Goal: Information Seeking & Learning: Learn about a topic

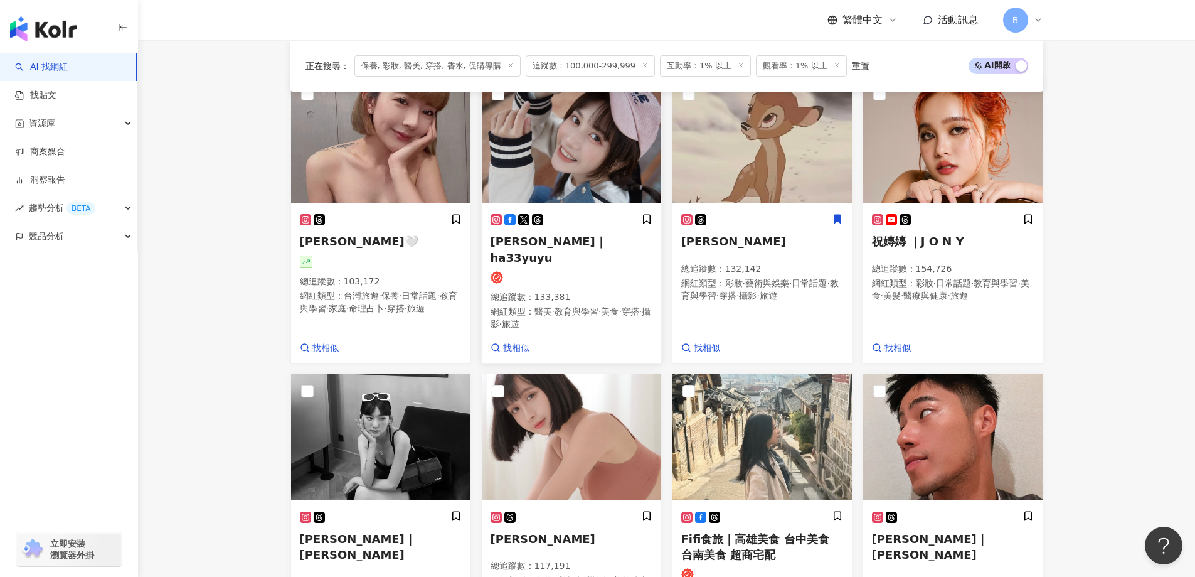
scroll to position [450, 0]
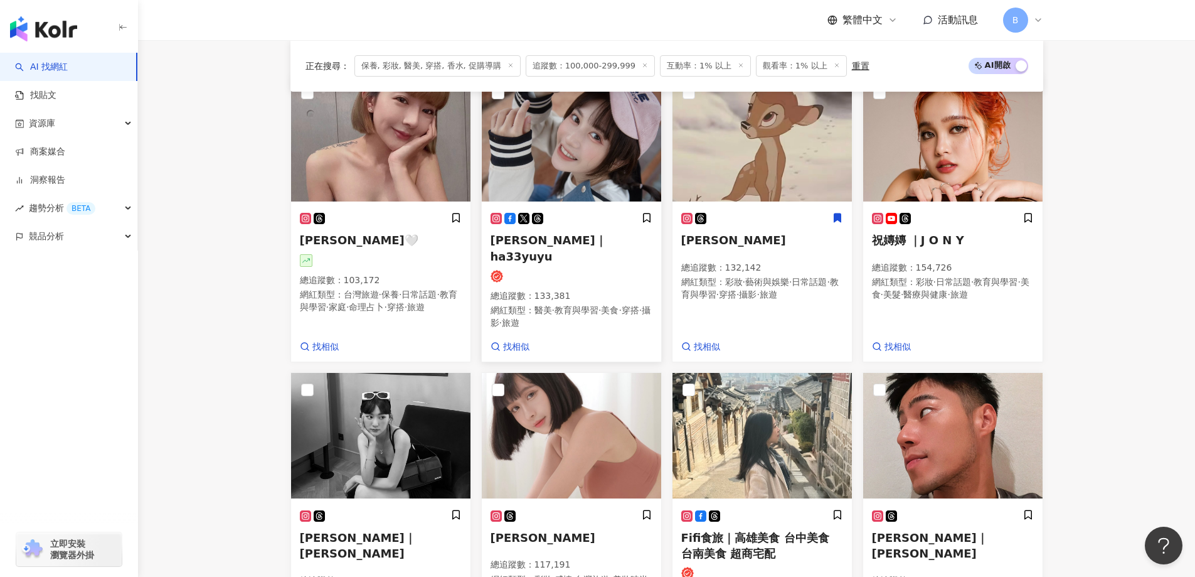
click at [587, 121] on img at bounding box center [571, 138] width 179 height 125
click at [750, 138] on img at bounding box center [761, 138] width 179 height 125
drag, startPoint x: 1125, startPoint y: 150, endPoint x: 996, endPoint y: 214, distance: 144.2
click at [1125, 150] on main "不分平台 台灣 搜尋 您可能感興趣： haikyu_rement_love haikyu_rement_love 香水油 香水品牌 類型 性別 追蹤數 互動率…" at bounding box center [666, 334] width 1057 height 1488
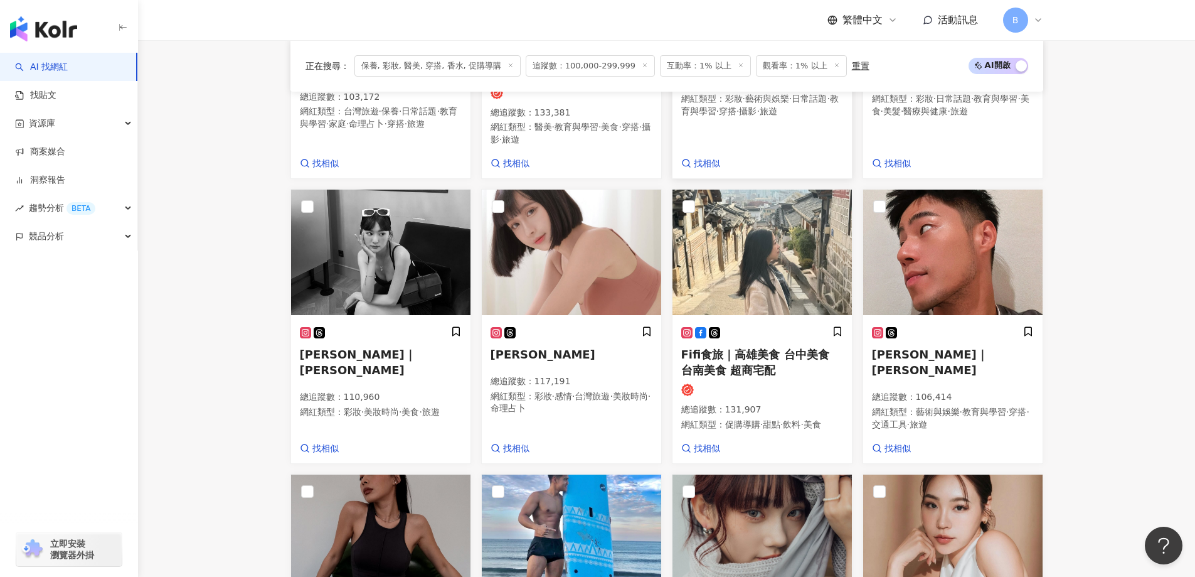
scroll to position [638, 0]
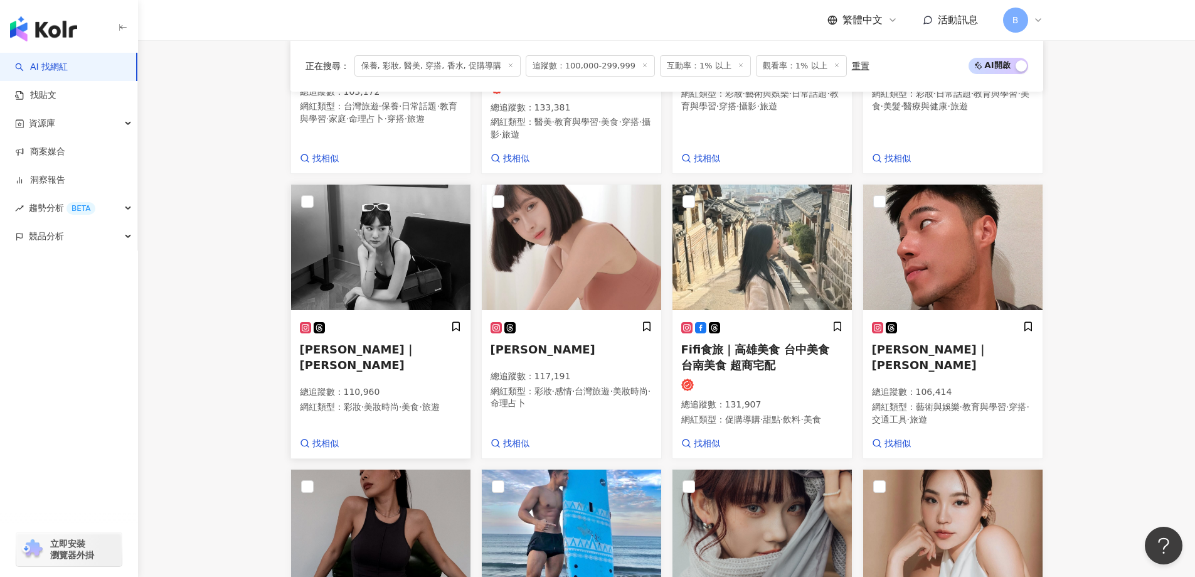
click at [441, 237] on img at bounding box center [380, 246] width 179 height 125
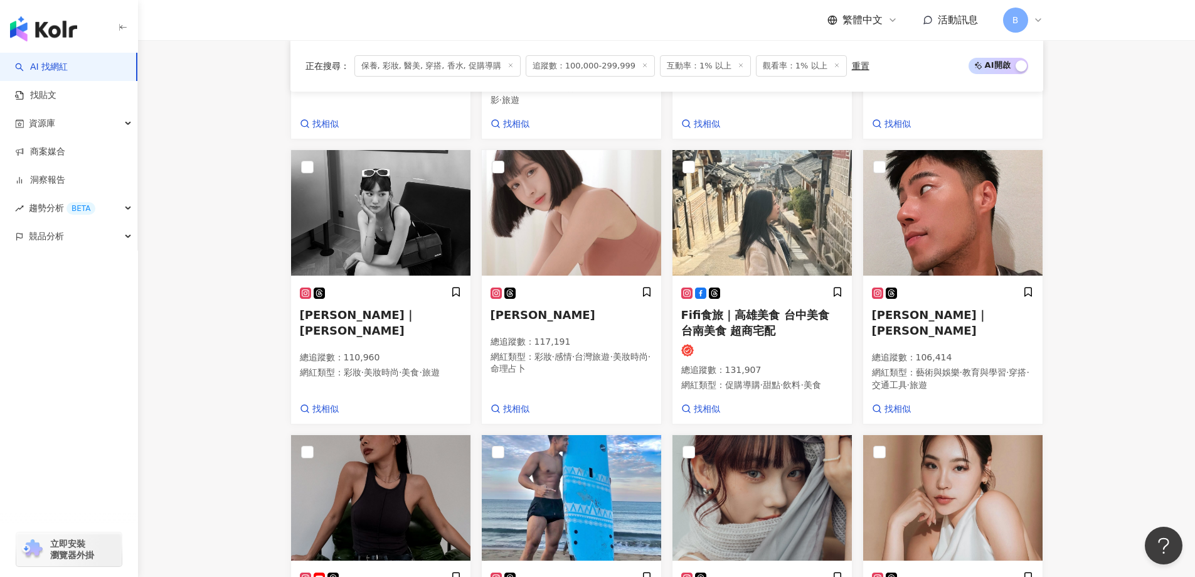
scroll to position [701, 0]
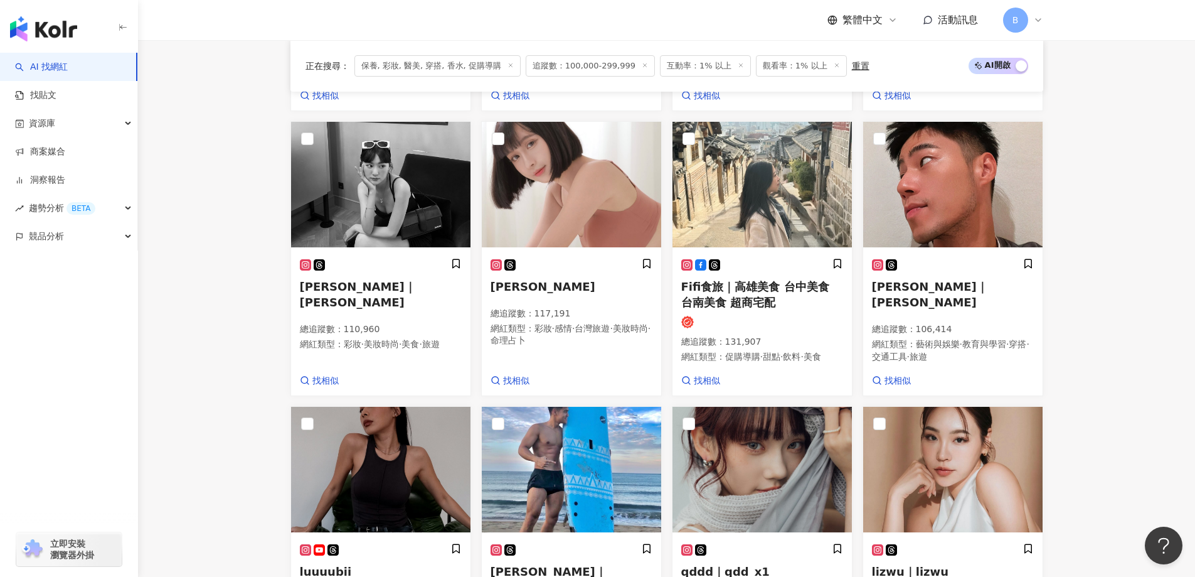
click at [1083, 271] on main "不分平台 台灣 搜尋 您可能感興趣： haikyu_rement_love haikyu_rement_love 香水油 香水品牌 類型 性別 追蹤數 互動率…" at bounding box center [666, 83] width 1057 height 1488
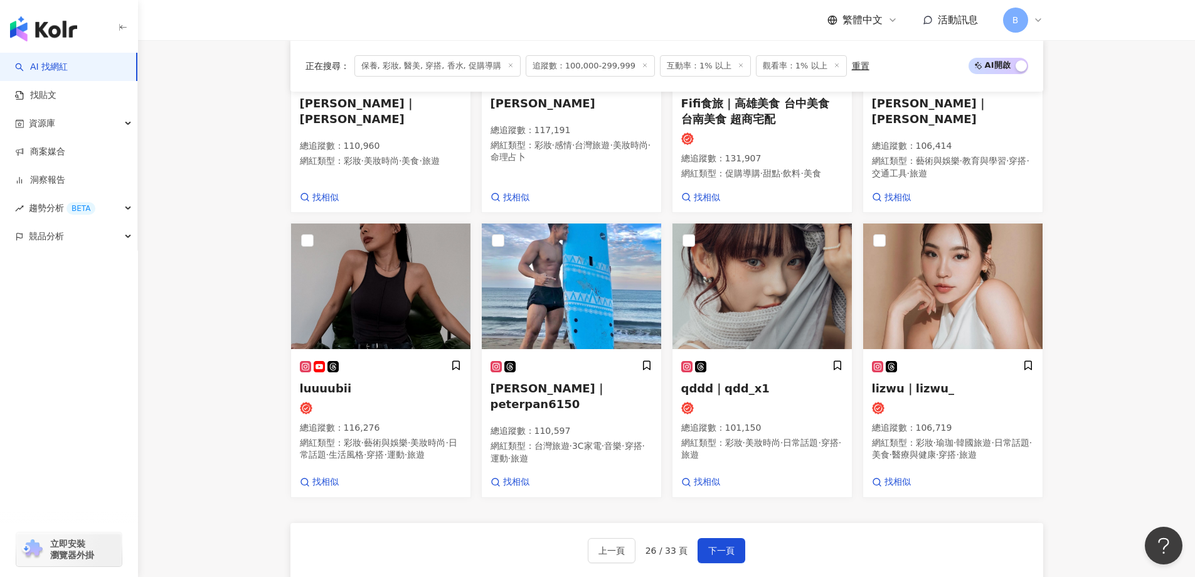
scroll to position [889, 0]
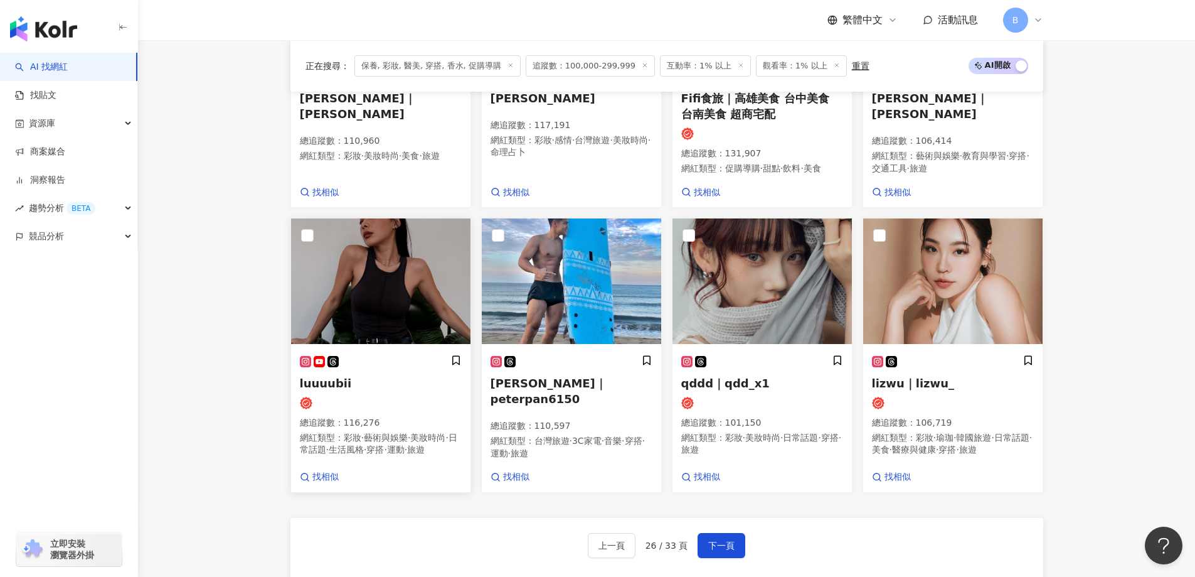
click at [398, 259] on img at bounding box center [380, 280] width 179 height 125
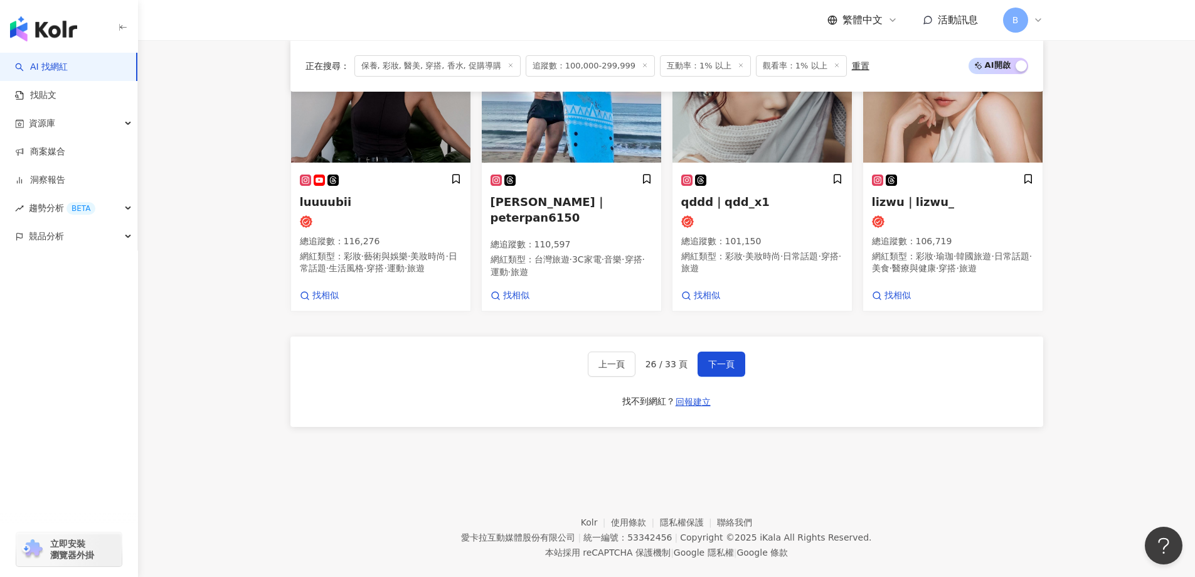
scroll to position [1077, 0]
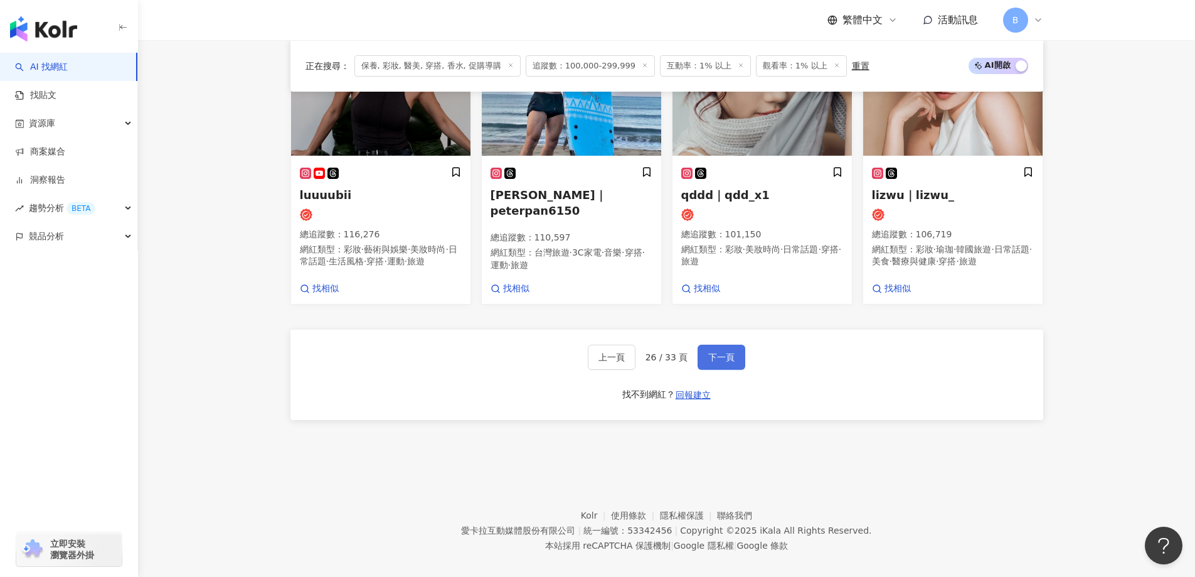
click at [723, 362] on span "下一頁" at bounding box center [721, 357] width 26 height 10
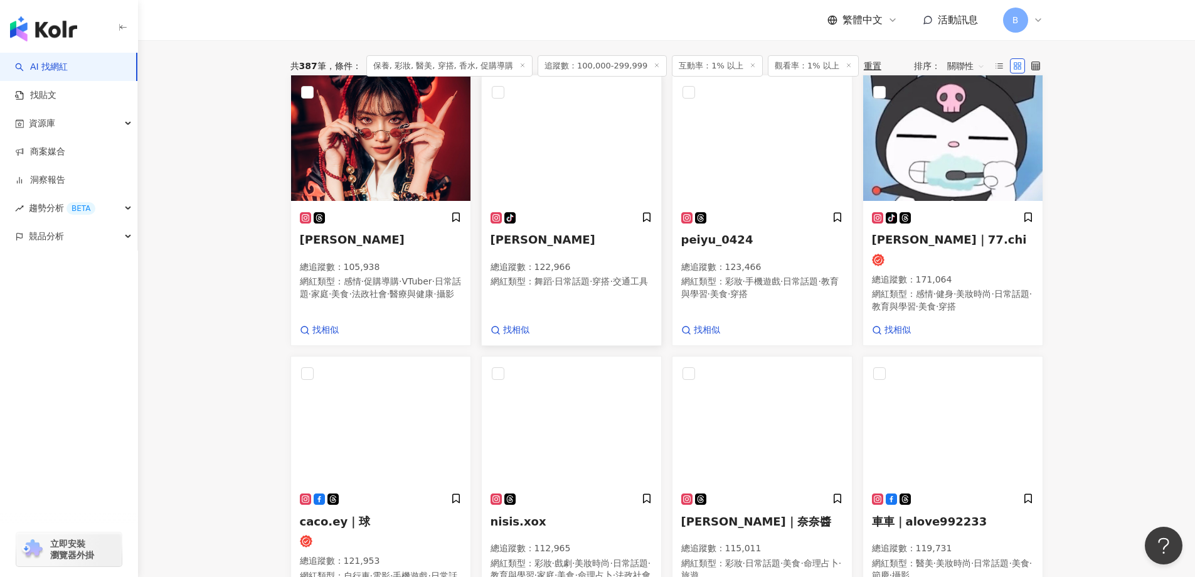
scroll to position [309, 0]
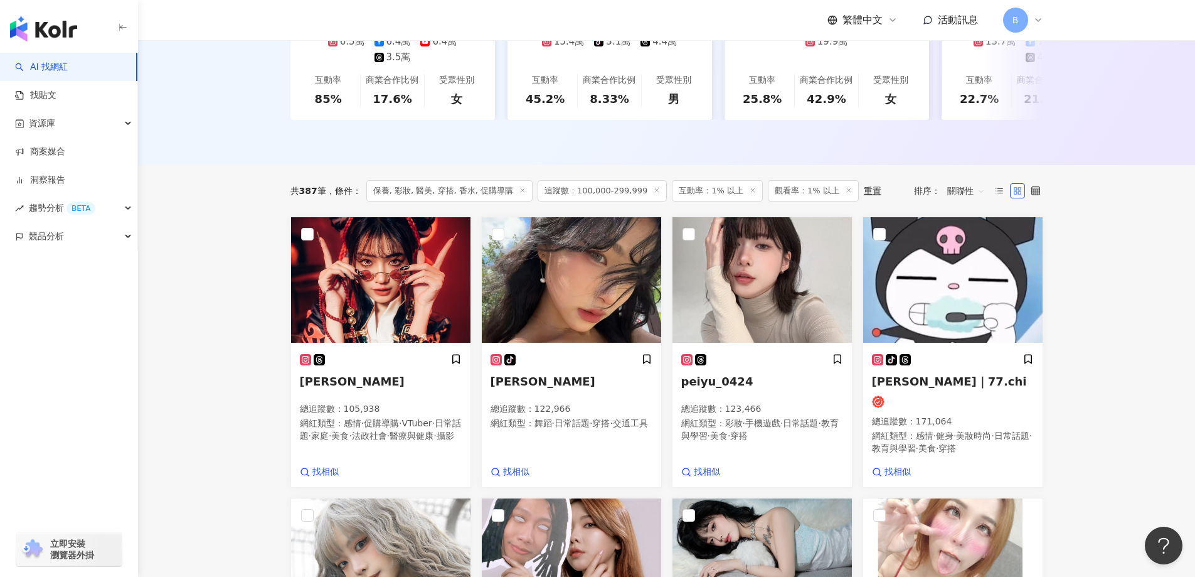
click at [148, 329] on main "不分平台 台灣 搜尋 您可能感興趣： haikyu_rement_love haikyu_rement_love 香水油 香水品牌 類型 性別 追蹤數 互動率…" at bounding box center [666, 472] width 1057 height 1481
click at [765, 258] on img at bounding box center [761, 279] width 179 height 125
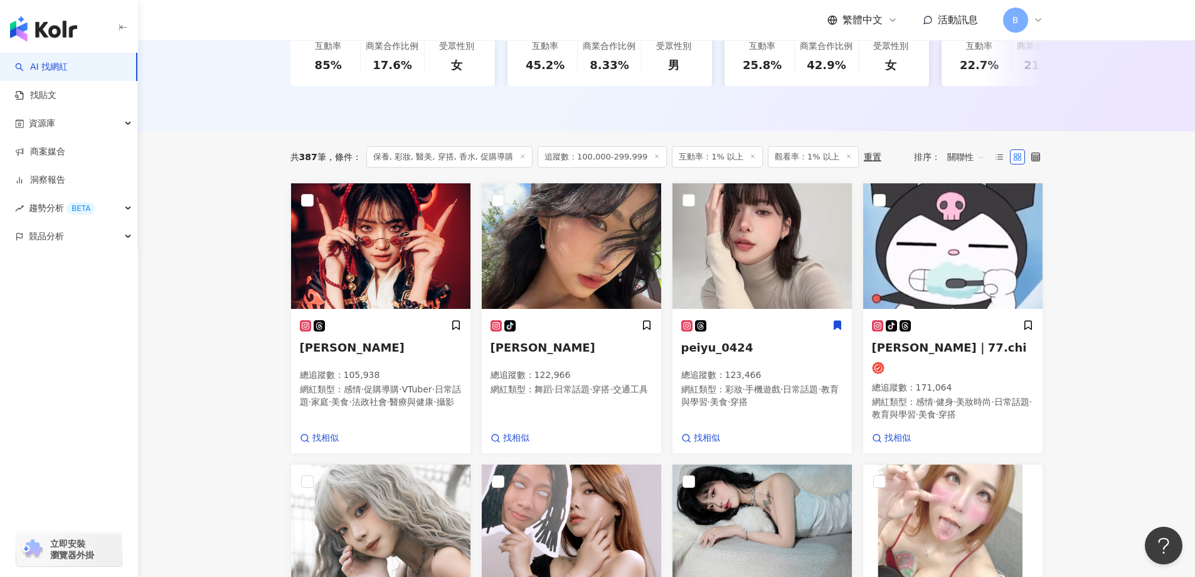
scroll to position [371, 0]
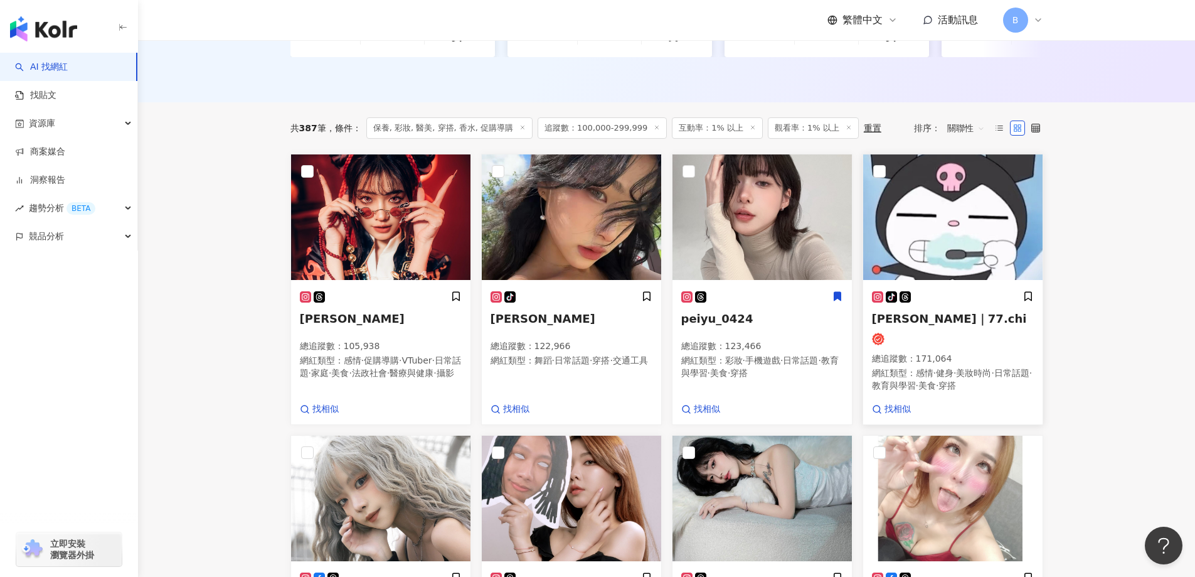
click at [976, 215] on img at bounding box center [952, 216] width 179 height 125
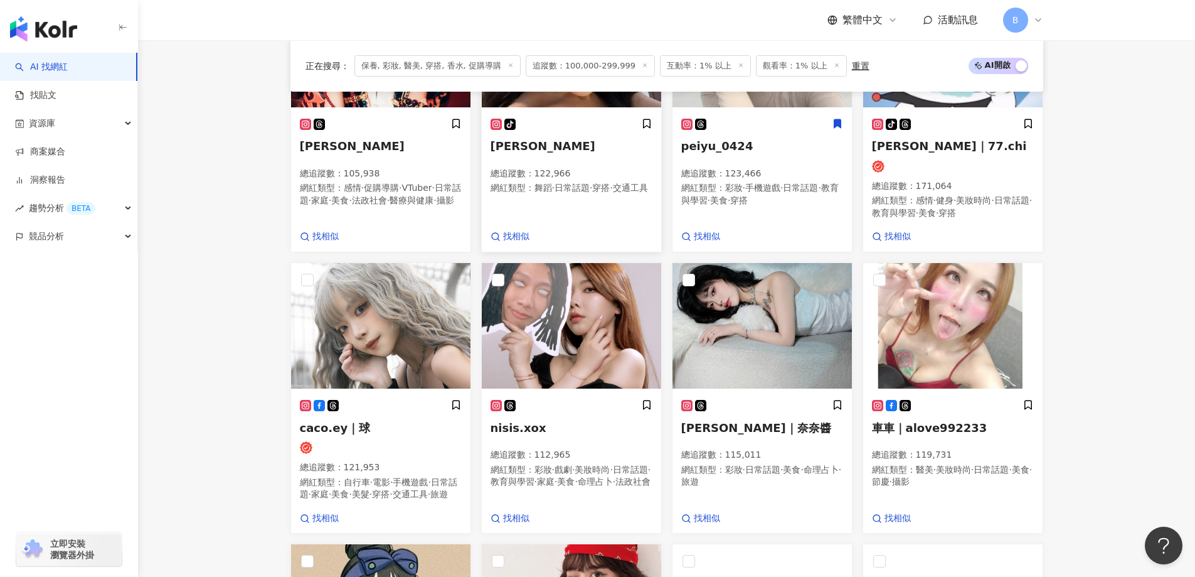
scroll to position [622, 0]
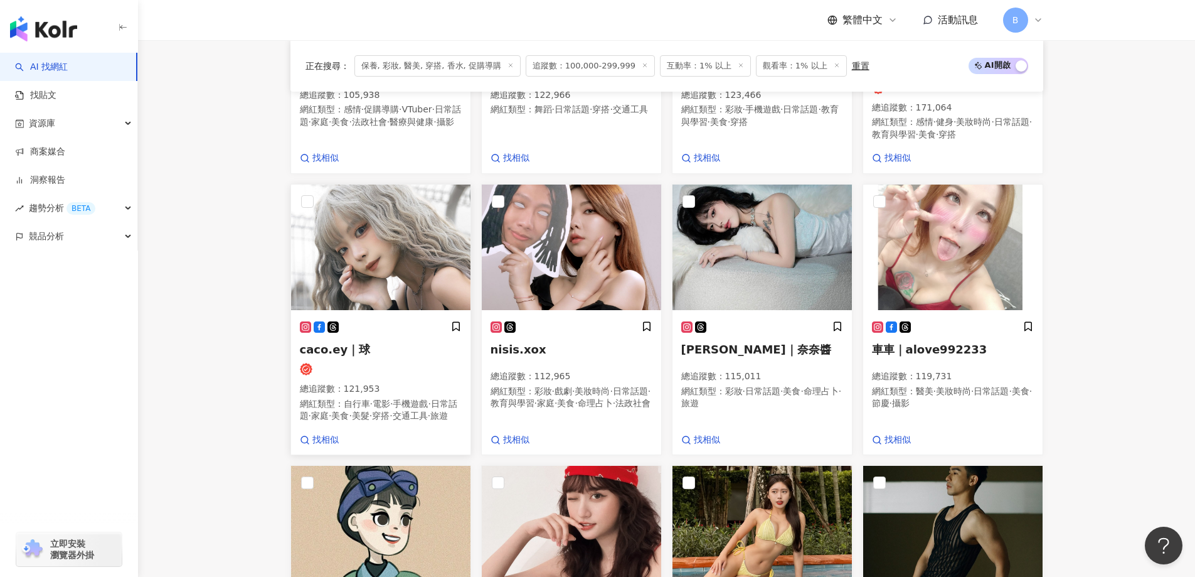
click at [398, 246] on img at bounding box center [380, 246] width 179 height 125
click at [733, 266] on img at bounding box center [761, 246] width 179 height 125
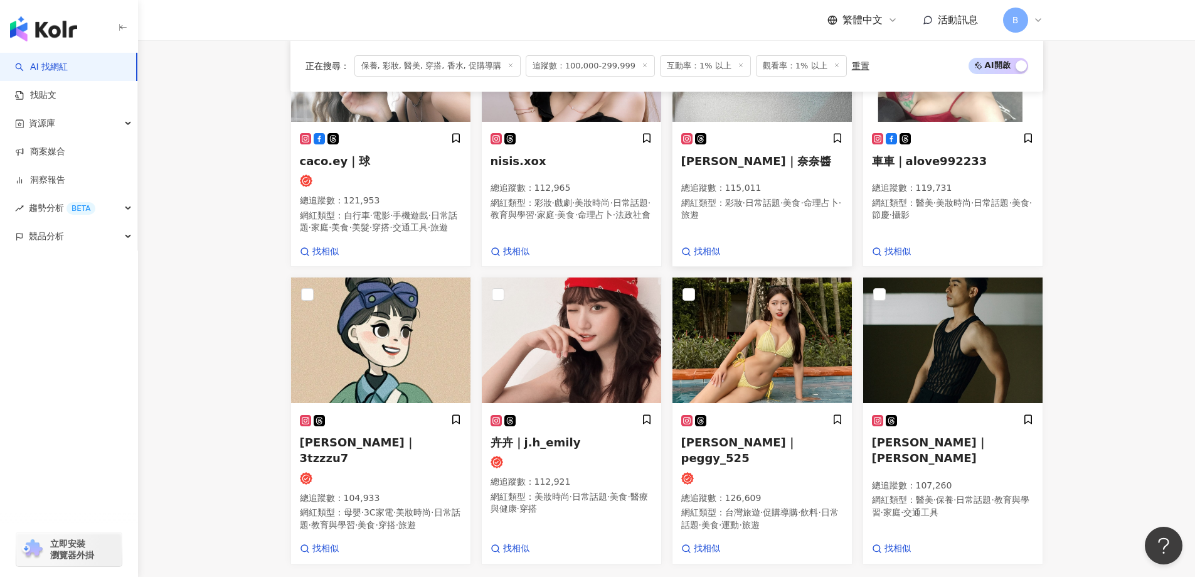
scroll to position [873, 0]
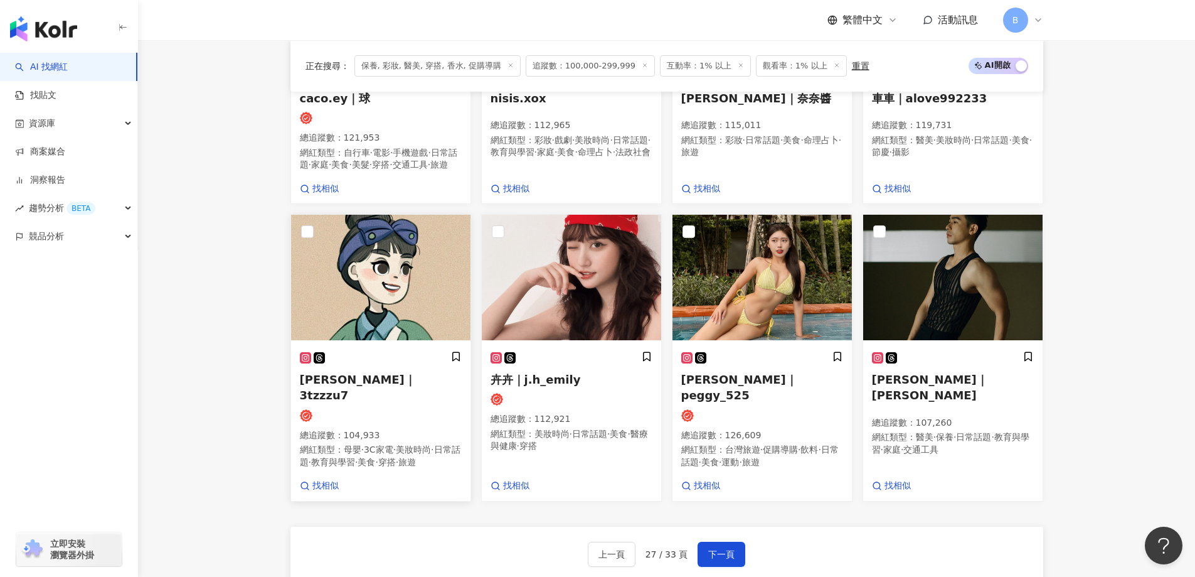
click at [361, 307] on img at bounding box center [380, 277] width 179 height 125
click at [613, 274] on img at bounding box center [571, 277] width 179 height 125
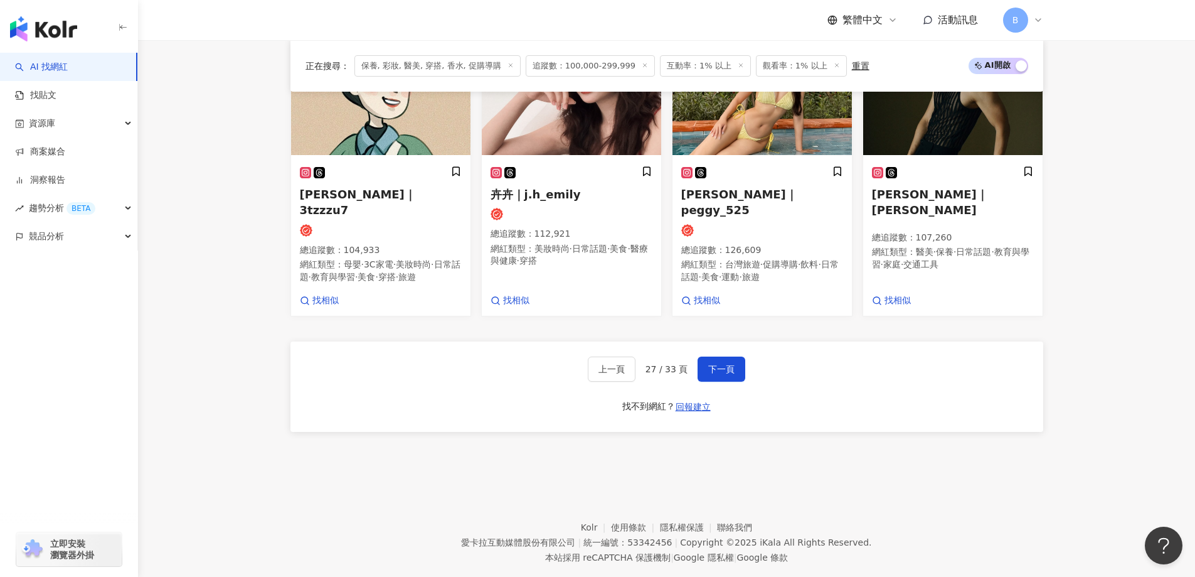
scroll to position [1061, 0]
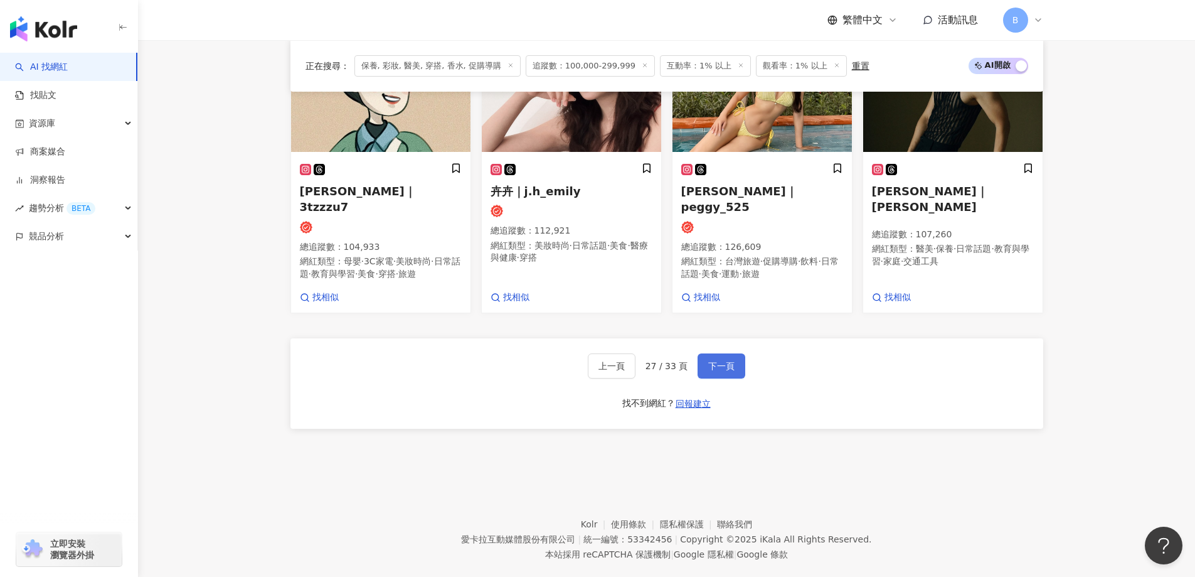
click at [728, 371] on span "下一頁" at bounding box center [721, 366] width 26 height 10
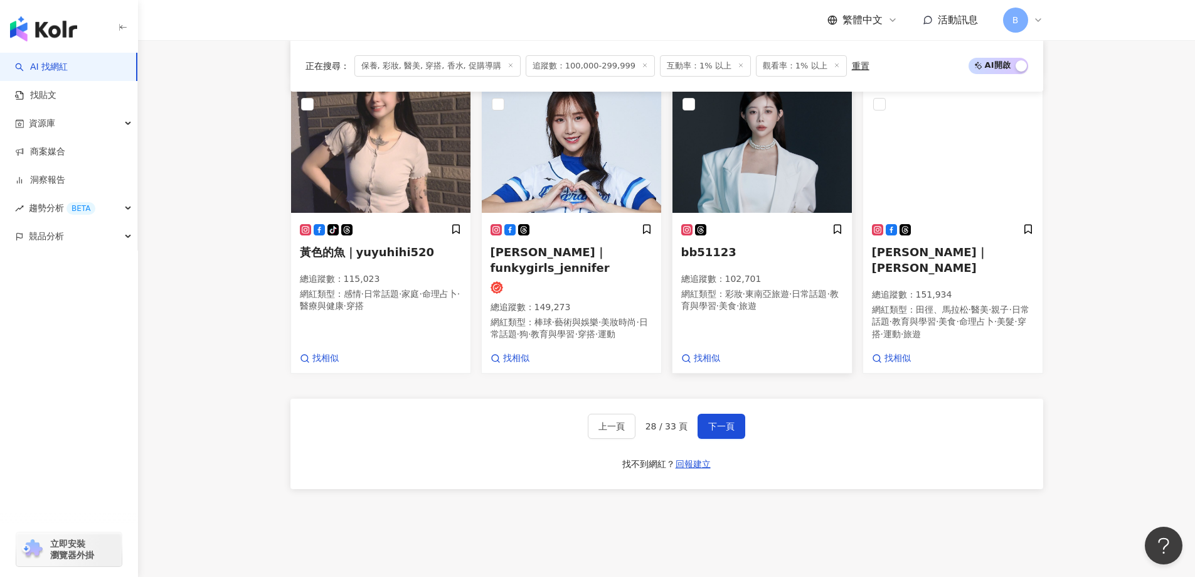
scroll to position [986, 0]
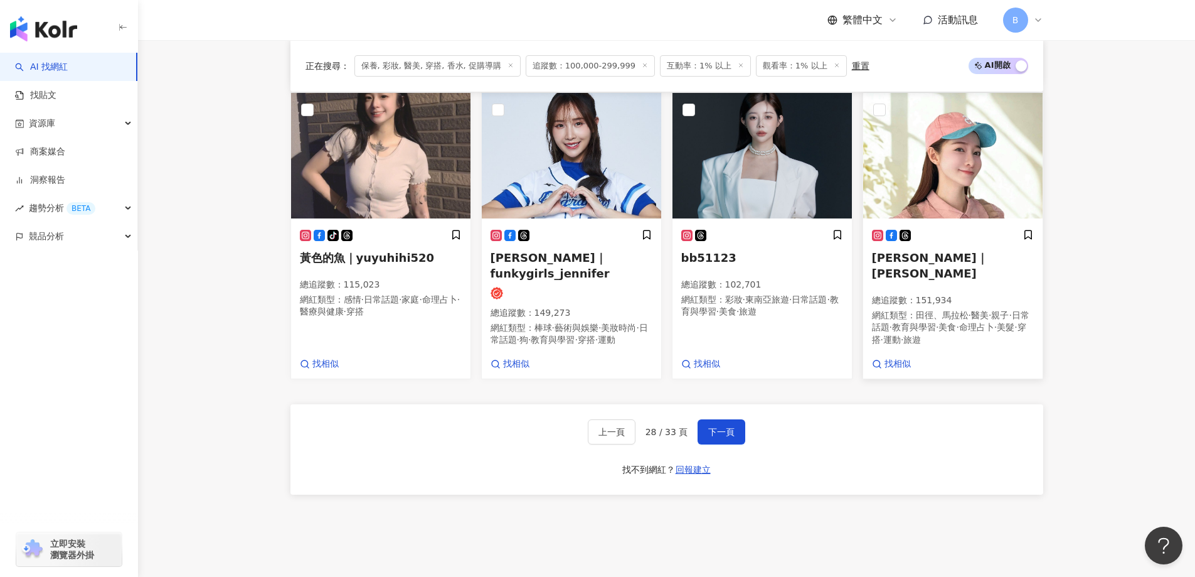
click at [911, 183] on img at bounding box center [952, 155] width 179 height 125
click at [725, 437] on span "下一頁" at bounding box center [721, 432] width 26 height 10
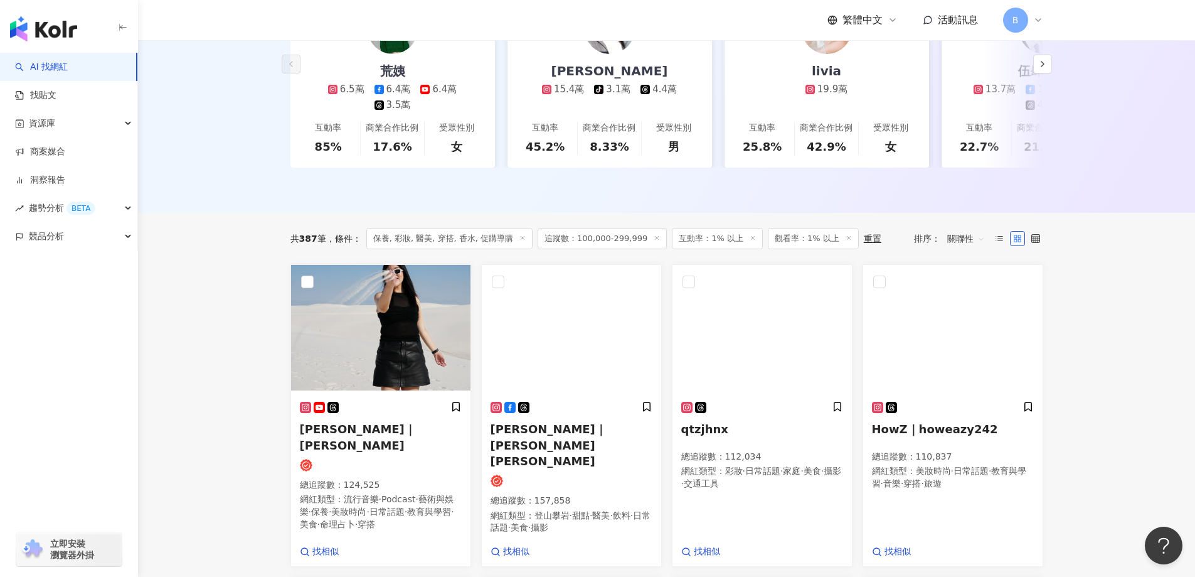
scroll to position [386, 0]
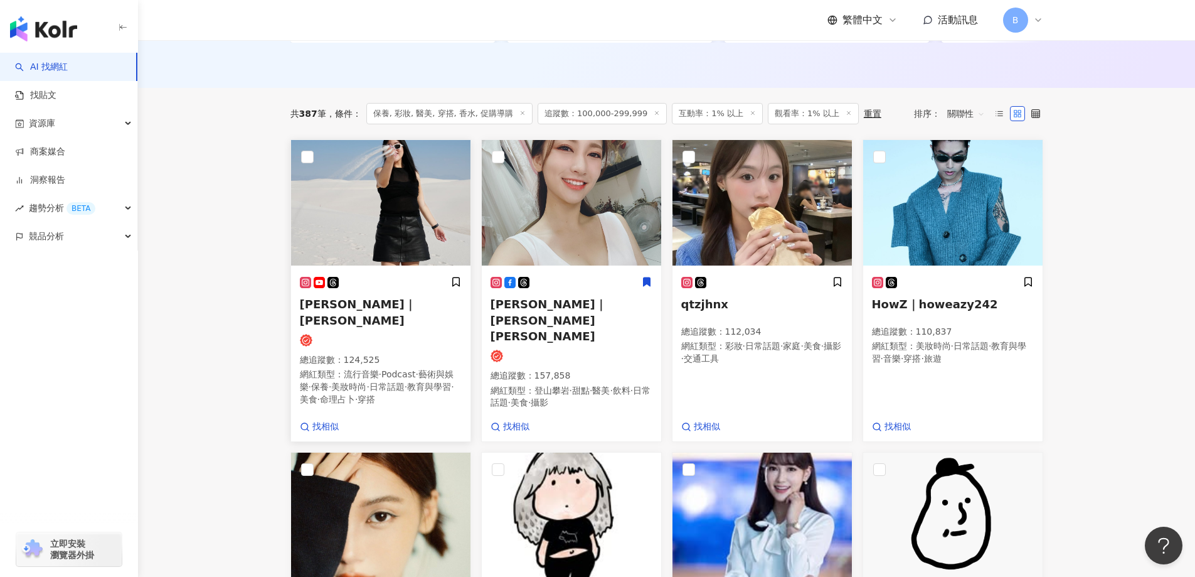
click at [394, 228] on img at bounding box center [380, 202] width 179 height 125
click at [595, 212] on img at bounding box center [571, 202] width 179 height 125
click at [783, 218] on img at bounding box center [761, 202] width 179 height 125
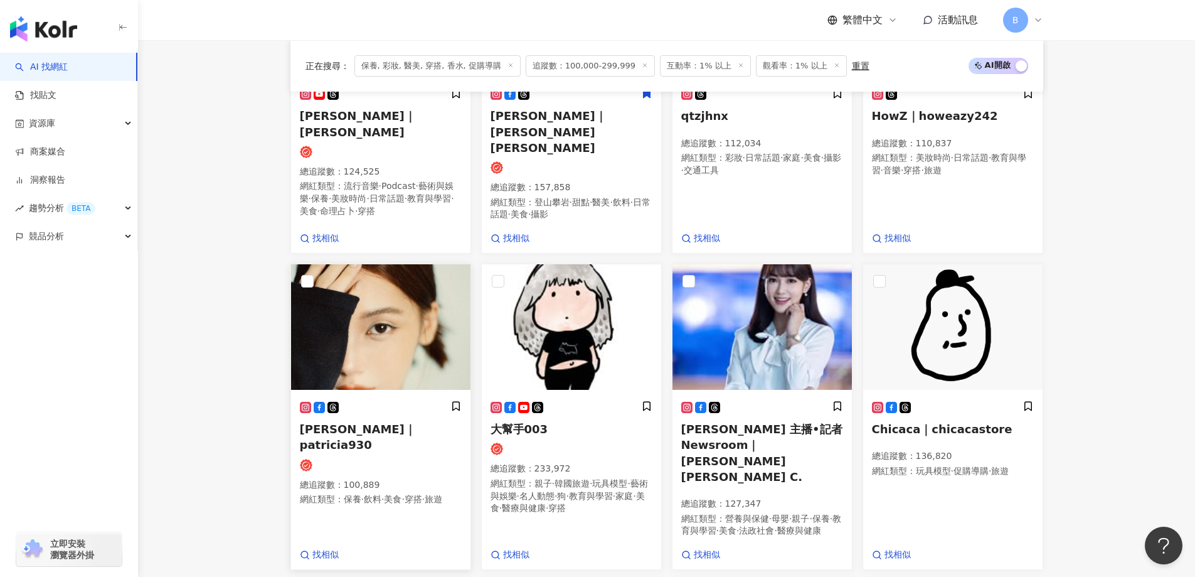
click at [349, 331] on img at bounding box center [380, 326] width 179 height 125
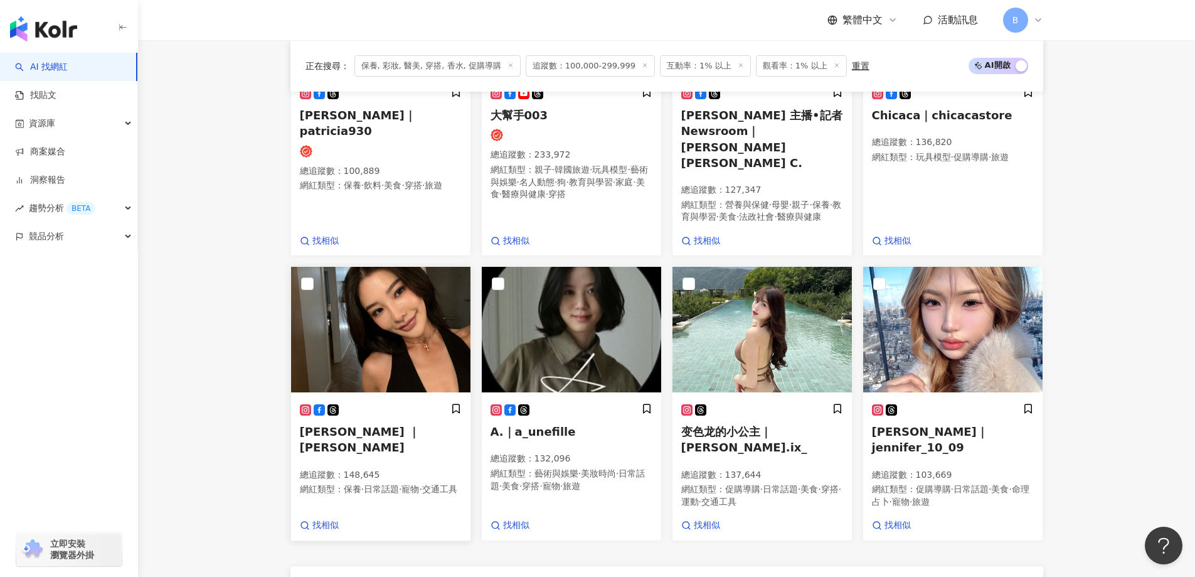
click at [397, 306] on img at bounding box center [380, 329] width 179 height 125
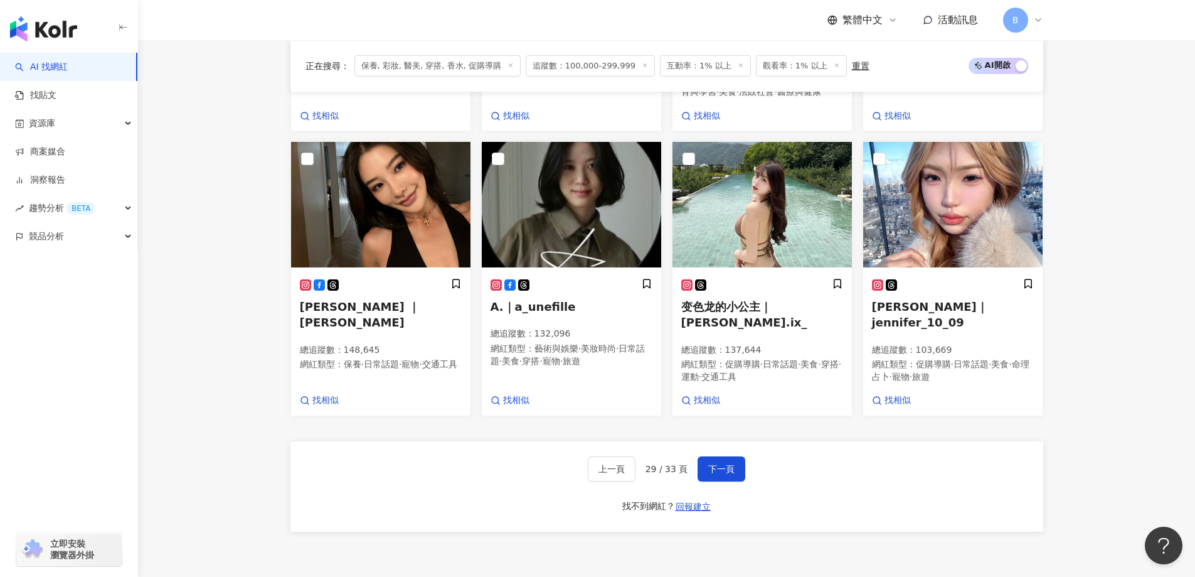
scroll to position [1013, 0]
click at [716, 455] on button "下一頁" at bounding box center [722, 467] width 48 height 25
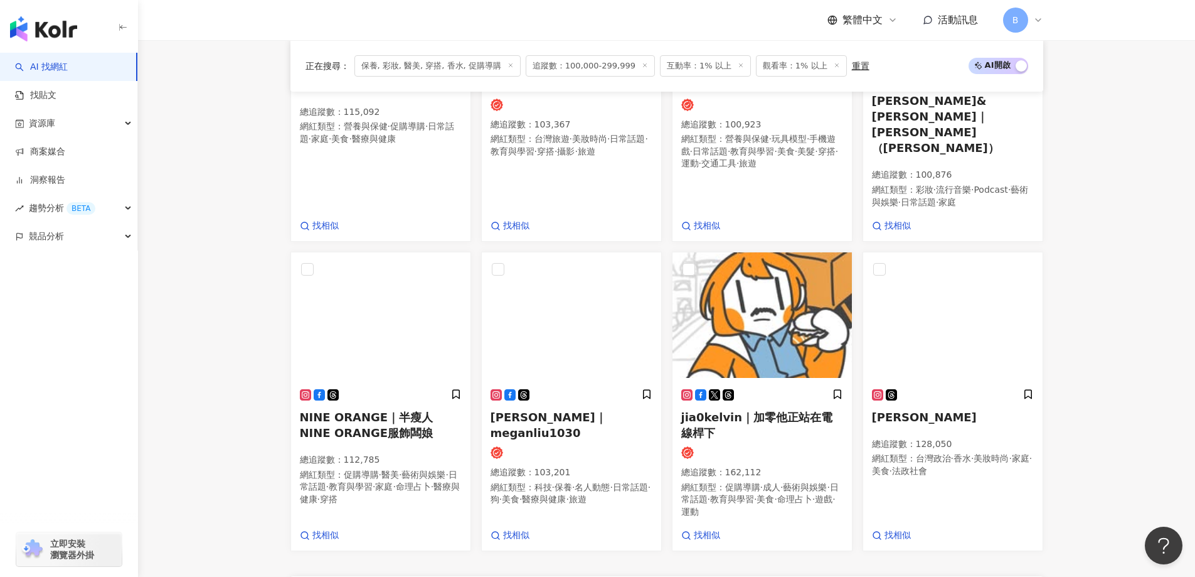
scroll to position [1029, 0]
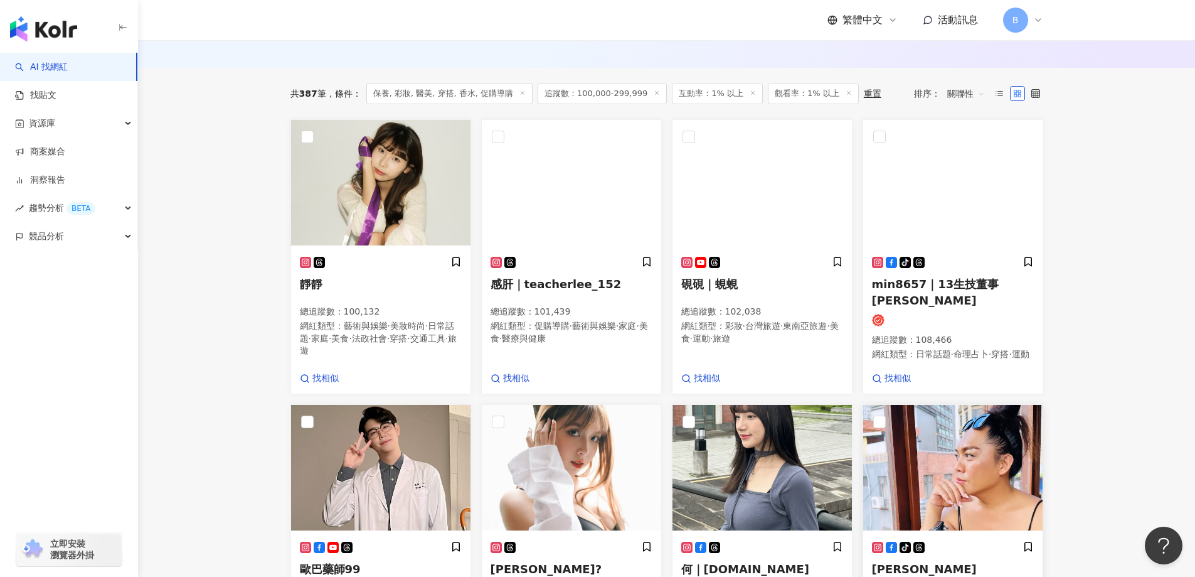
scroll to position [277, 0]
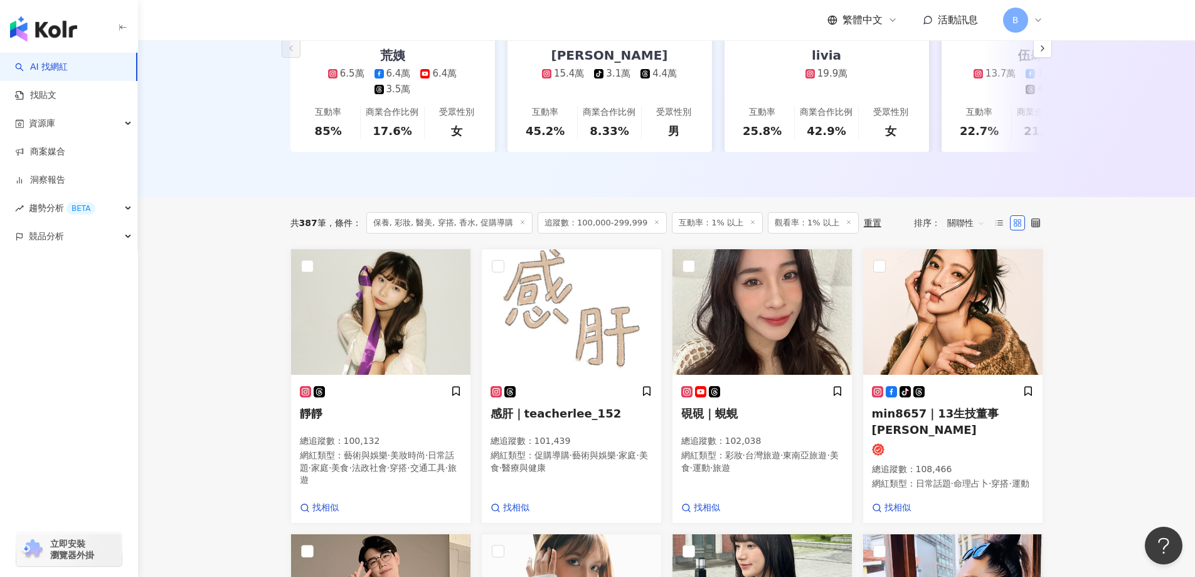
click at [1105, 280] on main "不分平台 台灣 搜尋 您可能感興趣： haikyu_rement_love haikyu_rement_love 香水油 香水品牌 類型 性別 追蹤數 互動率…" at bounding box center [666, 537] width 1057 height 1548
click at [349, 314] on img at bounding box center [380, 311] width 179 height 125
click at [750, 321] on img at bounding box center [761, 311] width 179 height 125
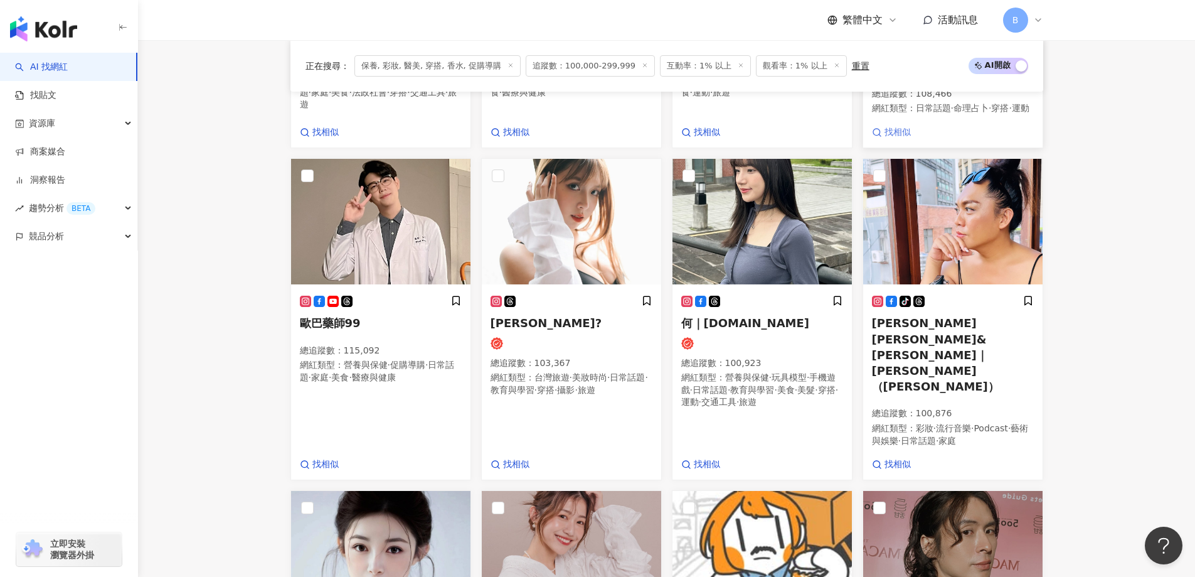
scroll to position [653, 0]
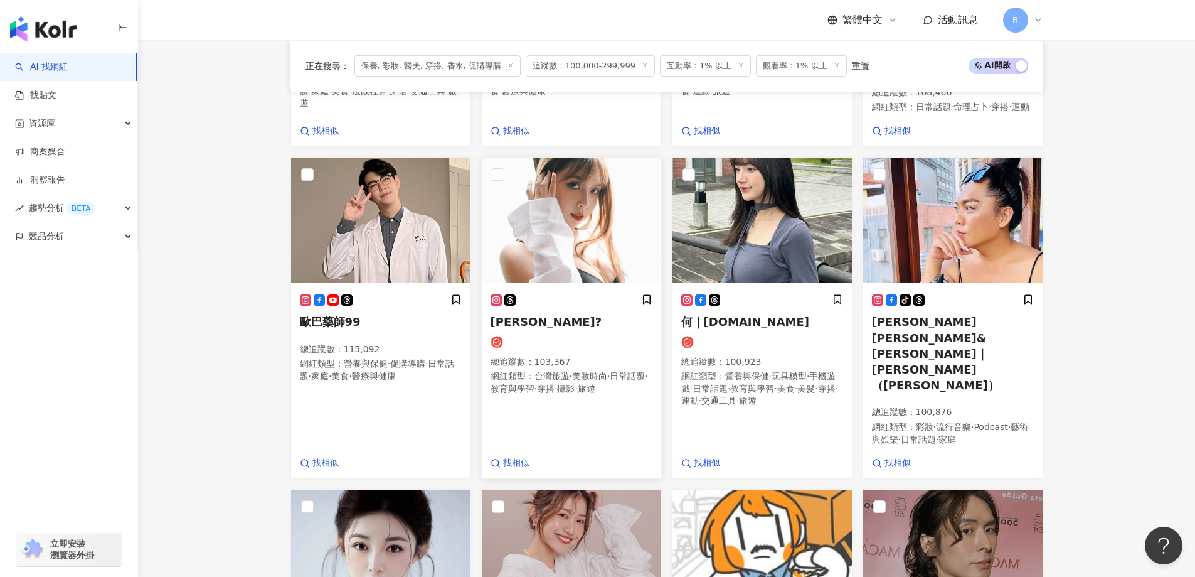
click at [587, 220] on img at bounding box center [571, 219] width 179 height 125
click at [771, 179] on img at bounding box center [761, 219] width 179 height 125
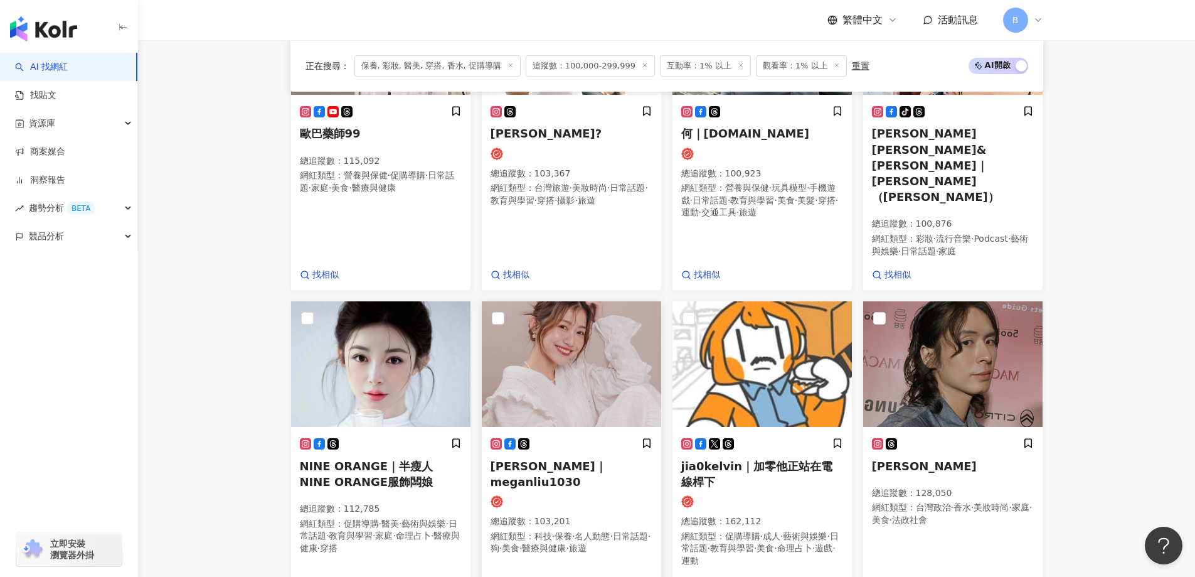
click at [529, 337] on img at bounding box center [571, 363] width 179 height 125
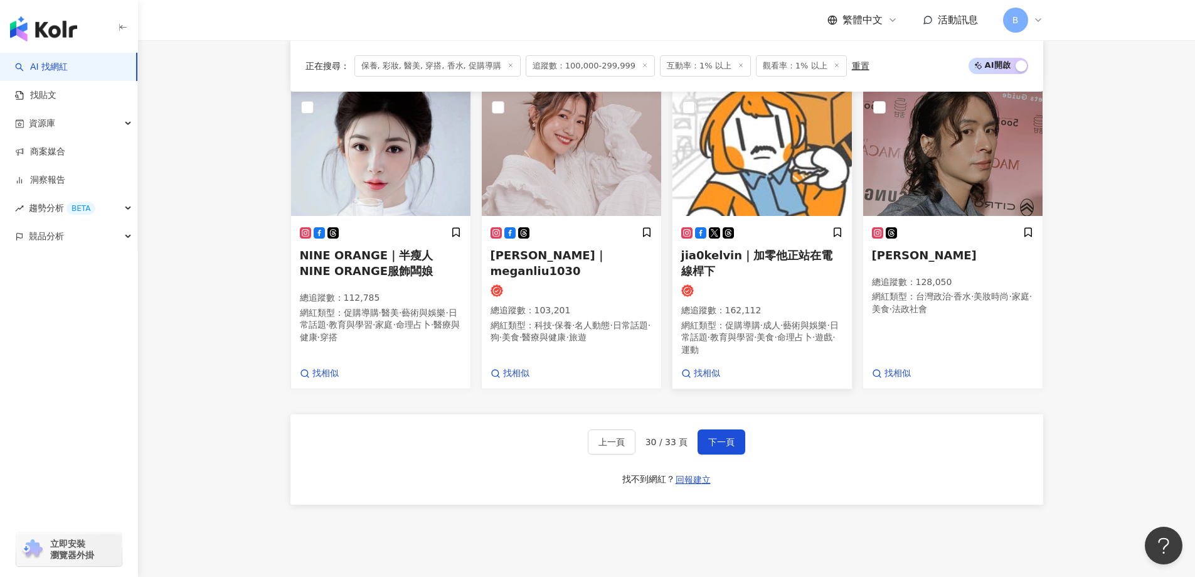
scroll to position [1092, 0]
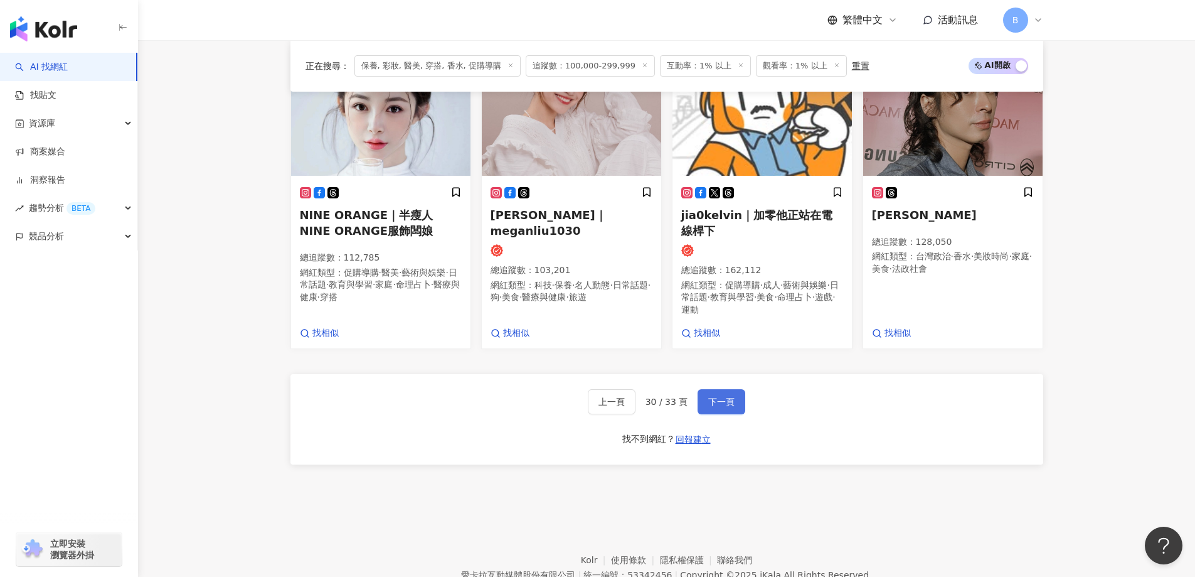
click at [729, 396] on span "下一頁" at bounding box center [721, 401] width 26 height 10
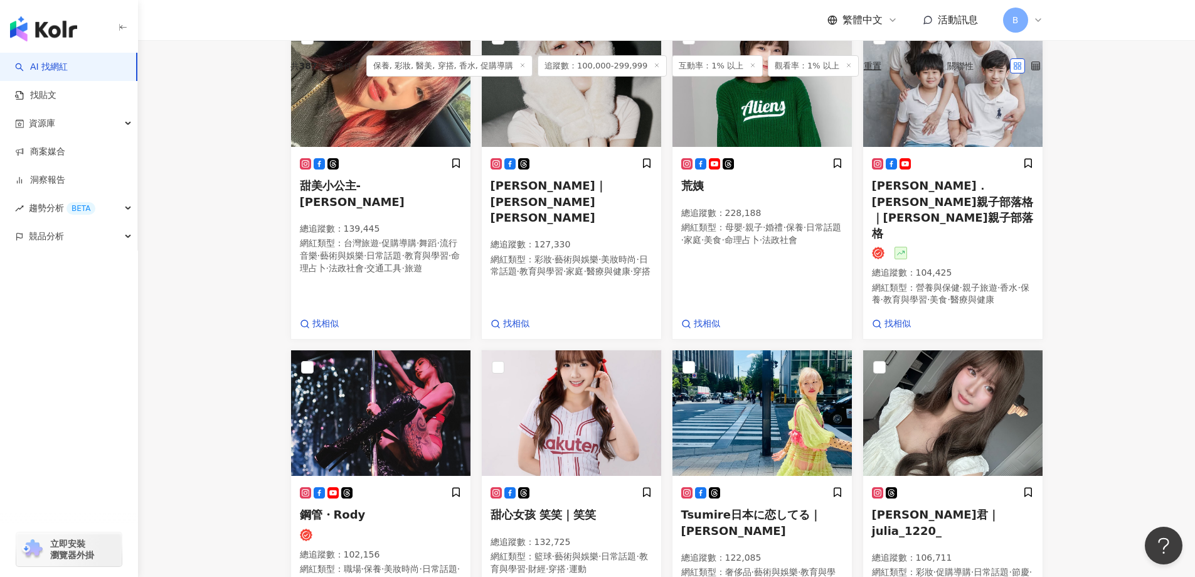
scroll to position [388, 0]
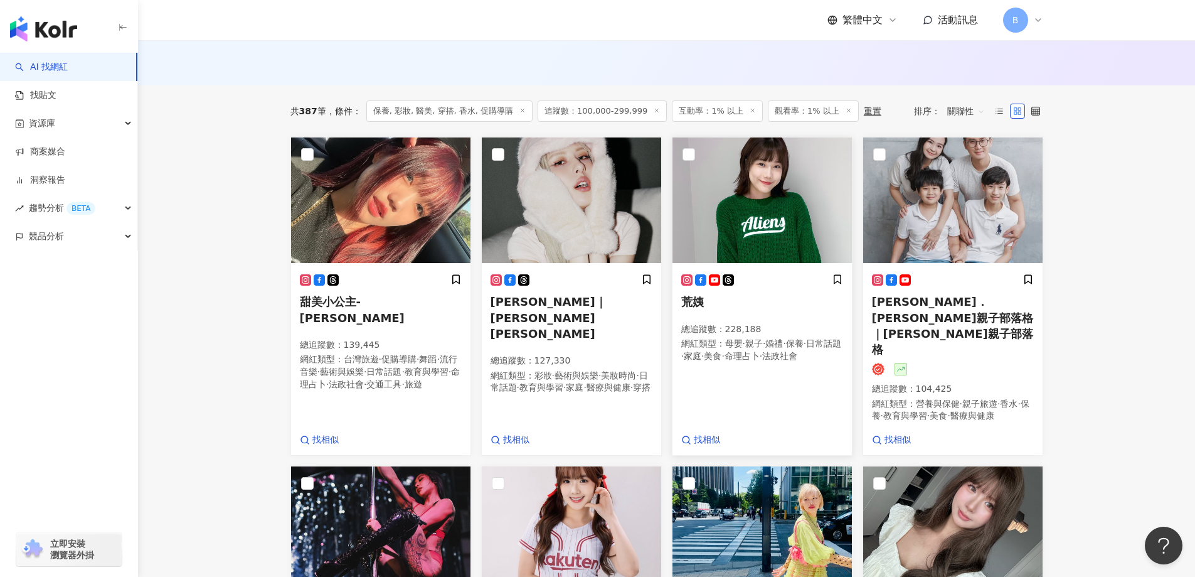
click at [762, 199] on img at bounding box center [761, 199] width 179 height 125
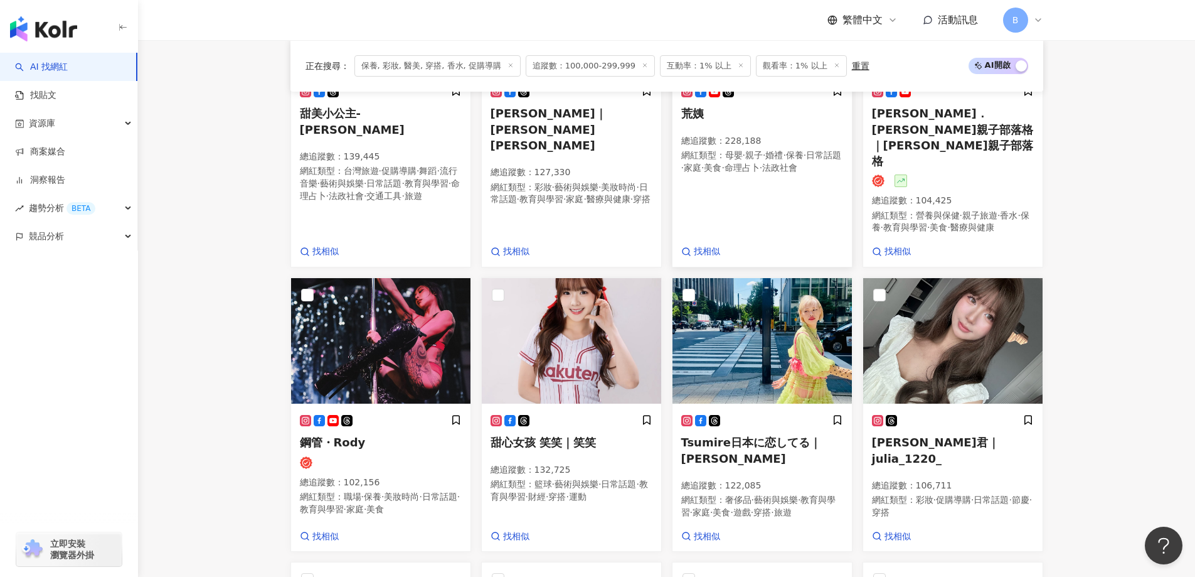
scroll to position [702, 0]
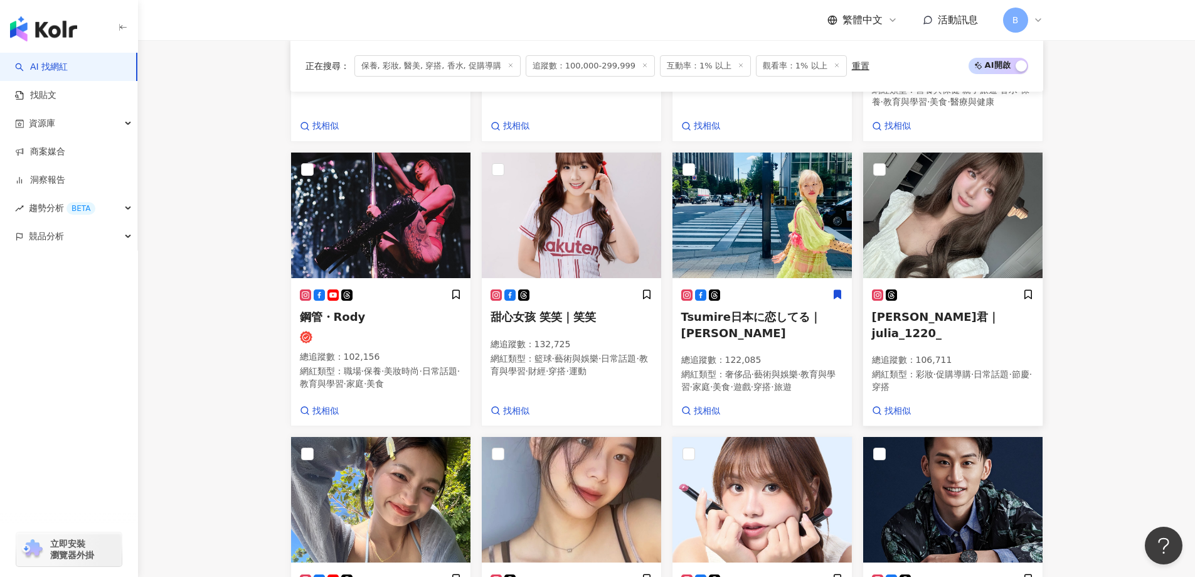
click at [966, 200] on img at bounding box center [952, 214] width 179 height 125
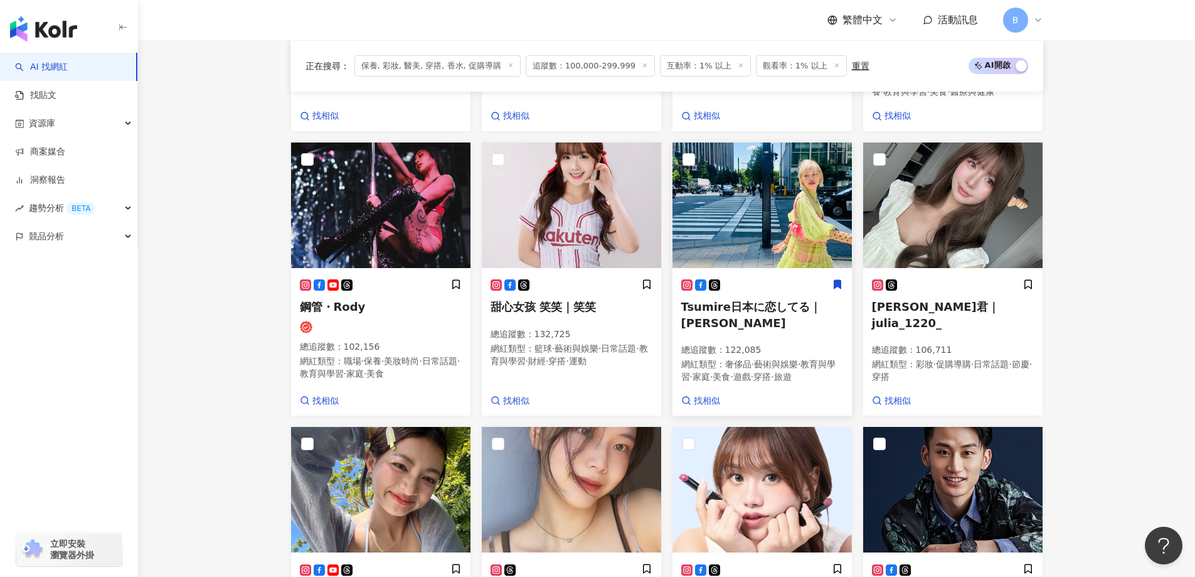
scroll to position [890, 0]
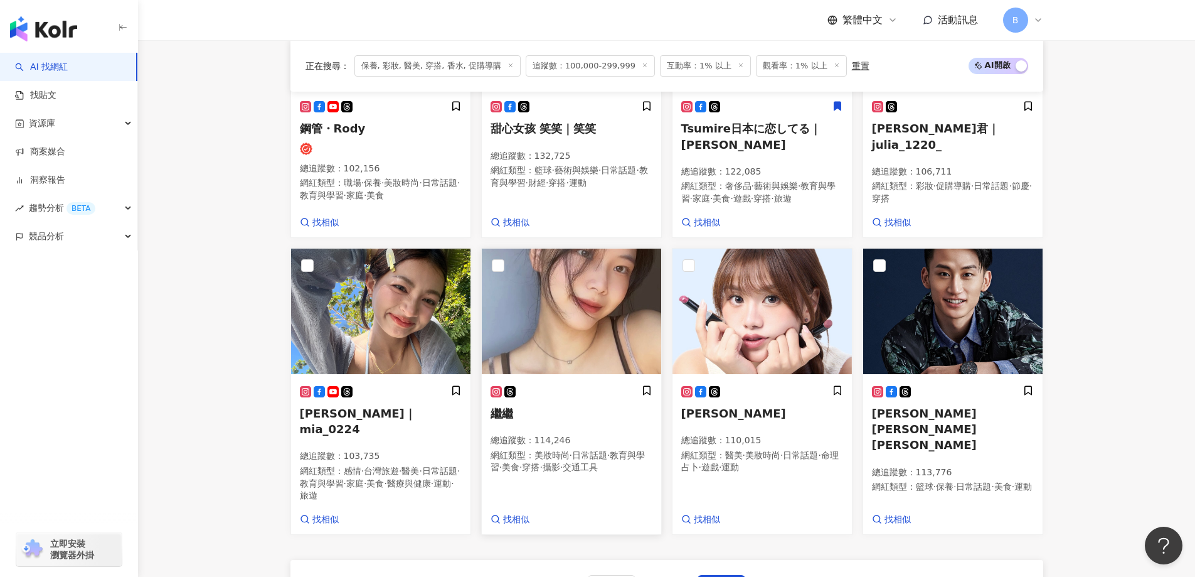
click at [558, 300] on img at bounding box center [571, 310] width 179 height 125
click at [754, 283] on img at bounding box center [761, 310] width 179 height 125
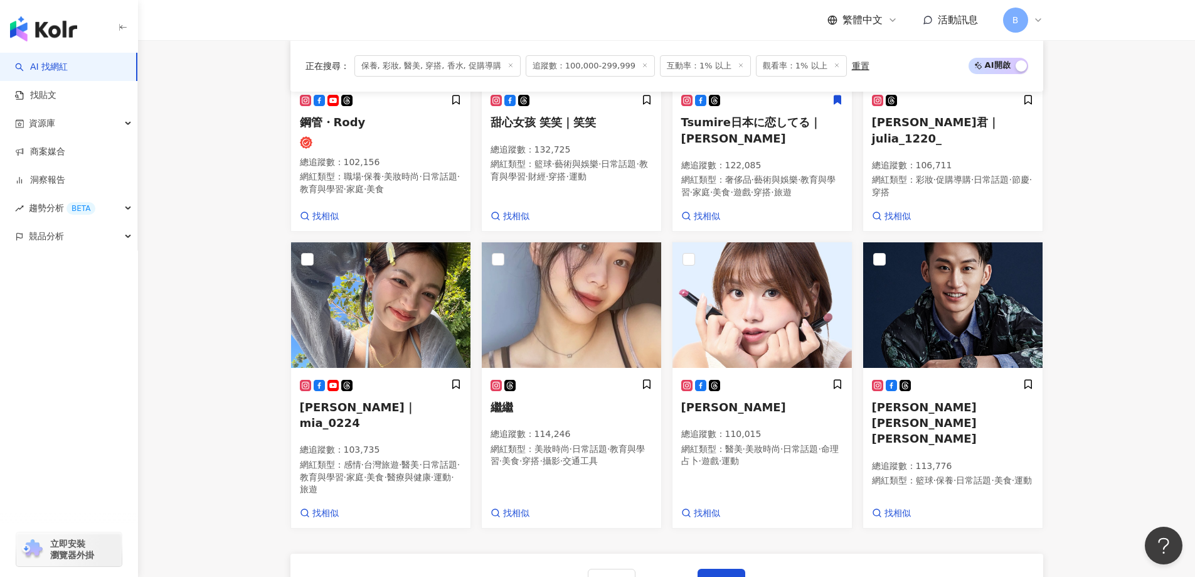
scroll to position [1078, 0]
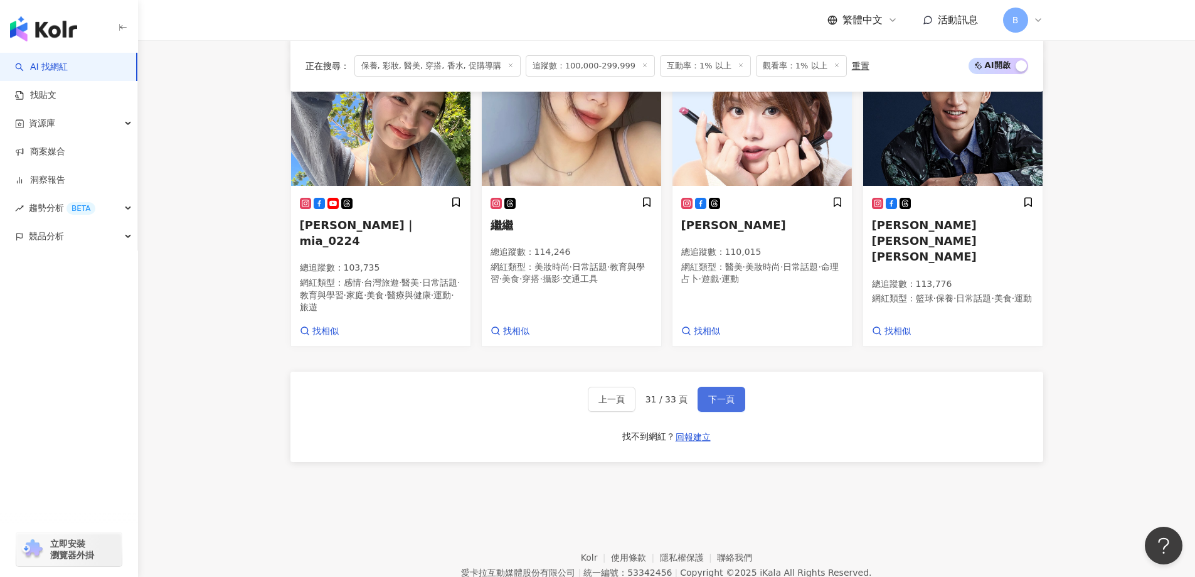
click at [720, 394] on span "下一頁" at bounding box center [721, 399] width 26 height 10
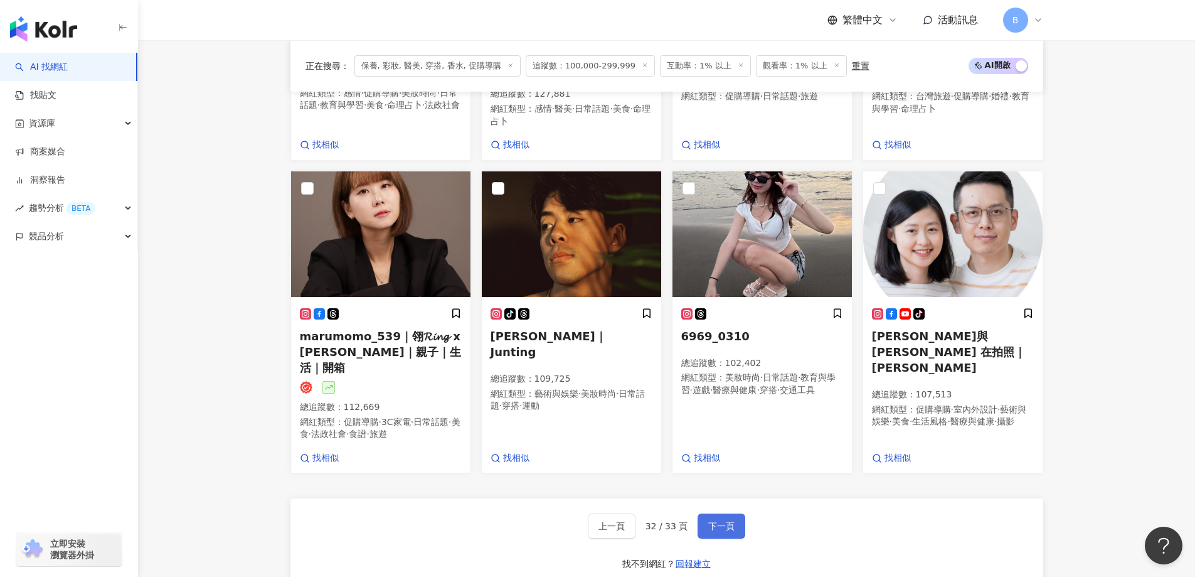
scroll to position [322, 0]
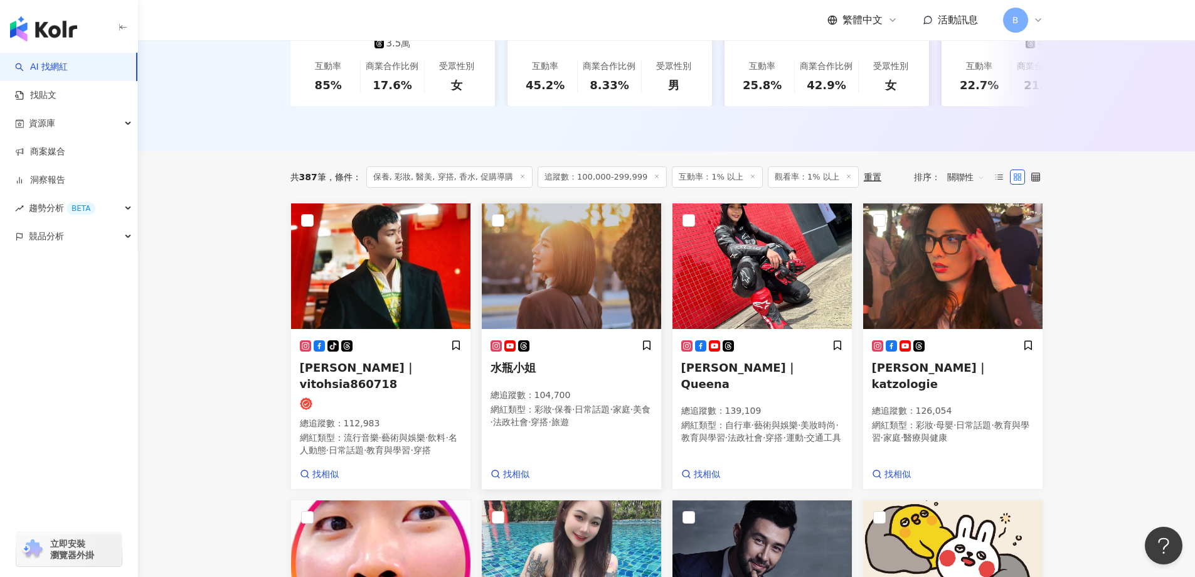
click at [586, 287] on img at bounding box center [571, 265] width 179 height 125
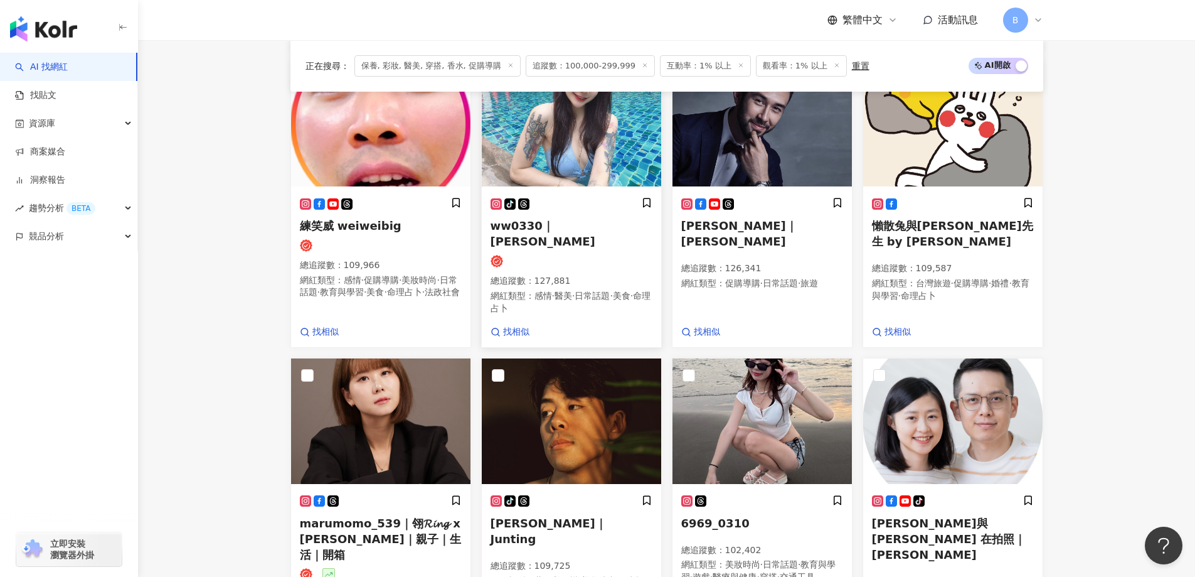
scroll to position [950, 0]
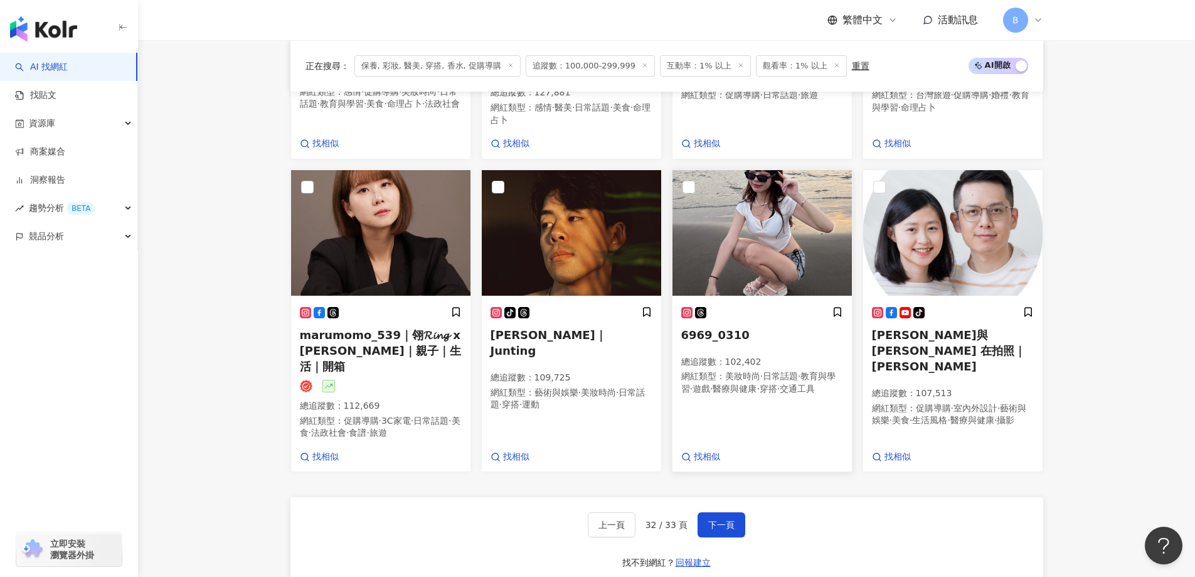
click at [760, 242] on img at bounding box center [761, 232] width 179 height 125
click at [727, 519] on span "下一頁" at bounding box center [721, 524] width 26 height 10
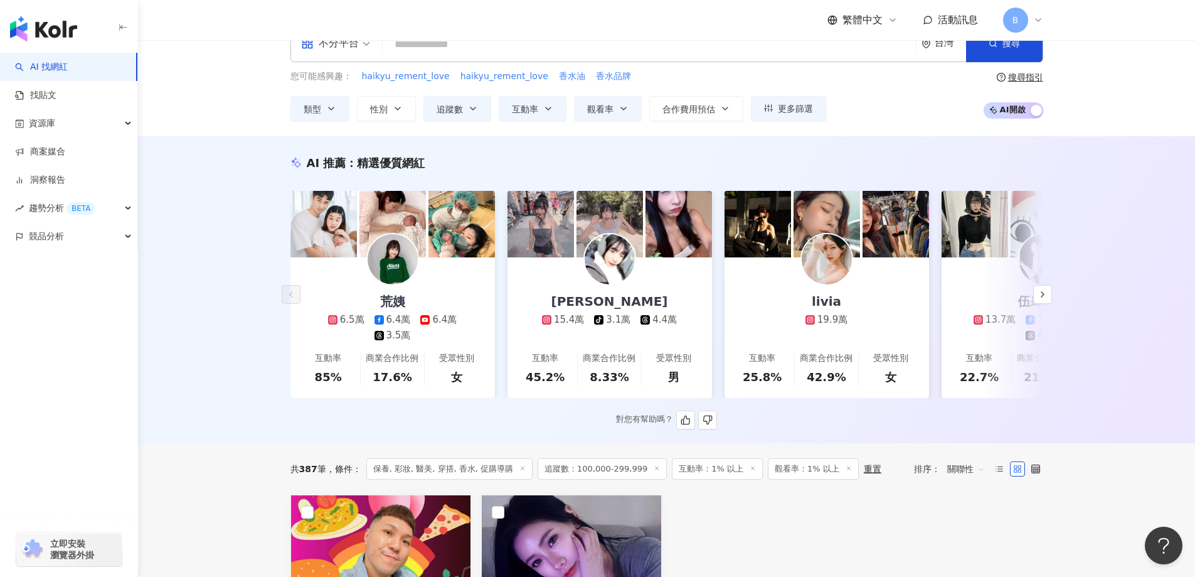
scroll to position [0, 0]
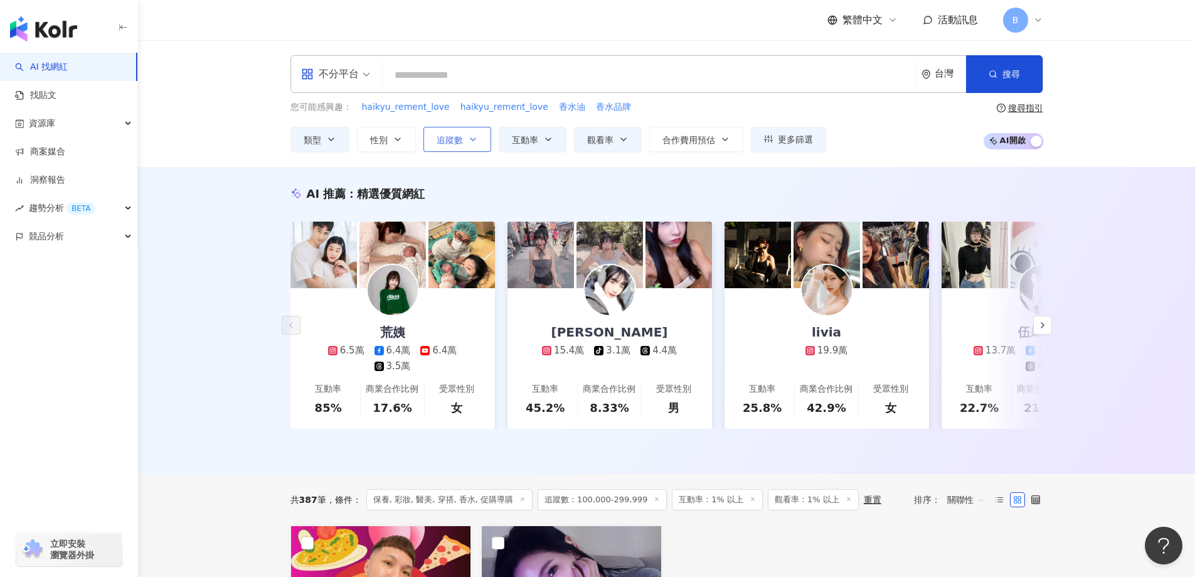
click at [447, 141] on span "追蹤數" at bounding box center [450, 140] width 26 height 10
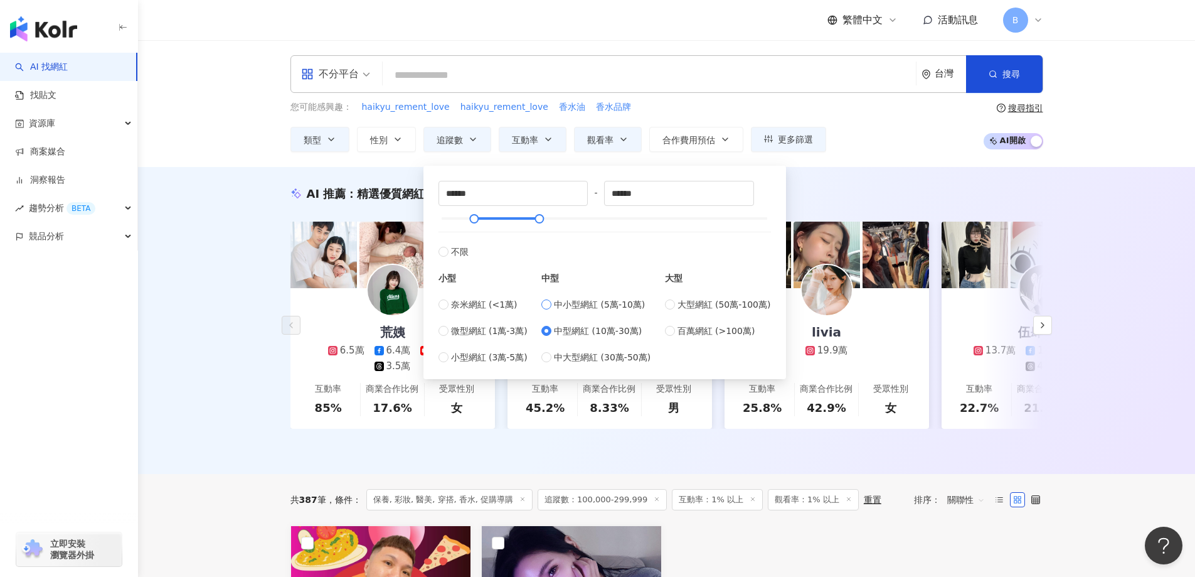
click at [617, 308] on span "中小型網紅 (5萬-10萬)" at bounding box center [599, 304] width 91 height 14
type input "*****"
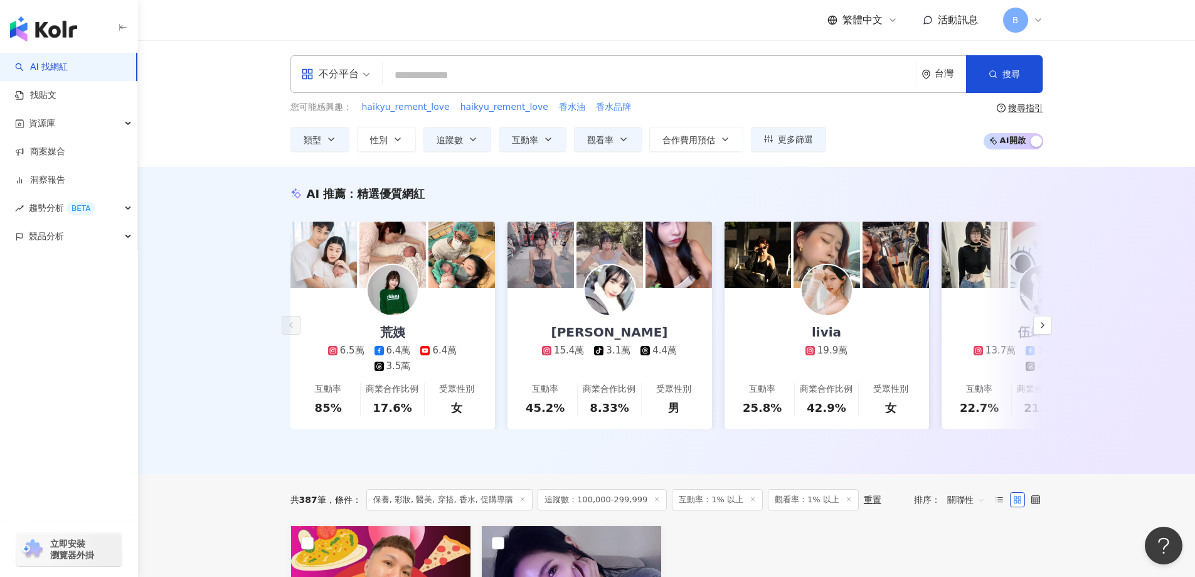
click at [169, 301] on div "AI 推薦 ： 精選優質網紅 荒姨 6.5萬 6.4萬 6.4萬 3.5萬 互動率 85% 商業合作比例 17.6% 受眾性別 女 李李 15.4萬 tikt…" at bounding box center [666, 320] width 1057 height 307
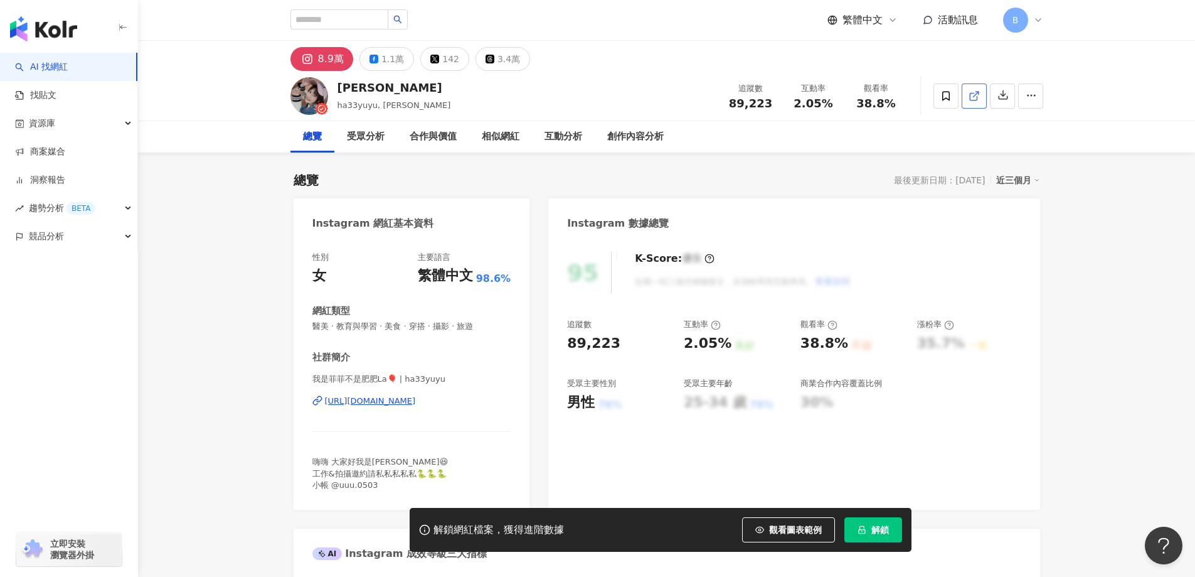
click at [972, 94] on icon at bounding box center [974, 95] width 11 height 11
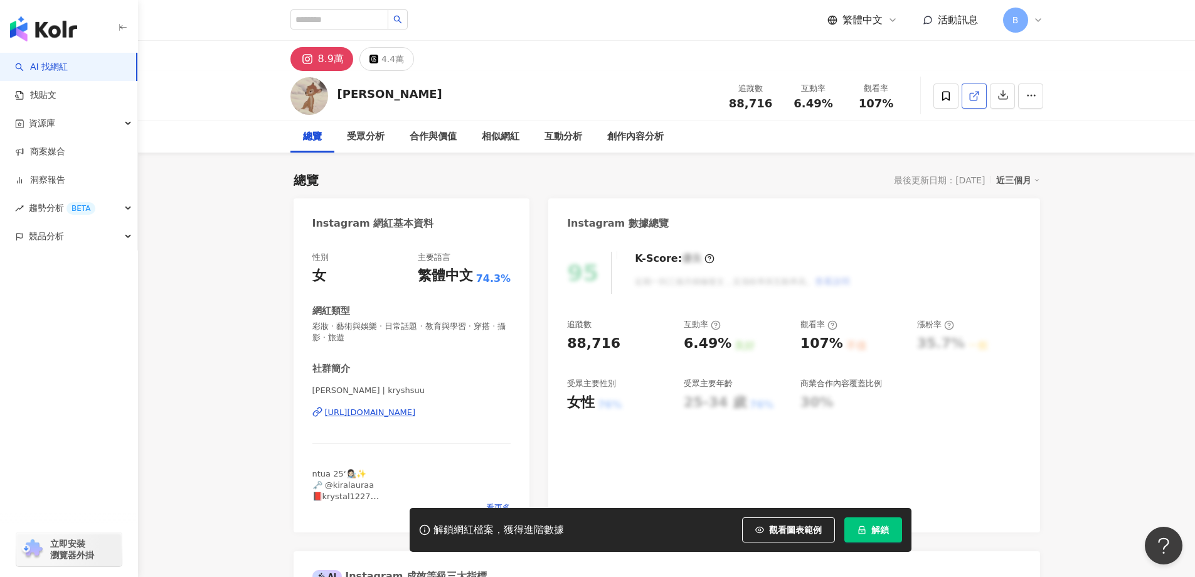
click at [974, 93] on icon at bounding box center [974, 95] width 11 height 11
click at [400, 326] on span "彩妝 · 藝術與娛樂 · 日常話題 · 教育與學習 · 穿搭 · 攝影 · 旅遊" at bounding box center [411, 332] width 199 height 23
drag, startPoint x: 1116, startPoint y: 238, endPoint x: 836, endPoint y: 1, distance: 367.2
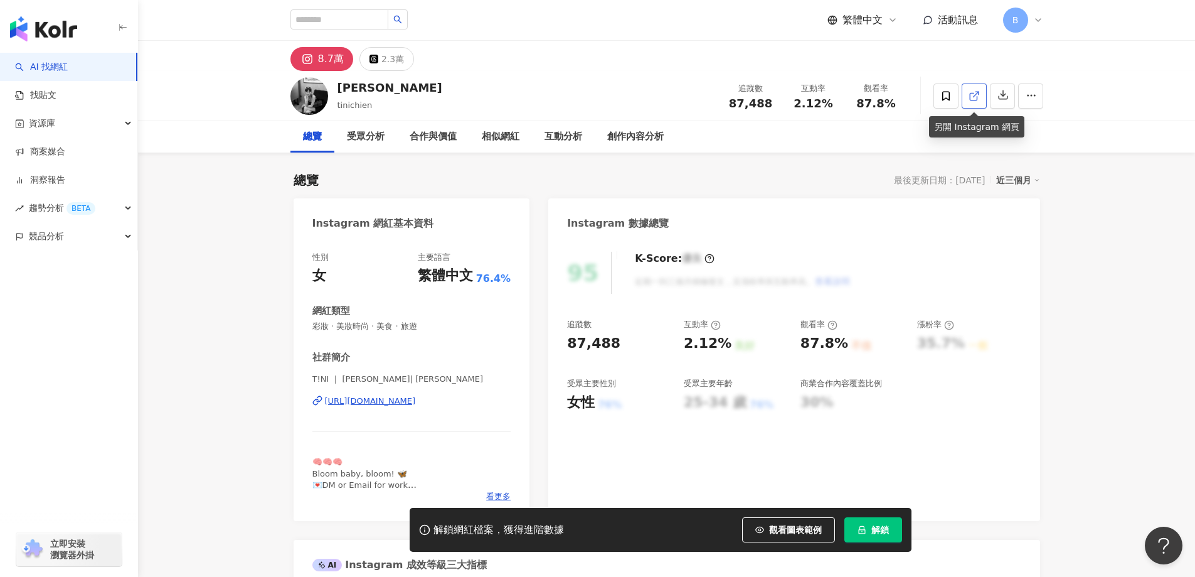
click at [971, 94] on icon at bounding box center [974, 95] width 11 height 11
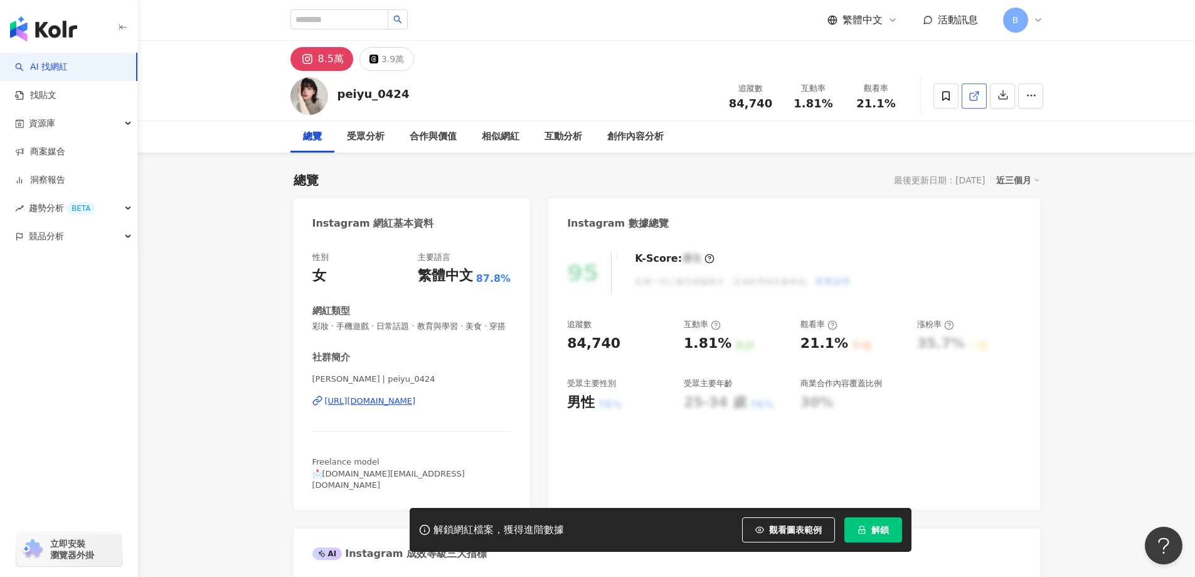
click at [970, 100] on icon at bounding box center [973, 96] width 7 height 7
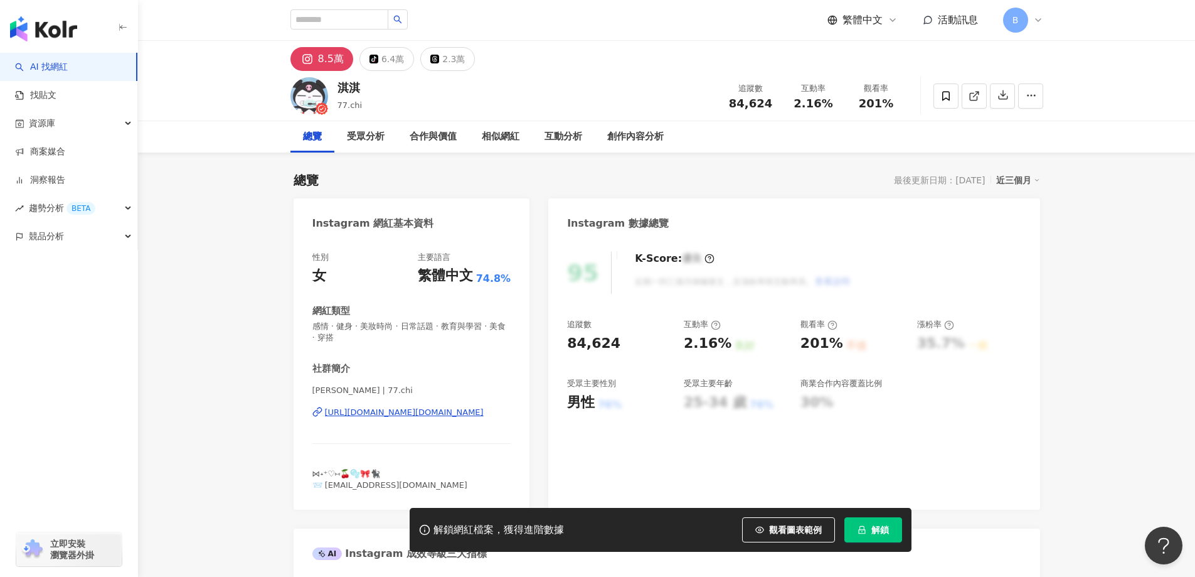
drag, startPoint x: 1097, startPoint y: 328, endPoint x: 1067, endPoint y: 294, distance: 45.3
click at [975, 95] on icon at bounding box center [974, 95] width 11 height 11
click at [432, 324] on span "感情 · 健身 · 美妝時尚 · 日常話題 · 教育與學習 · 美食 · 穿搭" at bounding box center [411, 332] width 199 height 23
click at [428, 324] on span "感情 · 健身 · 美妝時尚 · 日常話題 · 教育與學習 · 美食 · 穿搭" at bounding box center [411, 332] width 199 height 23
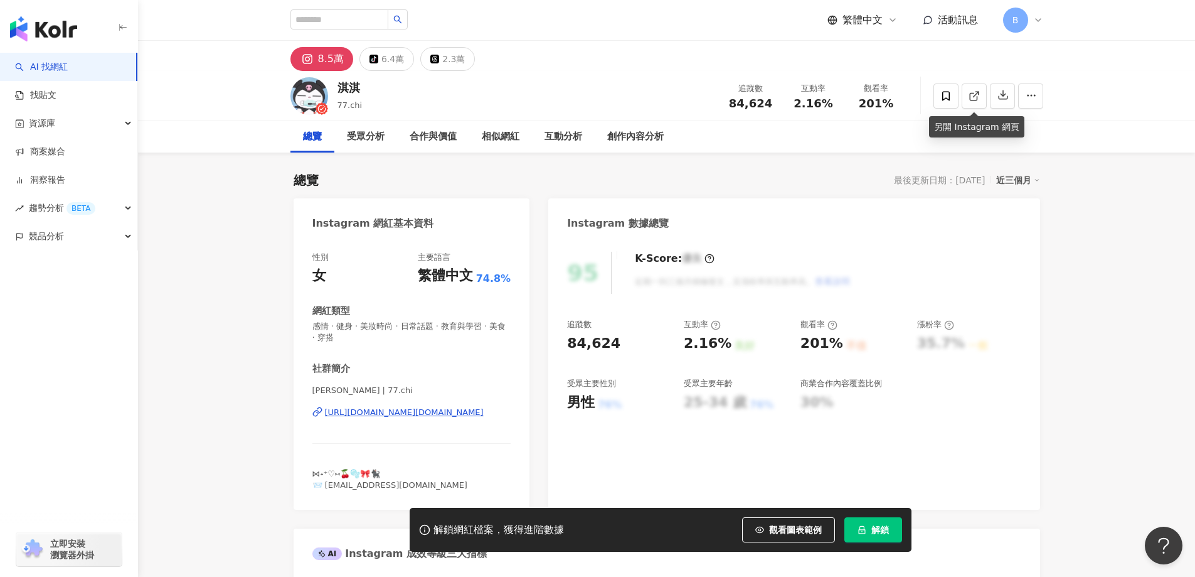
click at [428, 324] on span "感情 · 健身 · 美妝時尚 · 日常話題 · 教育與學習 · 美食 · 穿搭" at bounding box center [411, 332] width 199 height 23
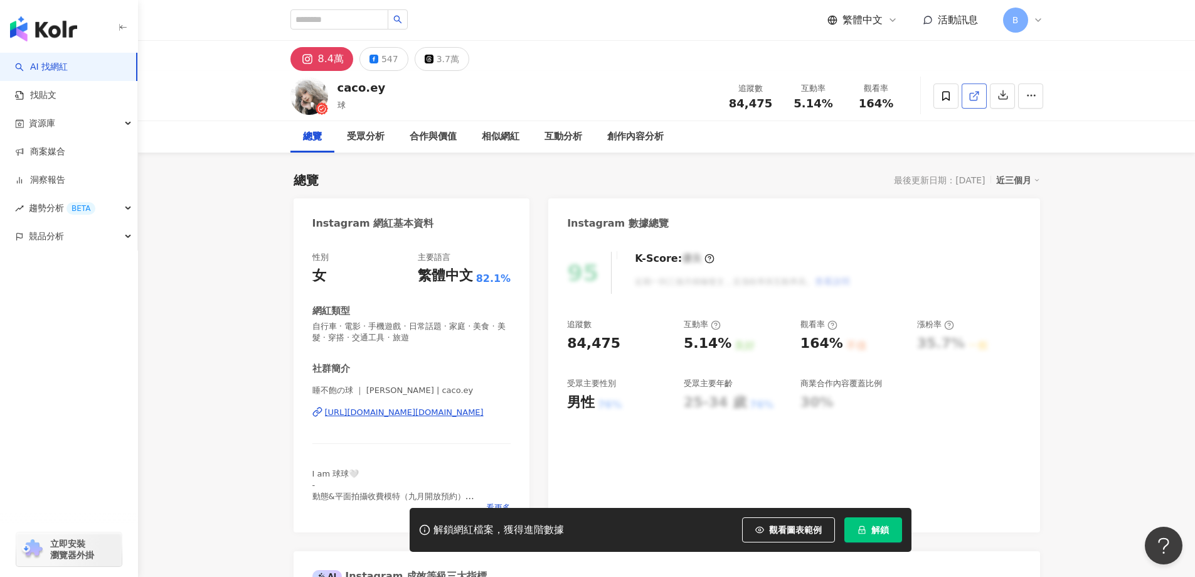
click at [975, 93] on icon at bounding box center [974, 95] width 11 height 11
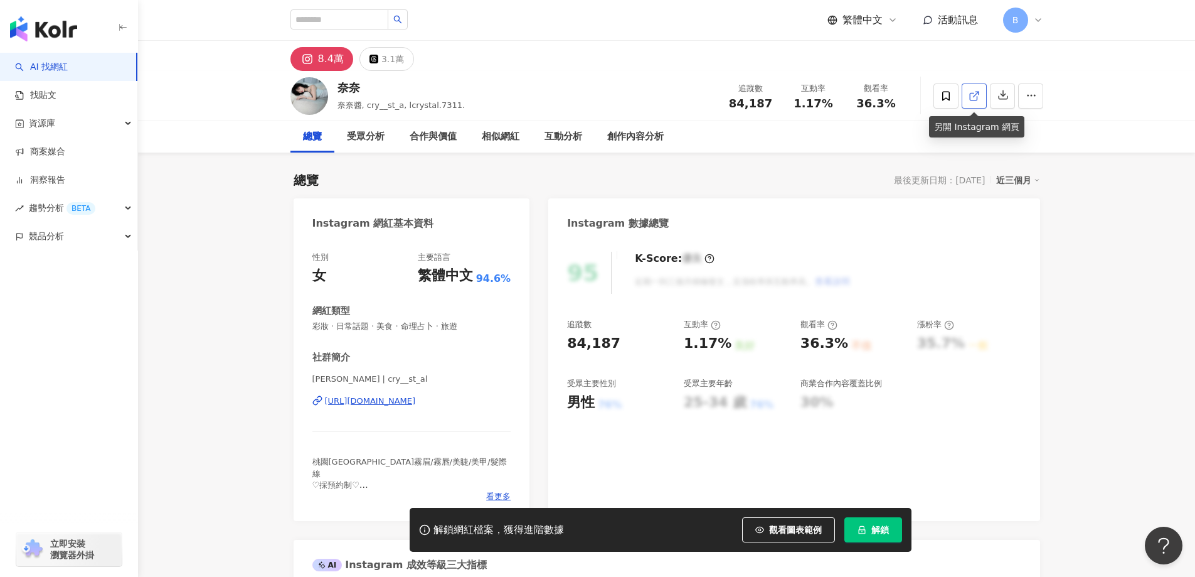
click at [972, 99] on icon at bounding box center [974, 95] width 11 height 11
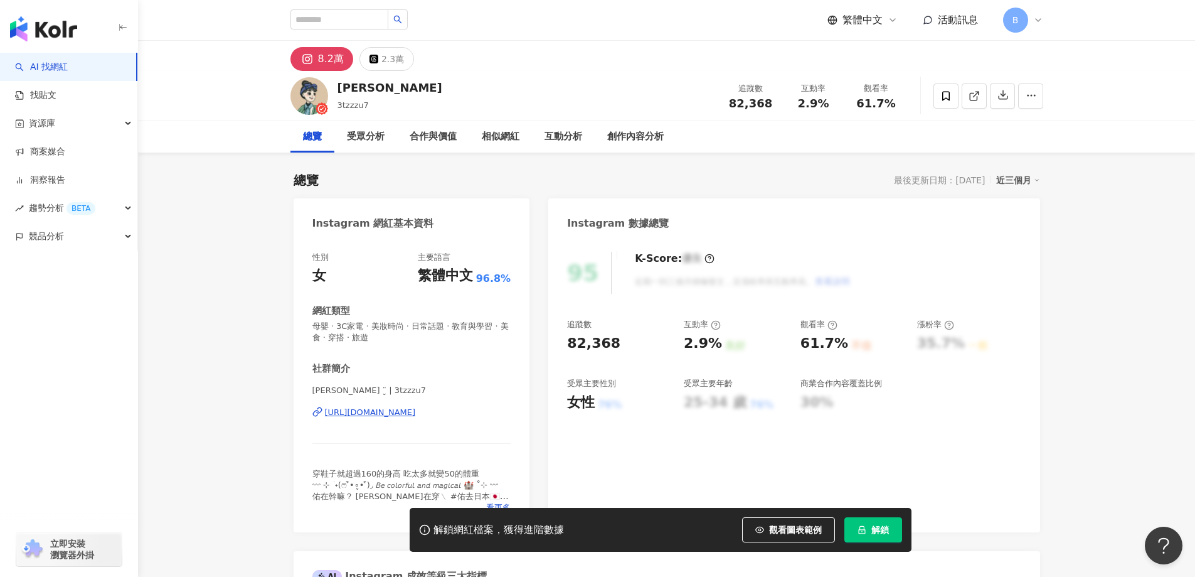
drag, startPoint x: 1097, startPoint y: 322, endPoint x: 1088, endPoint y: 317, distance: 11.0
click at [972, 92] on icon at bounding box center [974, 95] width 11 height 11
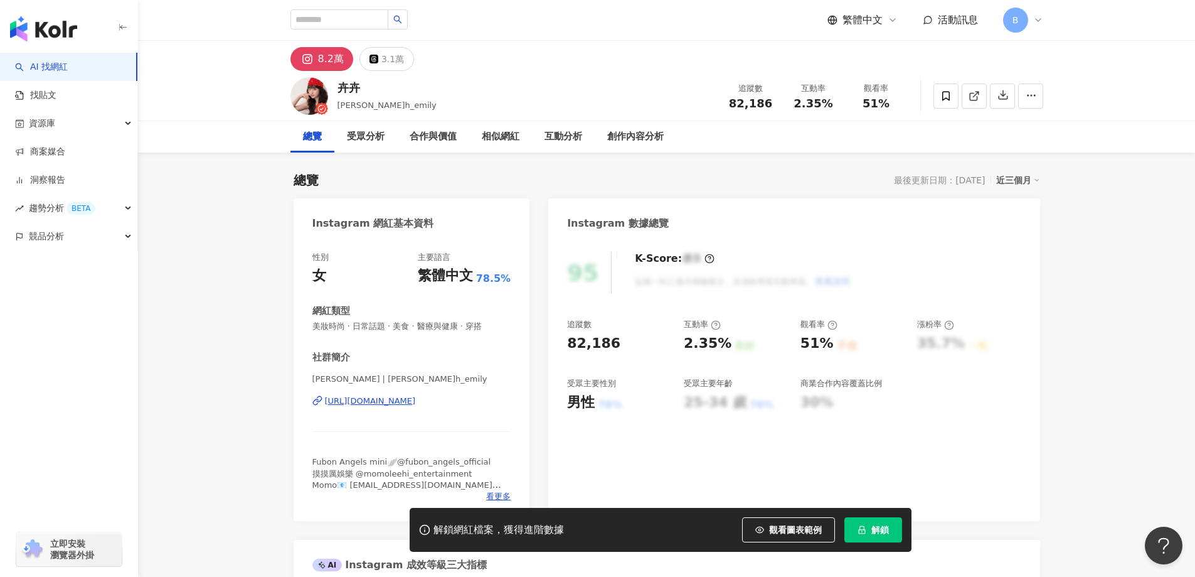
click at [981, 93] on link at bounding box center [974, 95] width 25 height 25
click at [447, 328] on span "美妝時尚 · 日常話題 · 美食 · 醫療與健康 · 穿搭" at bounding box center [411, 326] width 199 height 11
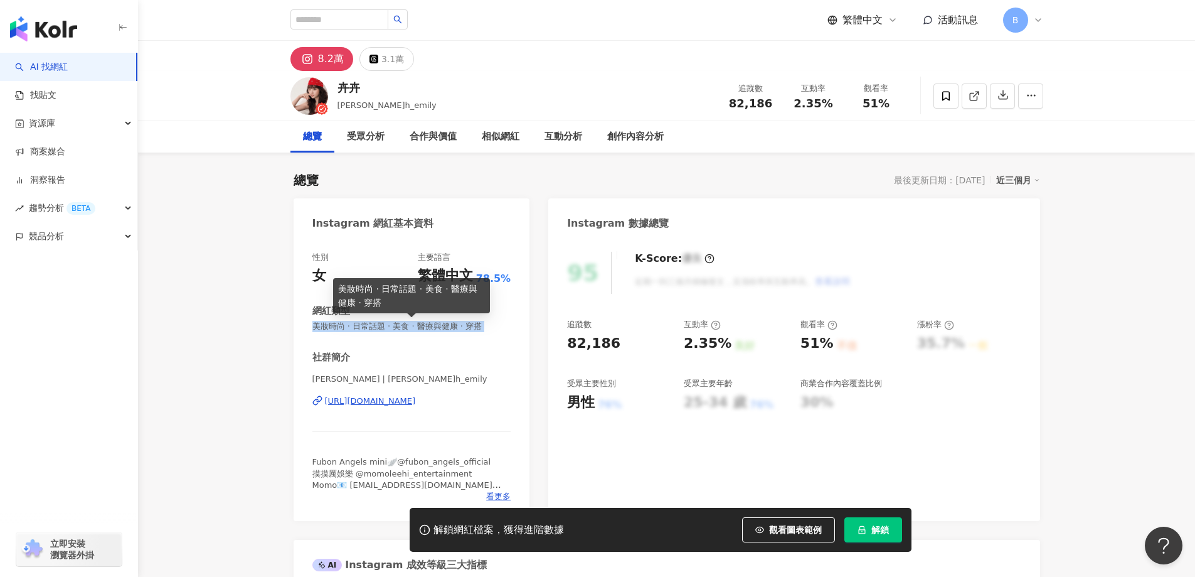
click at [447, 328] on span "美妝時尚 · 日常話題 · 美食 · 醫療與健康 · 穿搭" at bounding box center [411, 326] width 199 height 11
copy span "美妝時尚 · 日常話題 · 美食 · 醫療與健康 · 穿搭"
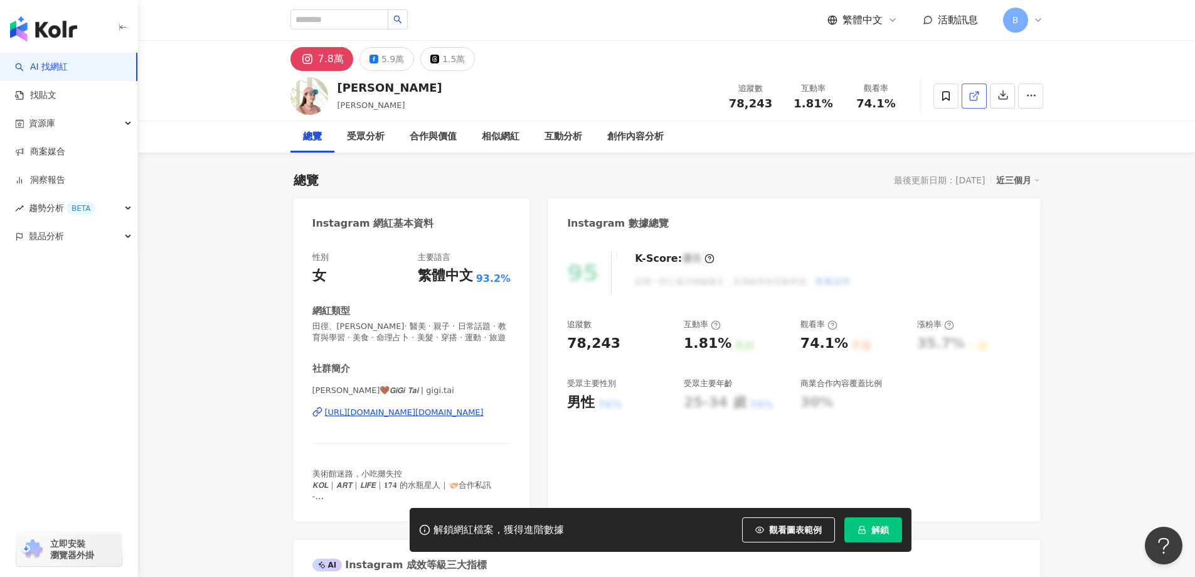
click at [979, 102] on span at bounding box center [974, 95] width 11 height 13
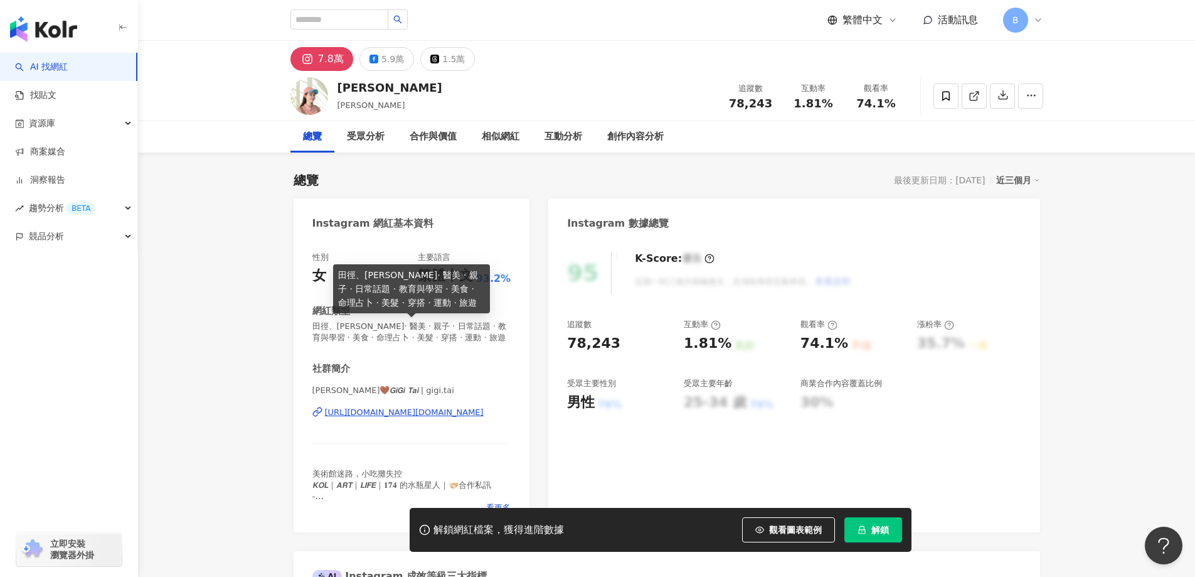
click at [414, 326] on span "田徑、馬拉松 · 醫美 · 親子 · 日常話題 · 教育與學習 · 美食 · 命理占卜 · 美髮 · 穿搭 · 運動 · 旅遊" at bounding box center [411, 332] width 199 height 23
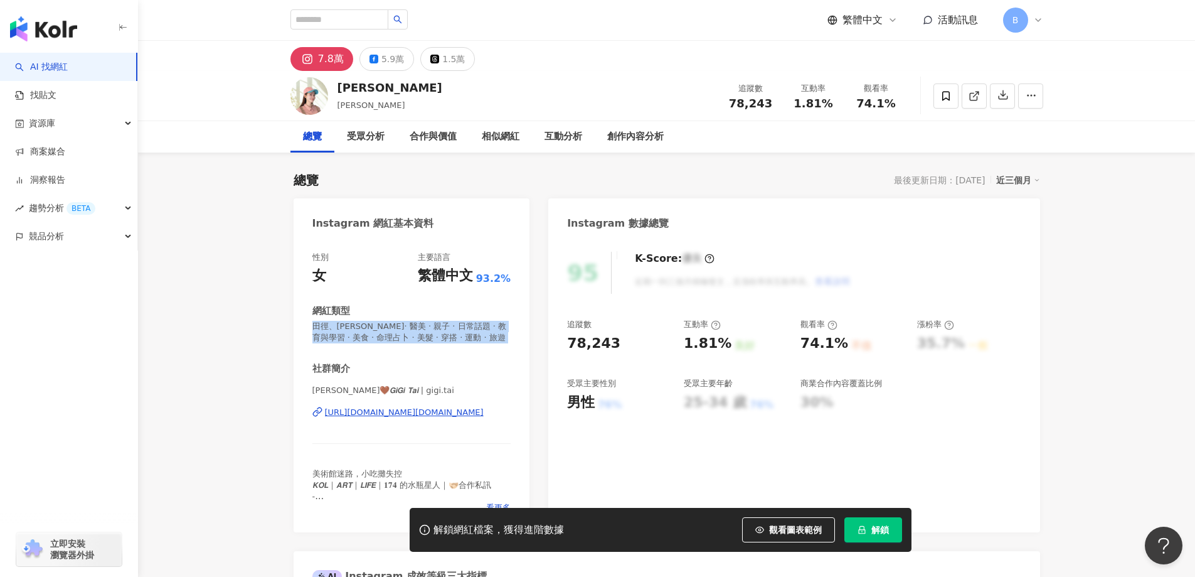
copy span "田徑、馬拉松 · 醫美 · 親子 · 日常話題 · 教育與學習 · 美食 · 命理占卜 · 美髮 · 穿搭 · 運動 · 旅遊"
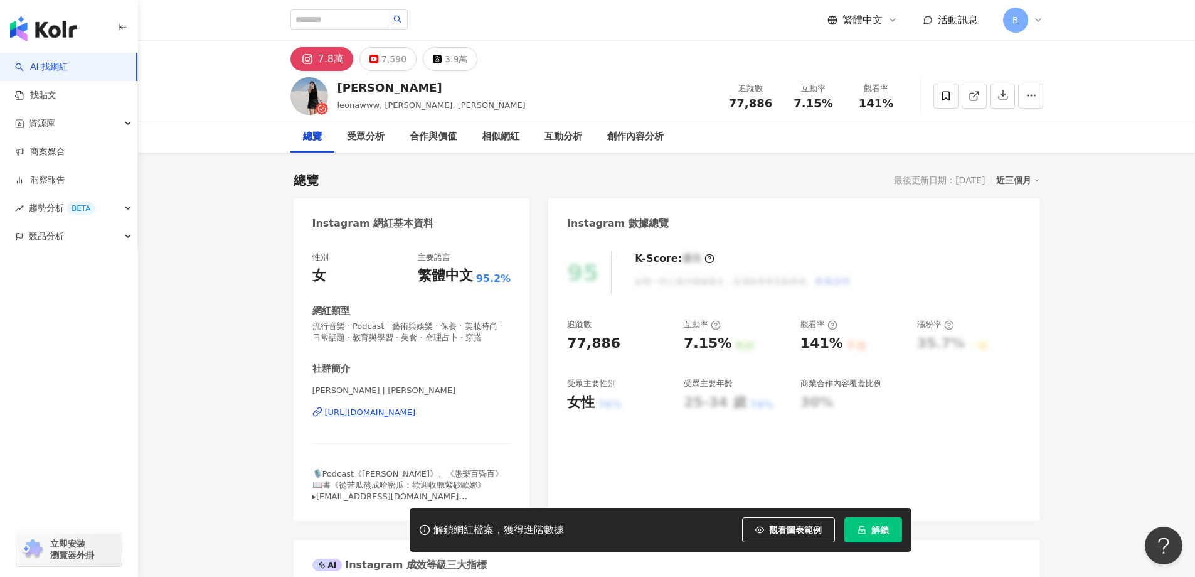
click at [972, 97] on icon at bounding box center [974, 95] width 11 height 11
click at [413, 327] on span "流行音樂 · Podcast · 藝術與娛樂 · 保養 · 美妝時尚 · 日常話題 · 教育與學習 · 美食 · 命理占卜 · 穿搭" at bounding box center [411, 332] width 199 height 23
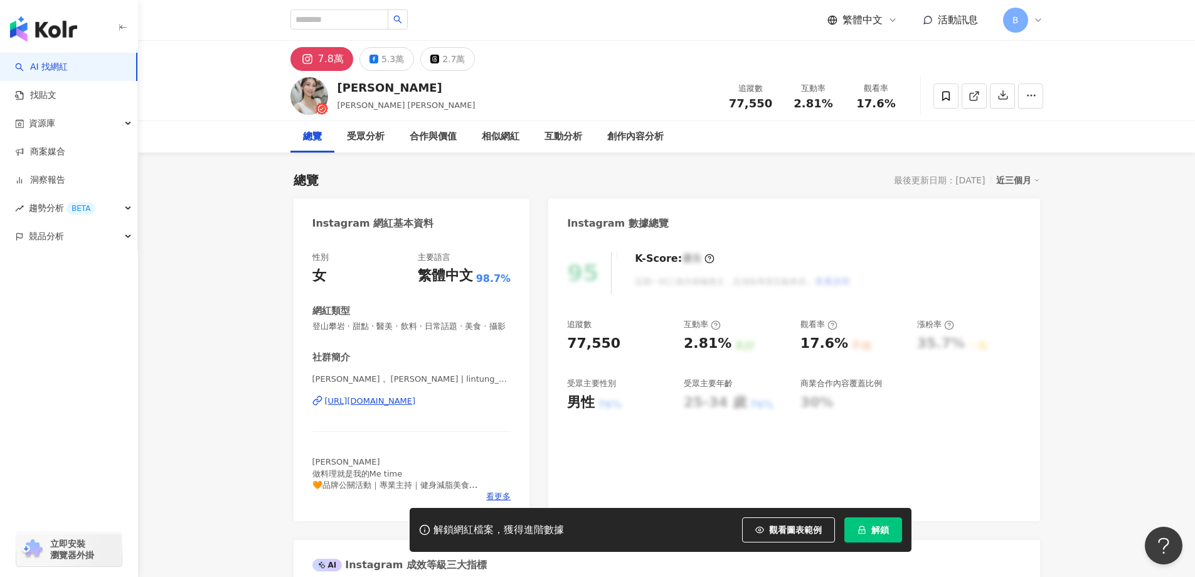
click at [974, 95] on line at bounding box center [975, 94] width 5 height 5
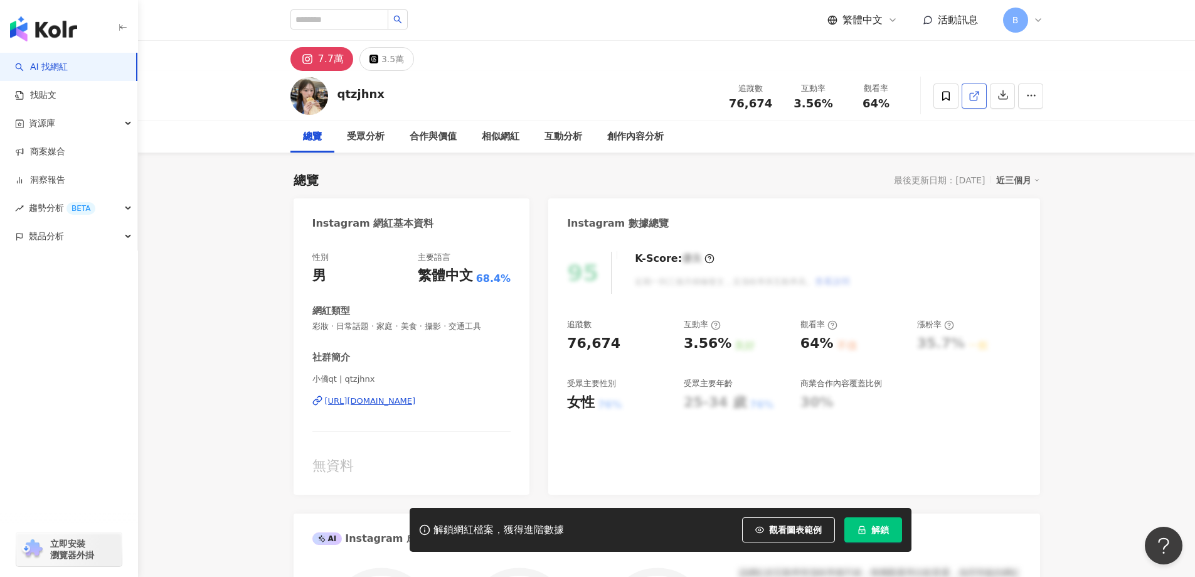
click at [974, 102] on span at bounding box center [974, 95] width 11 height 13
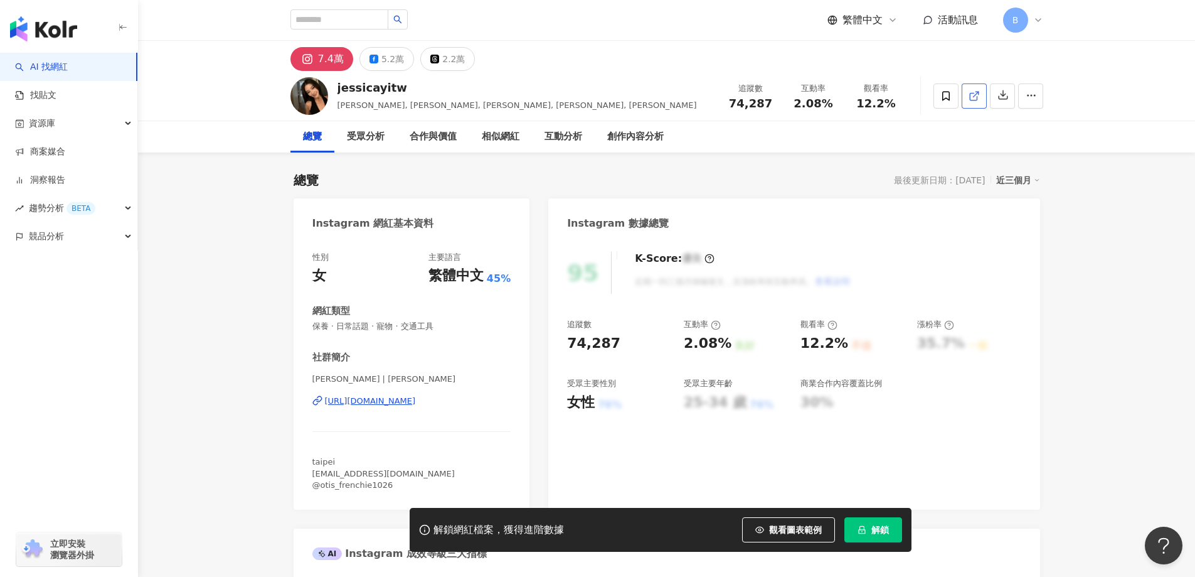
click at [975, 98] on icon at bounding box center [974, 95] width 11 height 11
click at [427, 325] on span "保養 · 日常話題 · 寵物 · 交通工具" at bounding box center [411, 326] width 199 height 11
click at [424, 325] on span "保養 · 日常話題 · 寵物 · 交通工具" at bounding box center [411, 326] width 199 height 11
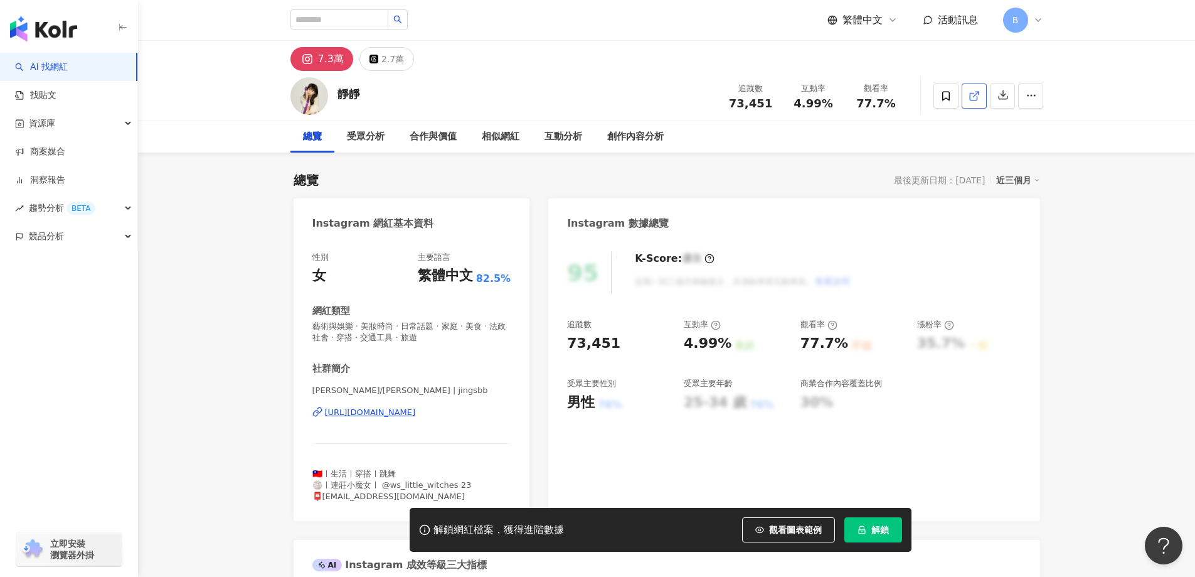
click at [967, 93] on link at bounding box center [974, 95] width 25 height 25
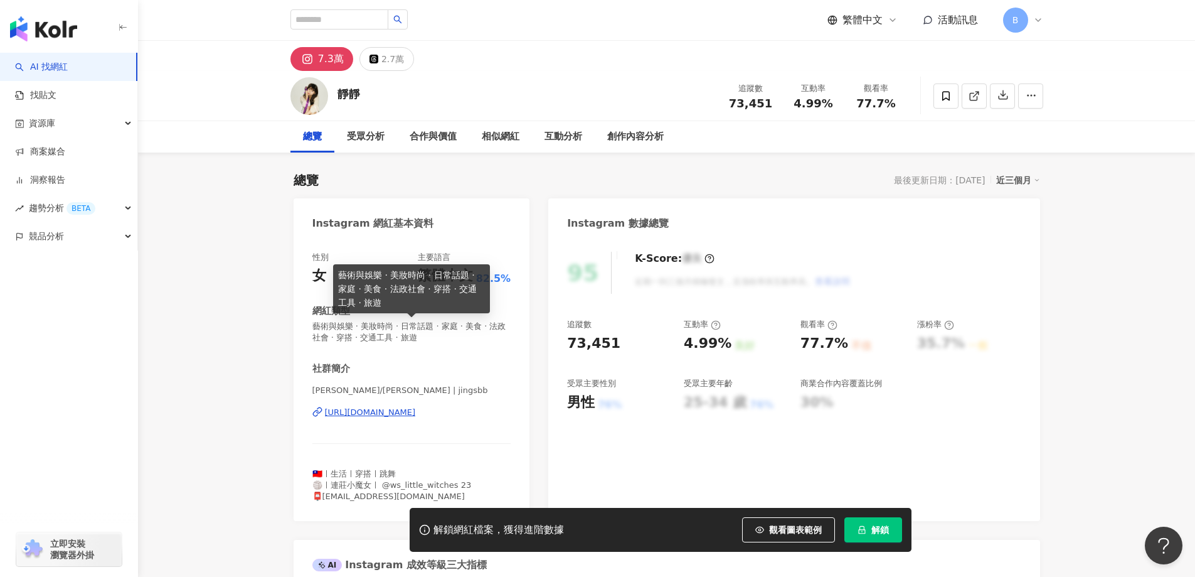
click at [387, 326] on span "藝術與娛樂 · 美妝時尚 · 日常話題 · 家庭 · 美食 · 法政社會 · 穿搭 · 交通工具 · 旅遊" at bounding box center [411, 332] width 199 height 23
copy span "藝術與娛樂 · 美妝時尚 · 日常話題 · 家庭 · 美食 · 法政社會 · 穿搭 · 交通工具 · 旅遊"
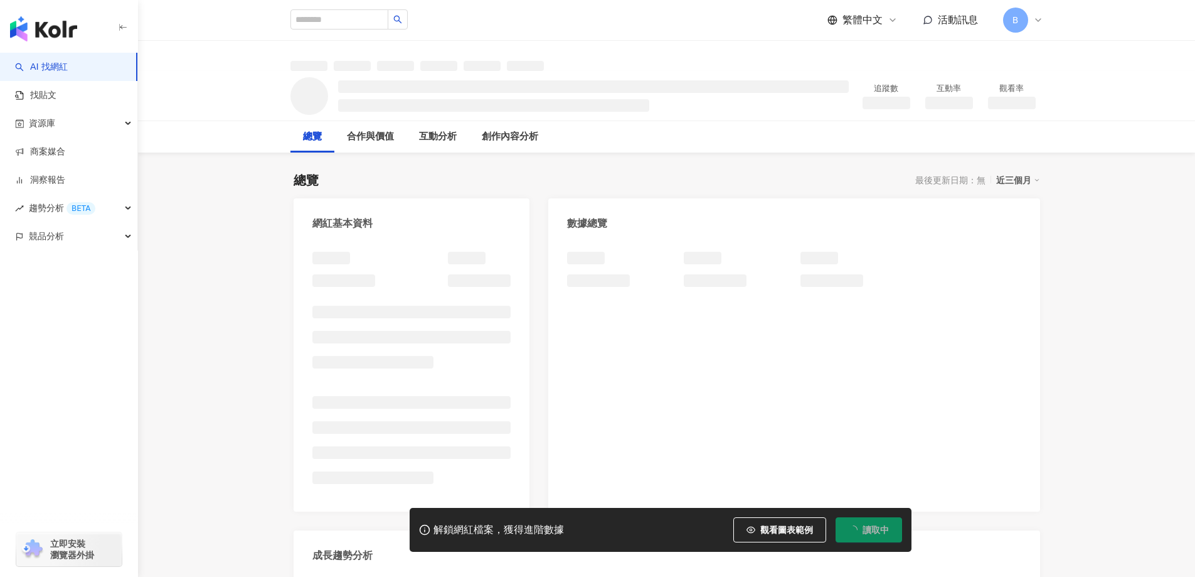
click at [1004, 334] on div at bounding box center [793, 375] width 491 height 272
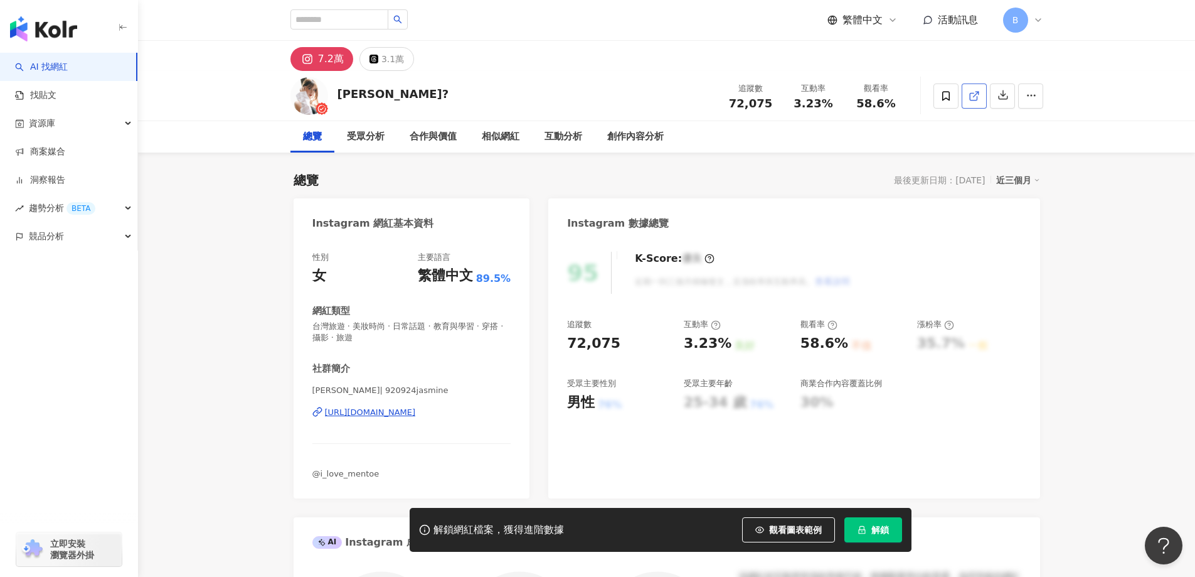
click at [973, 100] on icon at bounding box center [973, 96] width 7 height 7
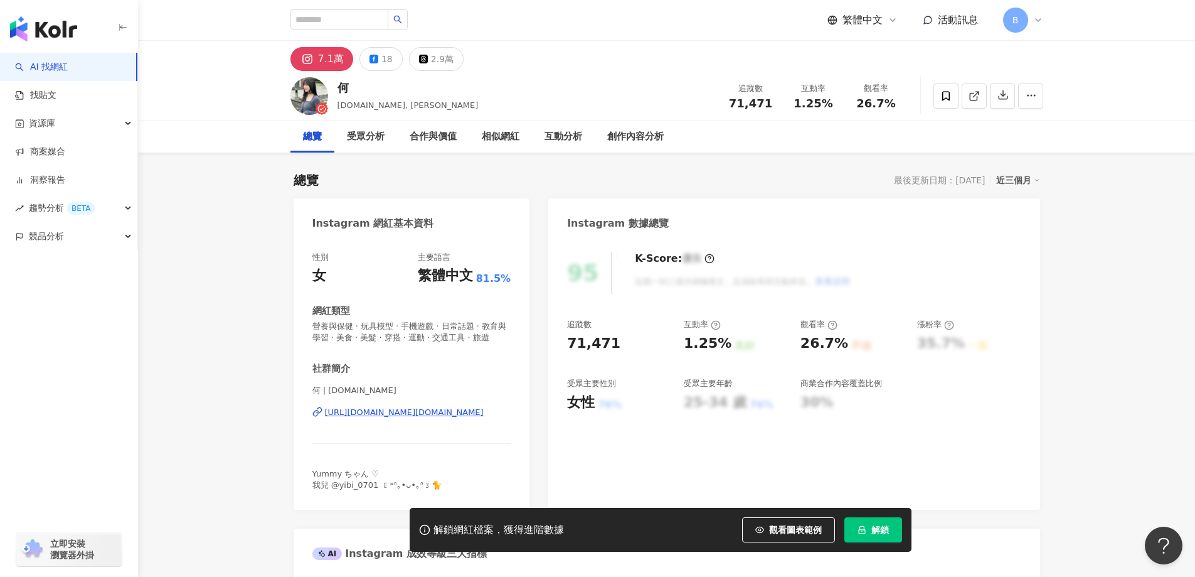
drag, startPoint x: 196, startPoint y: 178, endPoint x: 888, endPoint y: 173, distance: 691.3
click at [971, 98] on icon at bounding box center [974, 95] width 11 height 11
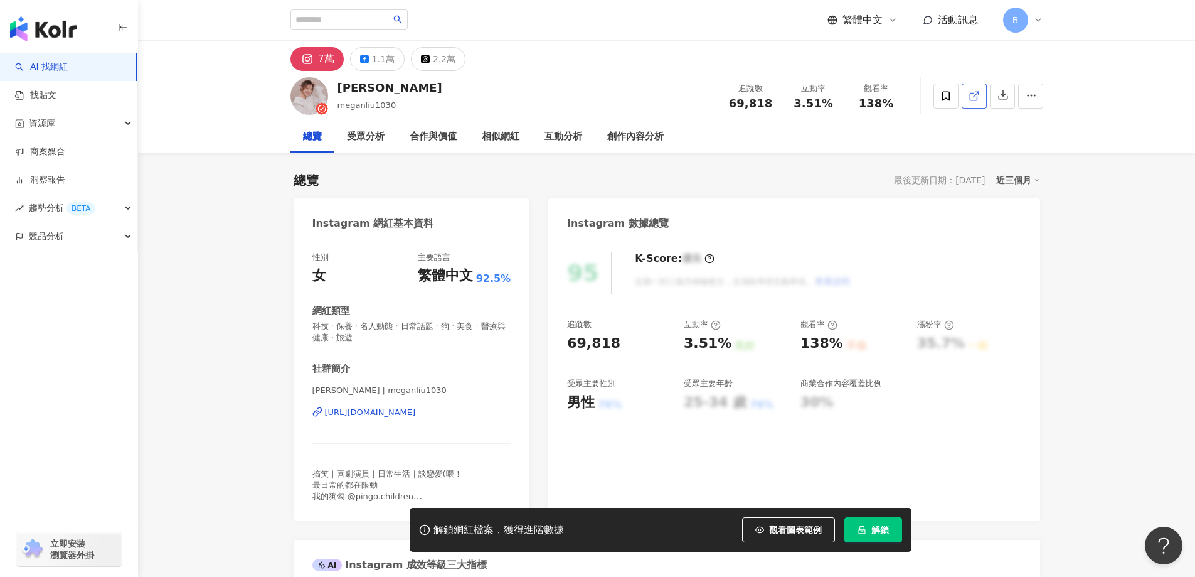
click at [972, 98] on icon at bounding box center [974, 95] width 11 height 11
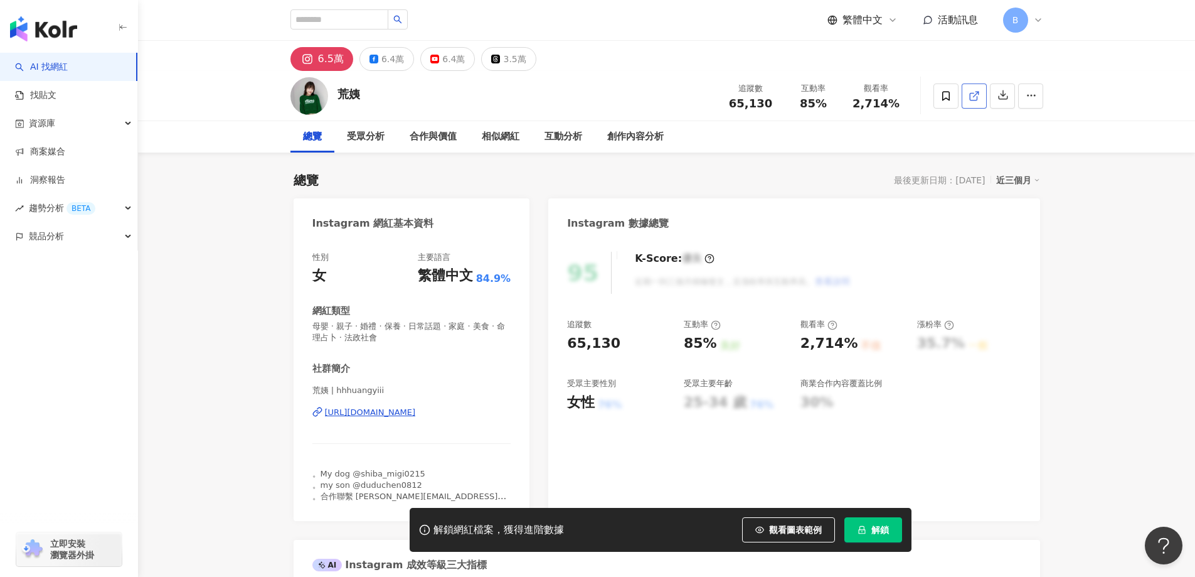
click at [974, 96] on line at bounding box center [975, 94] width 5 height 5
click at [436, 327] on span "母嬰 · 親子 · 婚禮 · 保養 · 日常話題 · 家庭 · 美食 · 命理占卜 · 法政社會" at bounding box center [411, 332] width 199 height 23
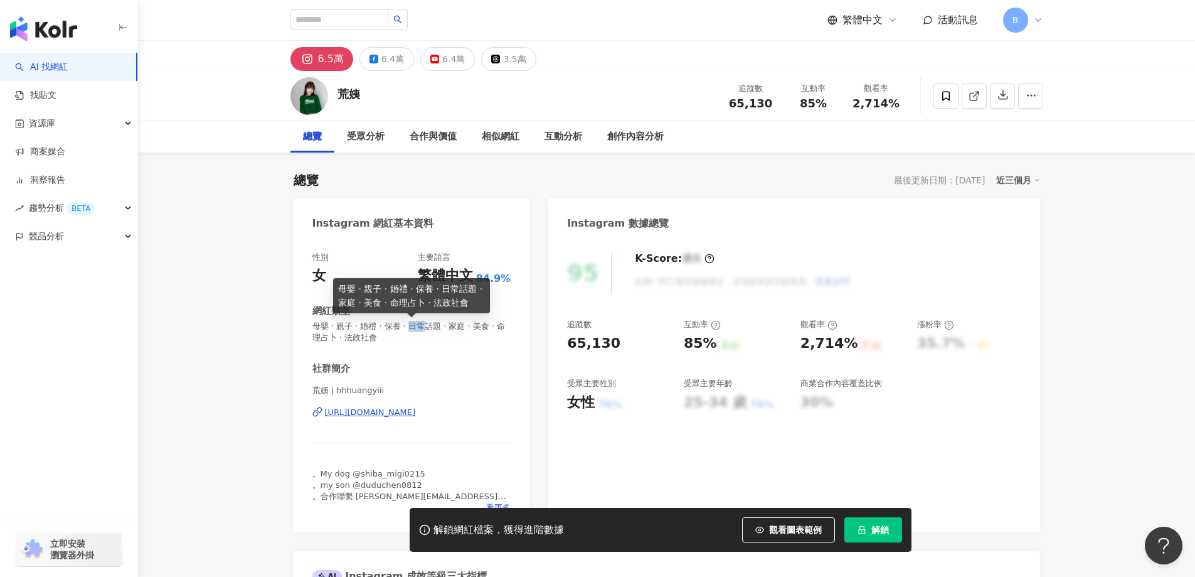
click at [436, 327] on span "母嬰 · 親子 · 婚禮 · 保養 · 日常話題 · 家庭 · 美食 · 命理占卜 · 法政社會" at bounding box center [411, 332] width 199 height 23
copy span "母嬰 · 親子 · 婚禮 · 保養 · 日常話題 · 家庭 · 美食 · 命理占卜 · 法政社會"
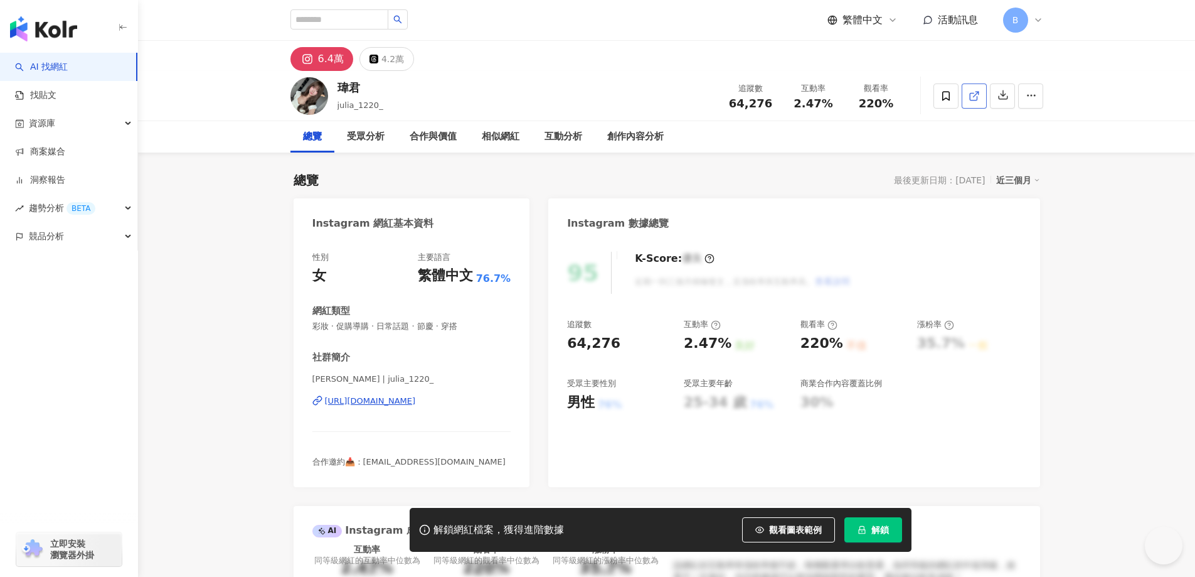
click at [970, 100] on icon at bounding box center [973, 96] width 7 height 7
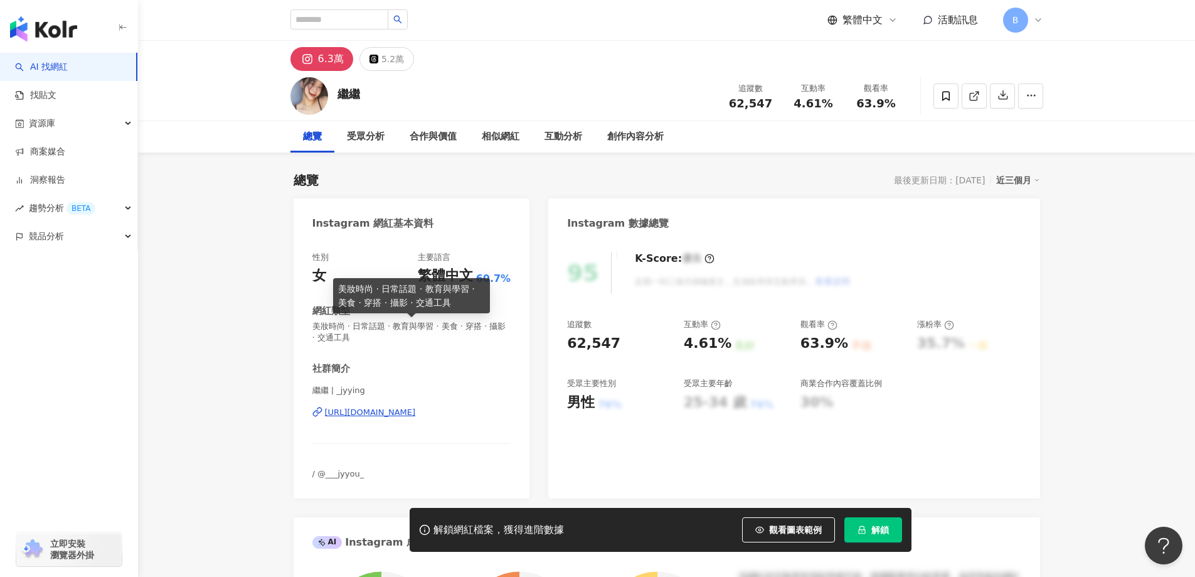
click at [438, 326] on span "美妝時尚 · 日常話題 · 教育與學習 · 美食 · 穿搭 · 攝影 · 交通工具" at bounding box center [411, 332] width 199 height 23
copy span "美妝時尚 · 日常話題 · 教育與學習 · 美食 · 穿搭 · 攝影 · 交通工具"
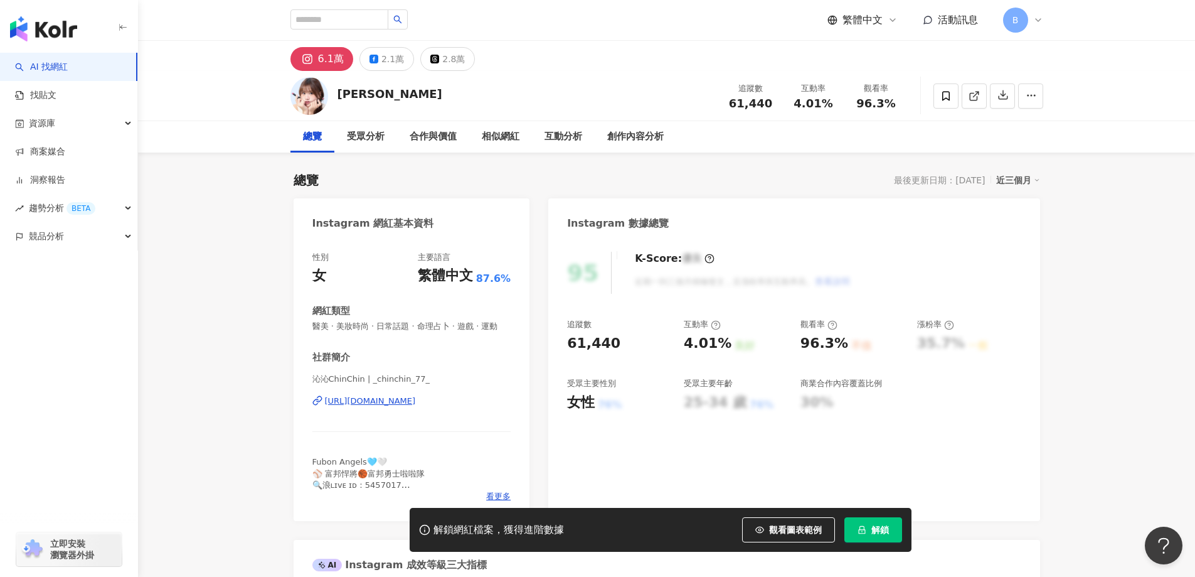
click at [450, 328] on span "醫美 · 美妝時尚 · 日常話題 · 命理占卜 · 遊戲 · 運動" at bounding box center [411, 326] width 199 height 11
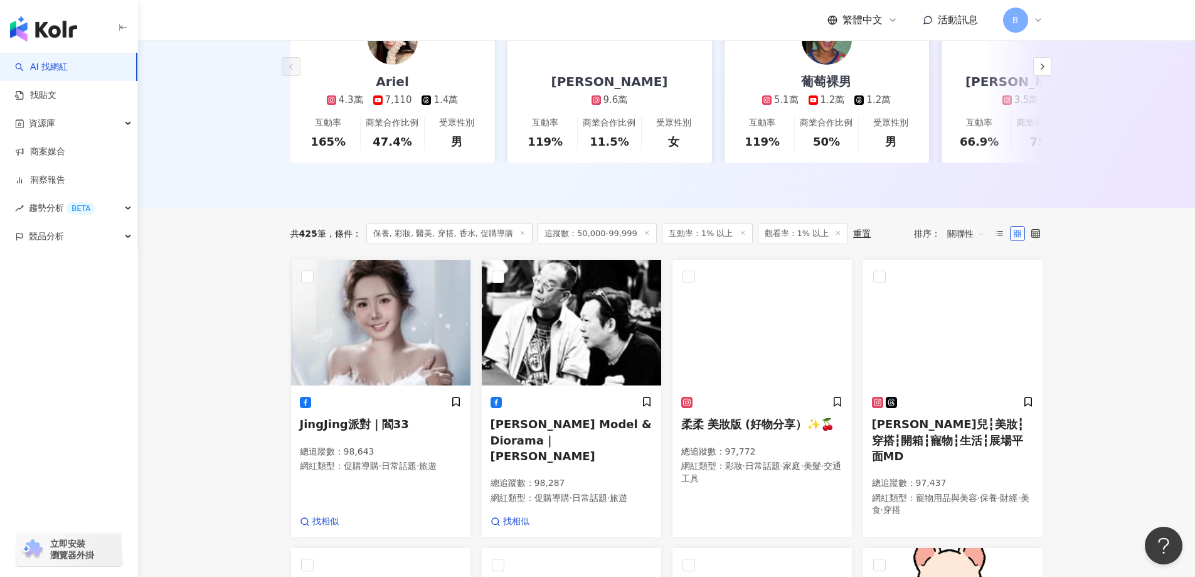
scroll to position [251, 0]
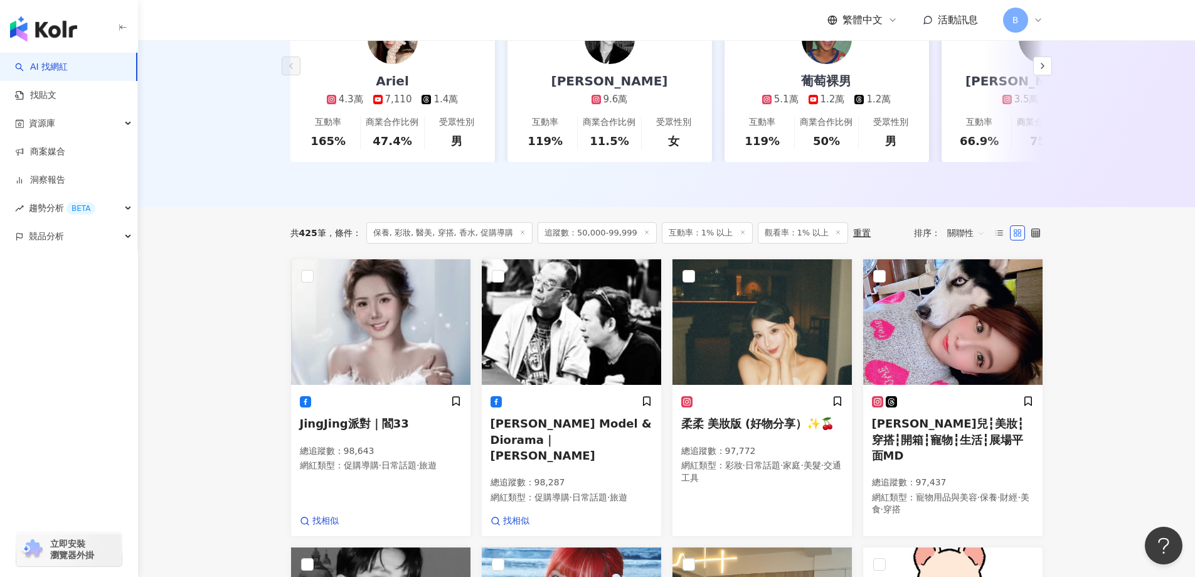
click at [429, 237] on span "保養, 彩妝, 醫美, 穿搭, 香水, 促購導購" at bounding box center [449, 232] width 166 height 21
click at [495, 243] on span "保養, 彩妝, 醫美, 穿搭, 香水, 促購導購" at bounding box center [449, 232] width 166 height 21
click at [194, 218] on main "不分平台 台灣 搜尋 您可能感興趣： haikyu_rement_love haikyu_rement_love 香水油 香水品牌 類型 性別 追蹤數 互動率…" at bounding box center [666, 519] width 1057 height 1460
click at [496, 243] on span "保養, 彩妝, 醫美, 穿搭, 香水, 促購導購" at bounding box center [449, 232] width 166 height 21
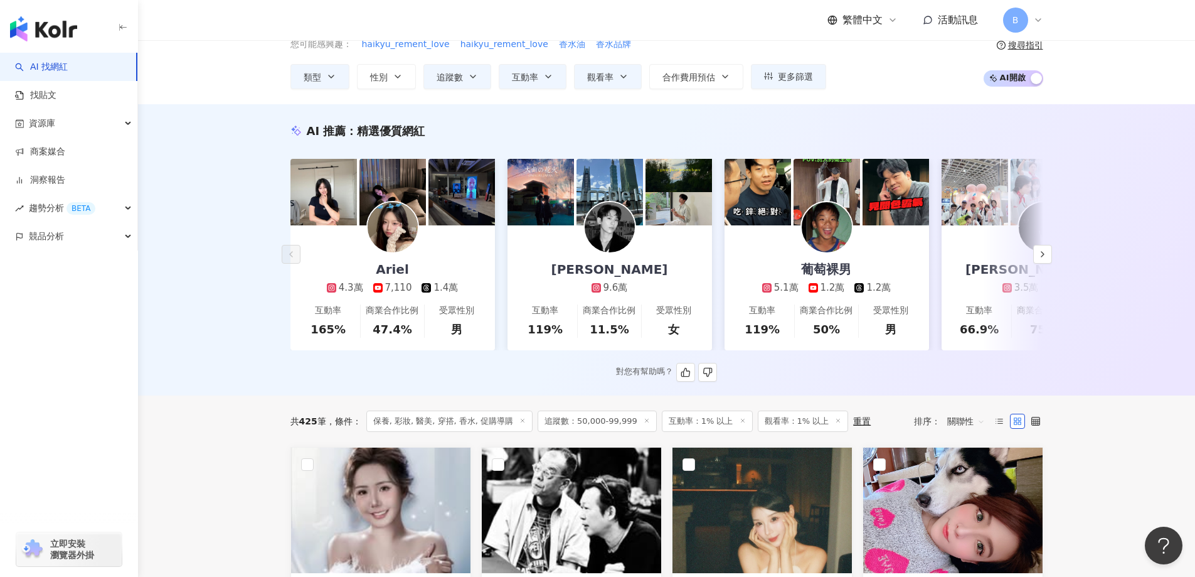
scroll to position [0, 0]
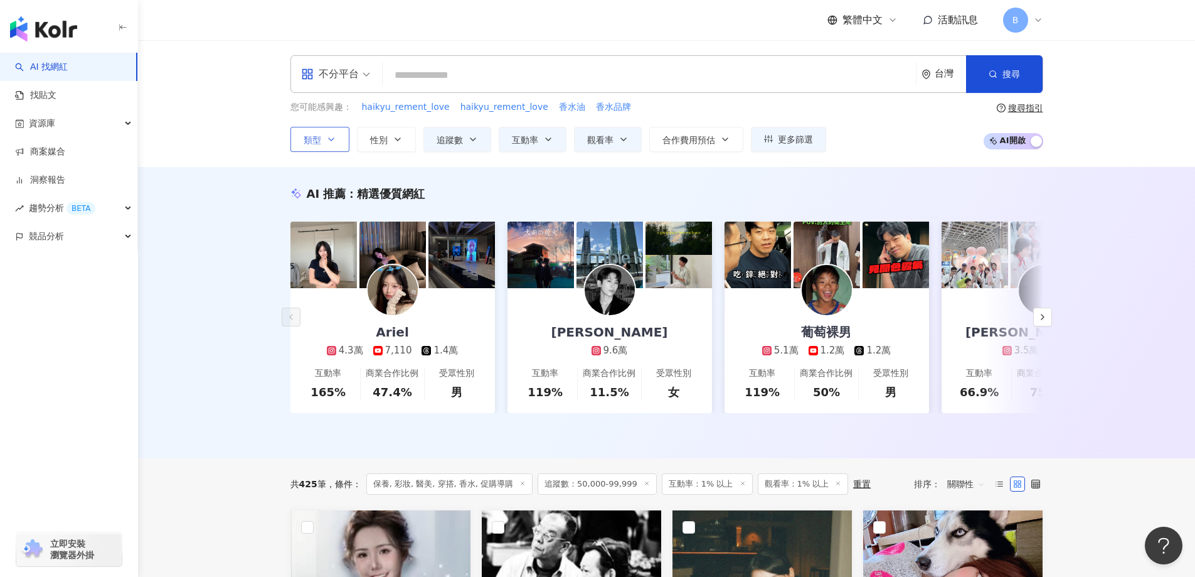
click at [322, 140] on button "類型" at bounding box center [319, 139] width 59 height 25
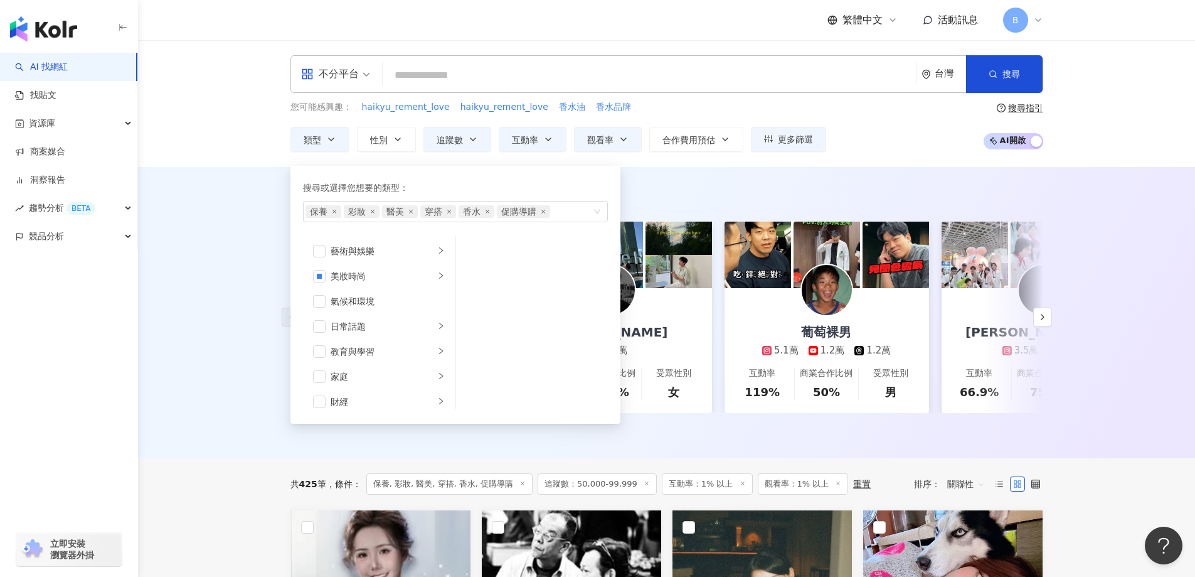
click at [249, 242] on div "AI 推薦 ： 精選優質網紅 Ariel 4.3萬 7,110 1.4萬 互動率 165% 商業合作比例 47.4% 受眾性別 男 Leiro Lai 9.6…" at bounding box center [666, 312] width 1057 height 291
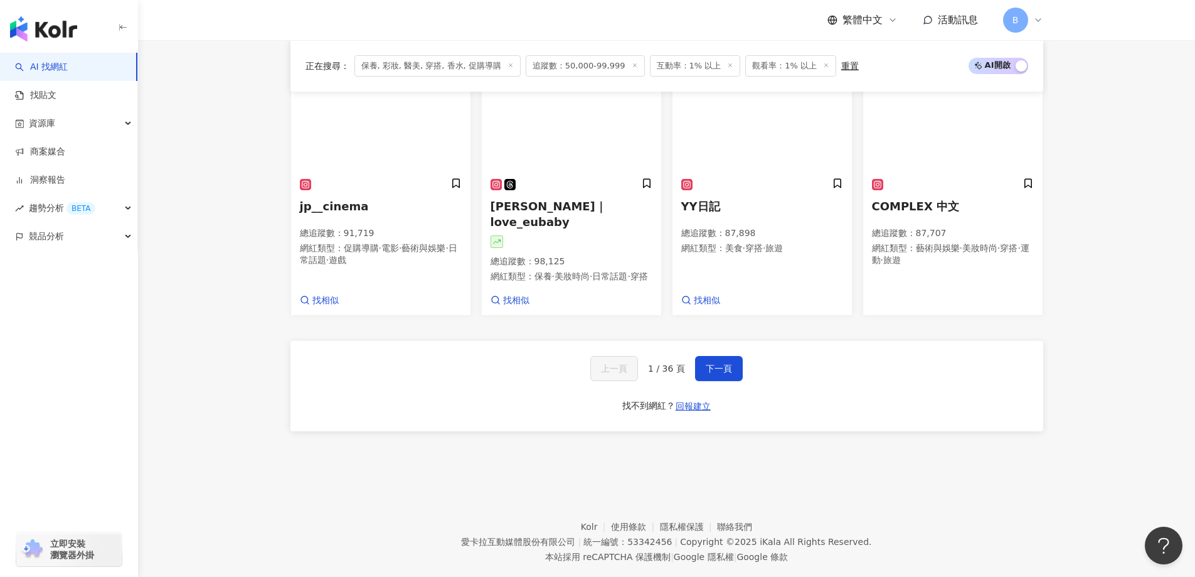
scroll to position [1066, 0]
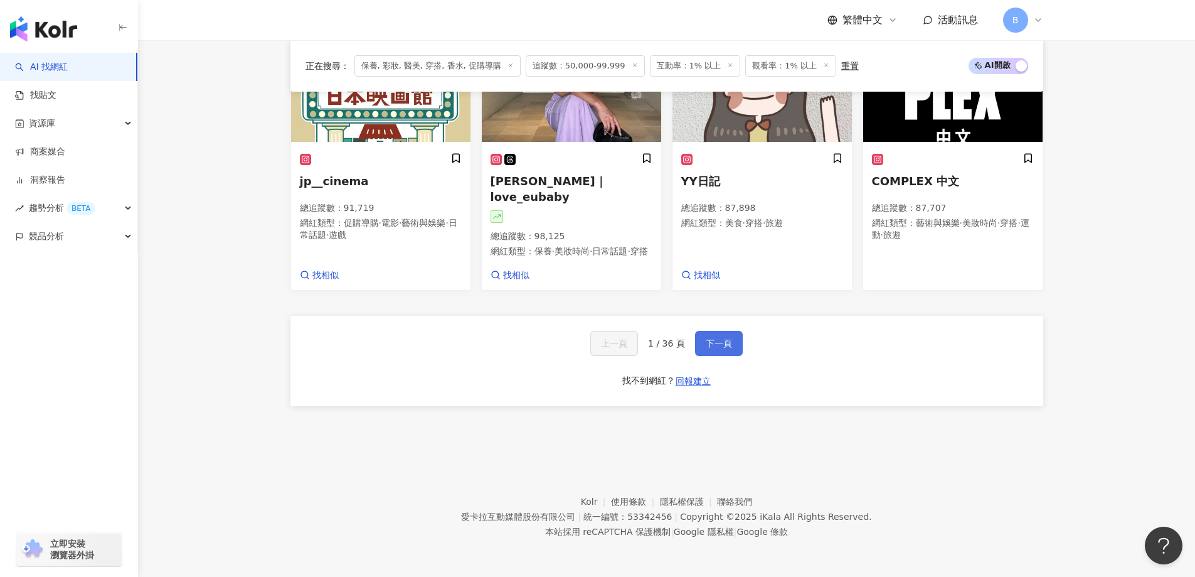
click at [723, 351] on button "下一頁" at bounding box center [719, 343] width 48 height 25
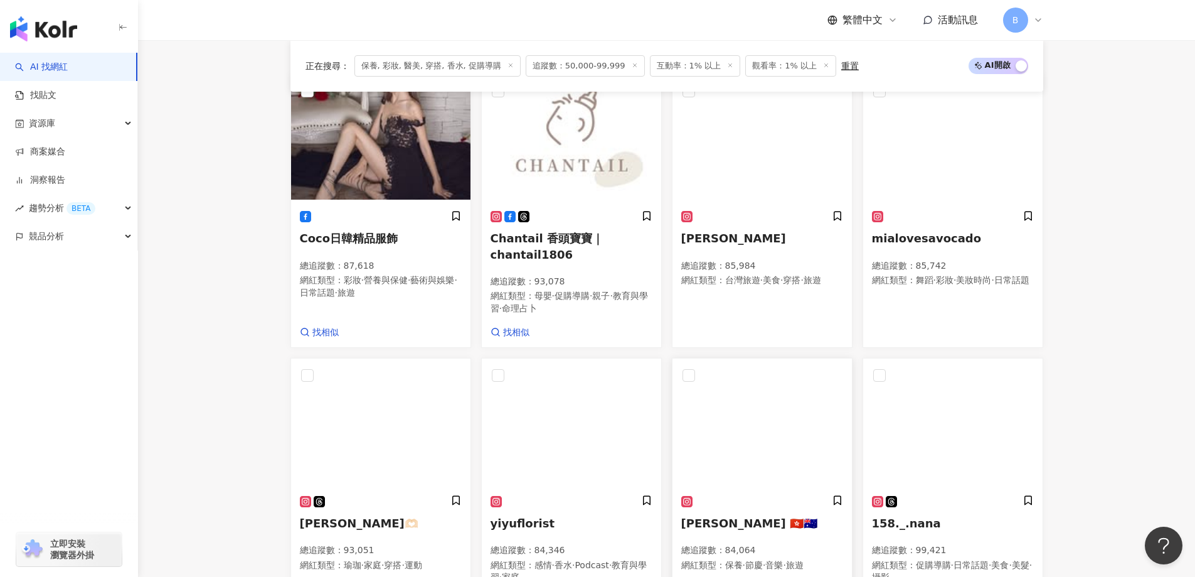
scroll to position [310, 0]
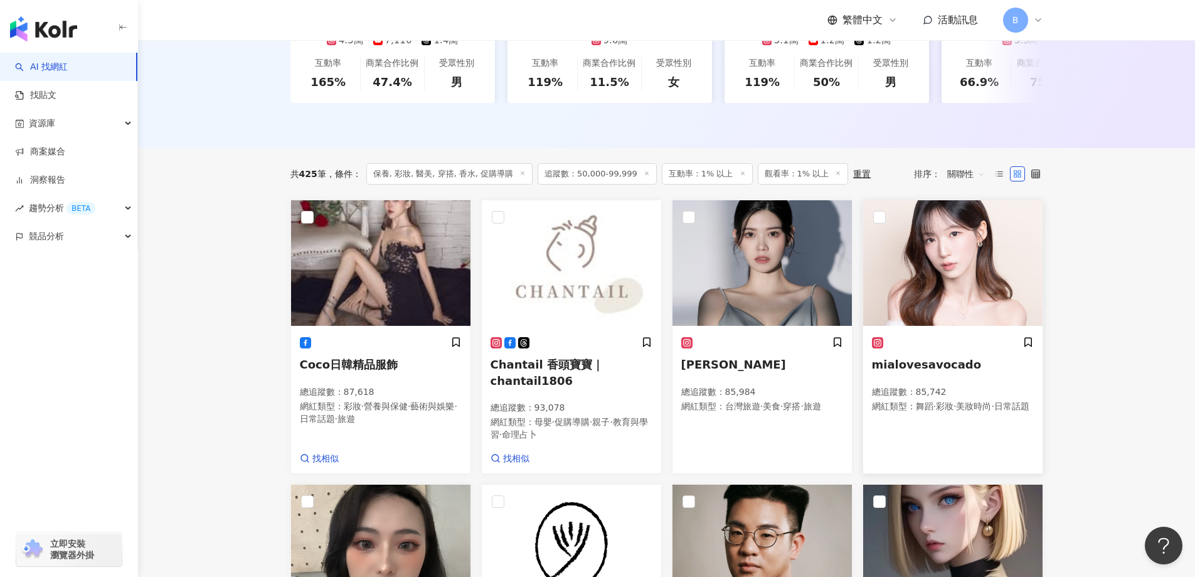
click at [967, 265] on img at bounding box center [952, 262] width 179 height 125
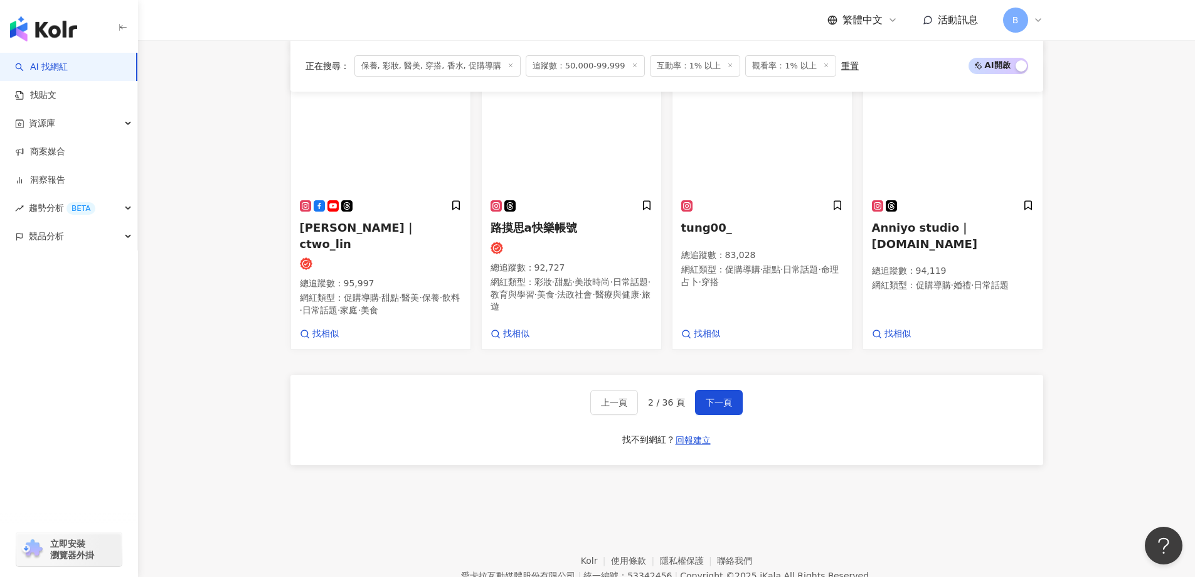
scroll to position [937, 0]
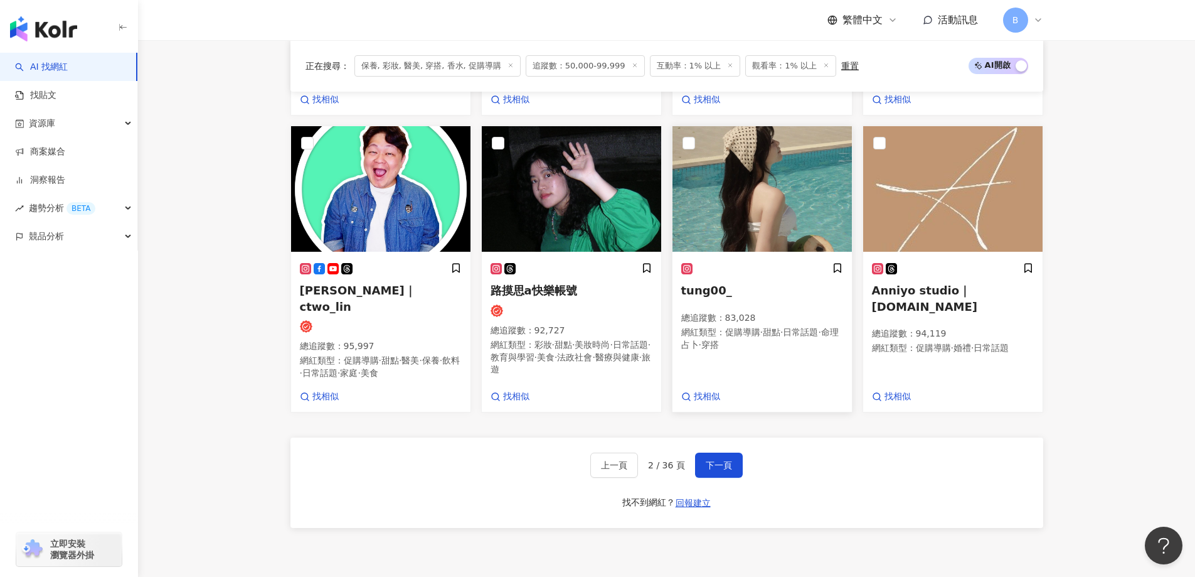
click at [722, 210] on img at bounding box center [761, 188] width 179 height 125
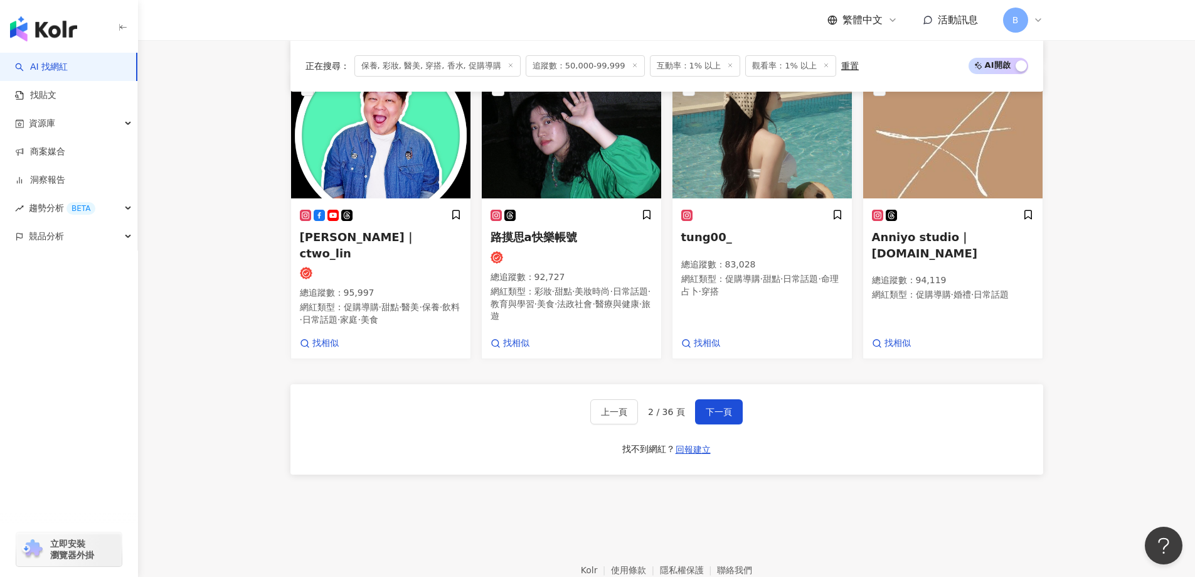
scroll to position [1063, 0]
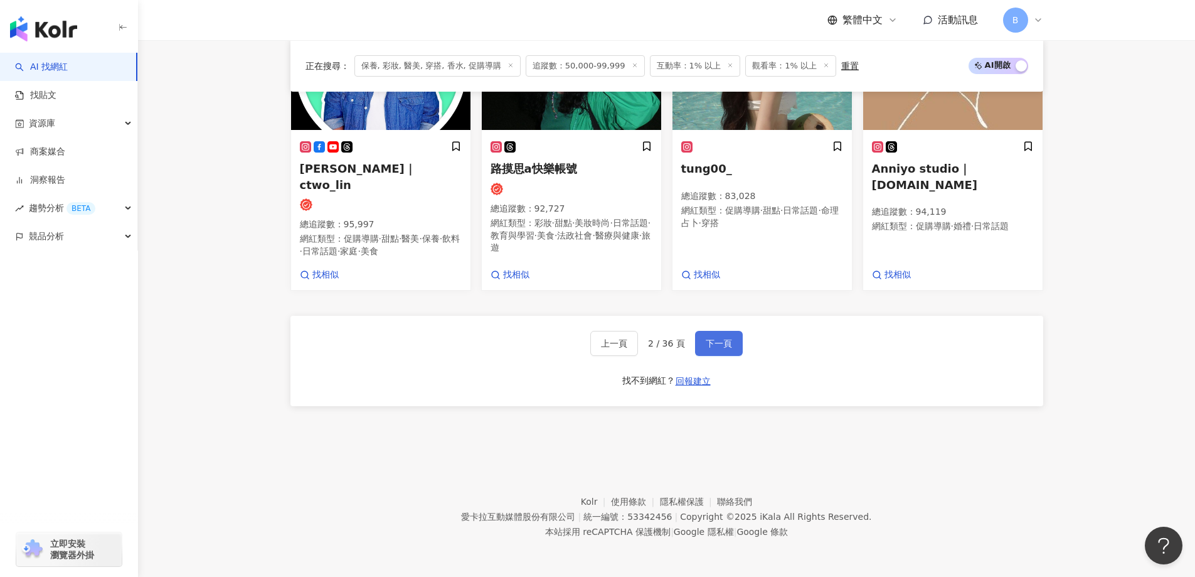
click at [706, 348] on span "下一頁" at bounding box center [719, 343] width 26 height 10
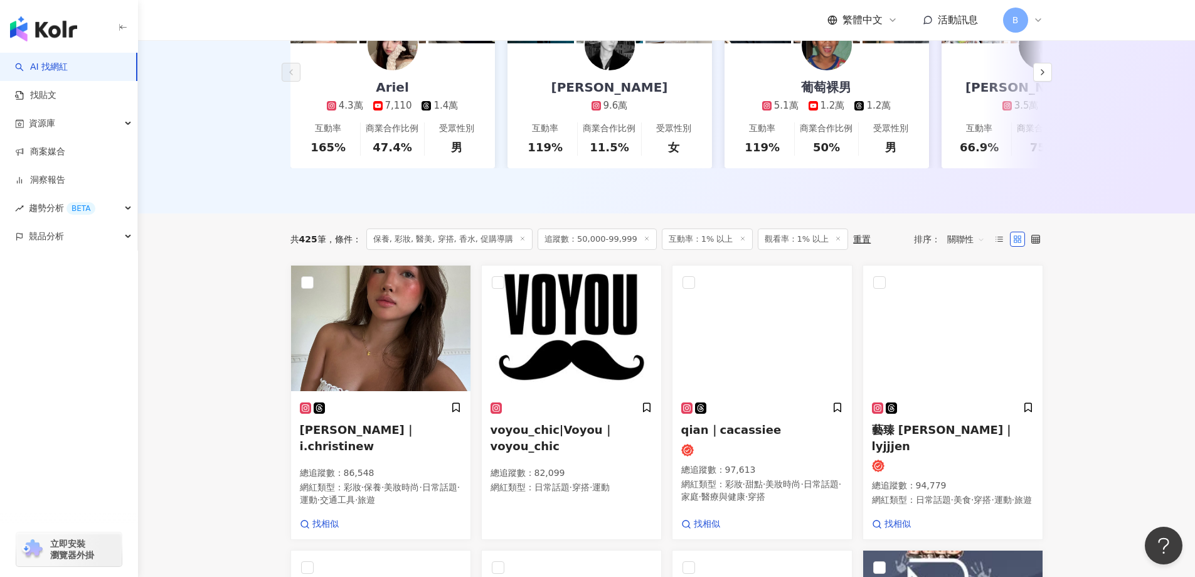
scroll to position [298, 0]
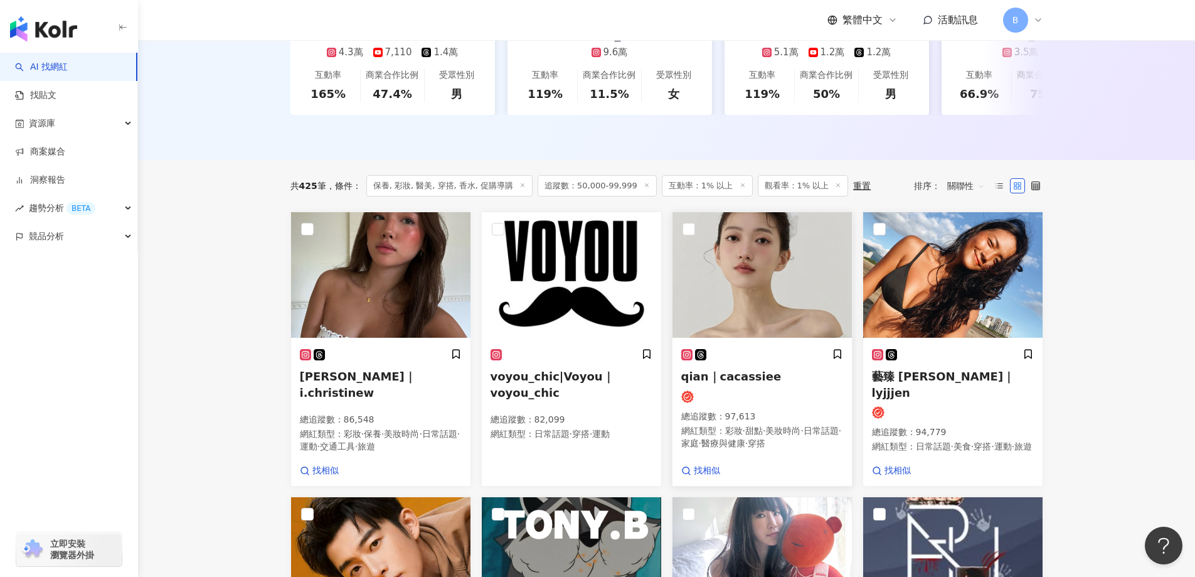
click at [729, 276] on img at bounding box center [761, 274] width 179 height 125
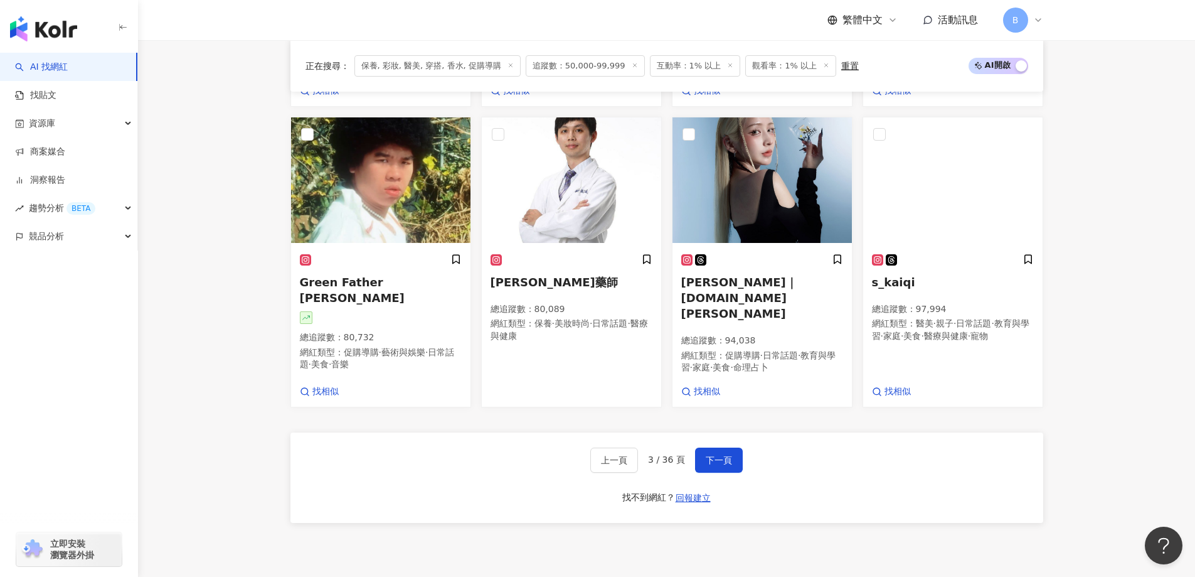
scroll to position [988, 0]
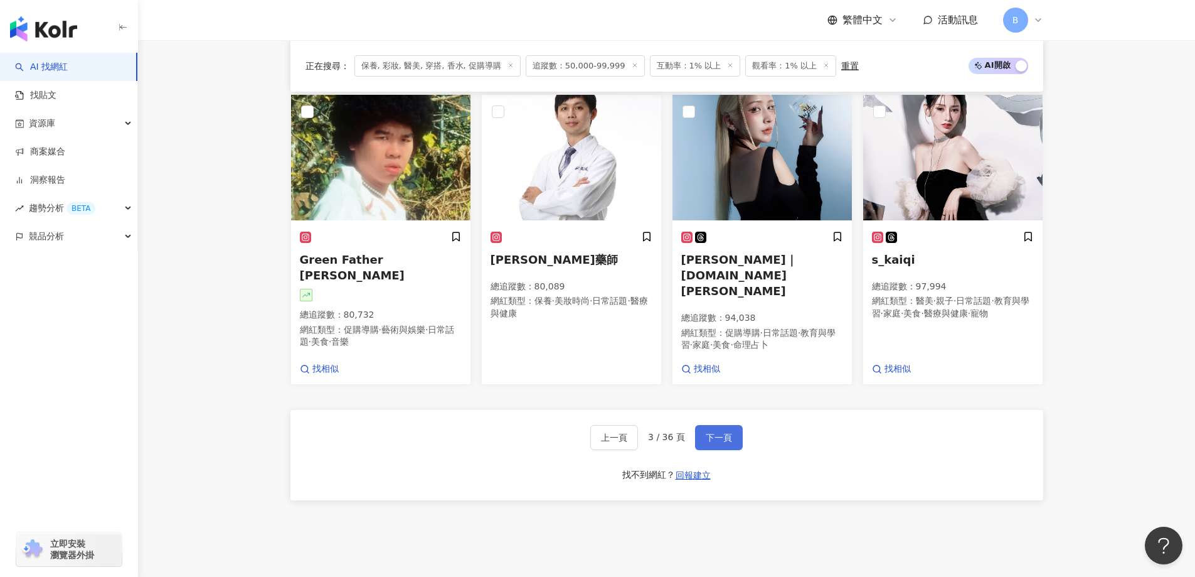
click at [720, 432] on span "下一頁" at bounding box center [719, 437] width 26 height 10
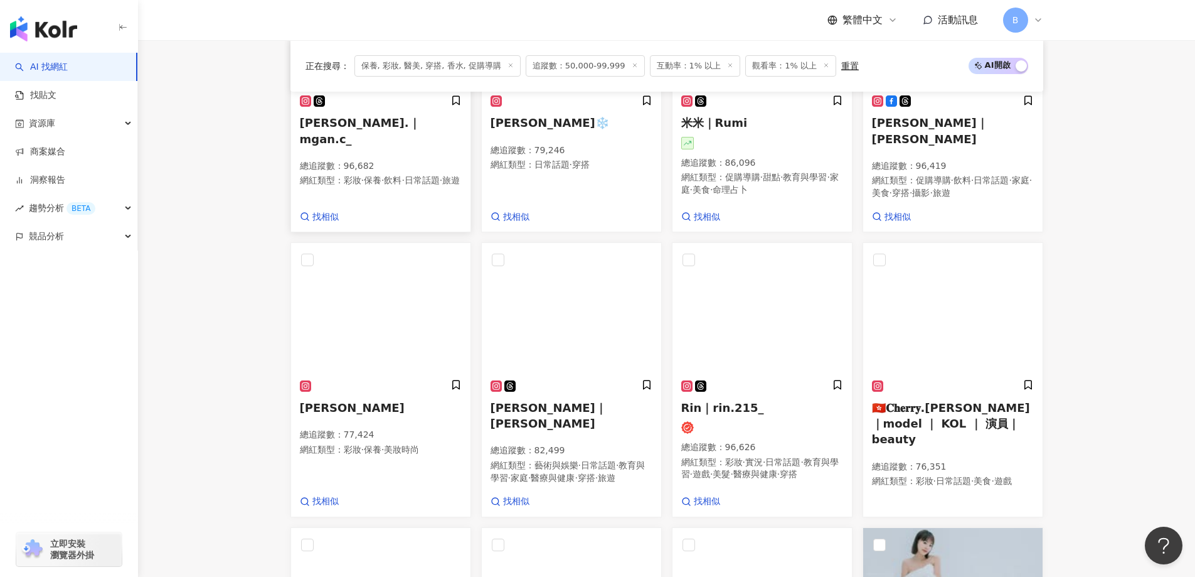
scroll to position [573, 0]
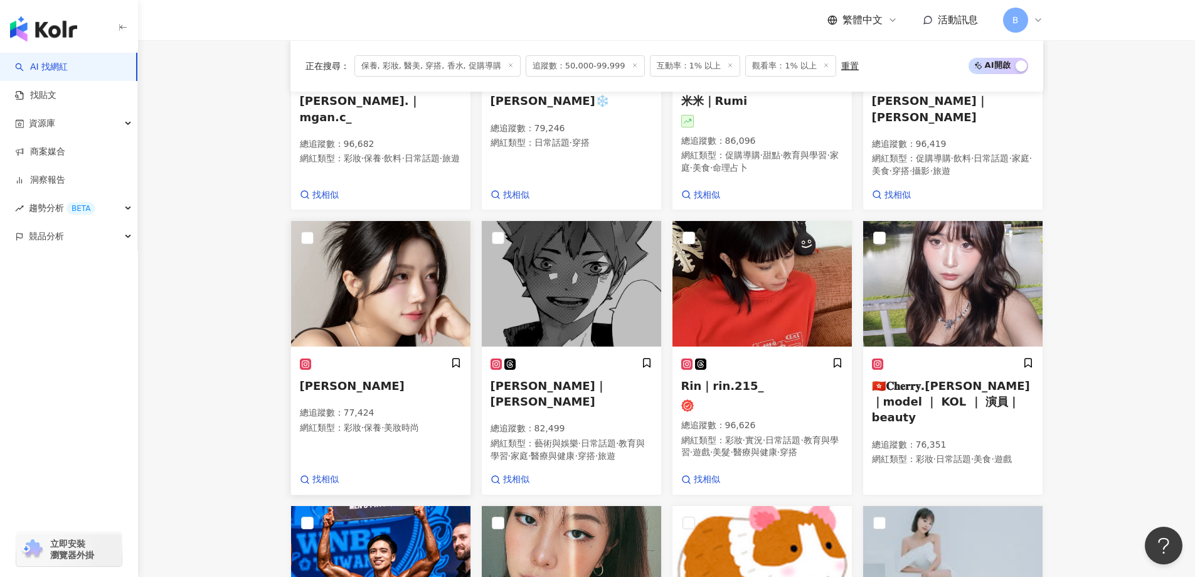
click at [386, 262] on img at bounding box center [380, 283] width 179 height 125
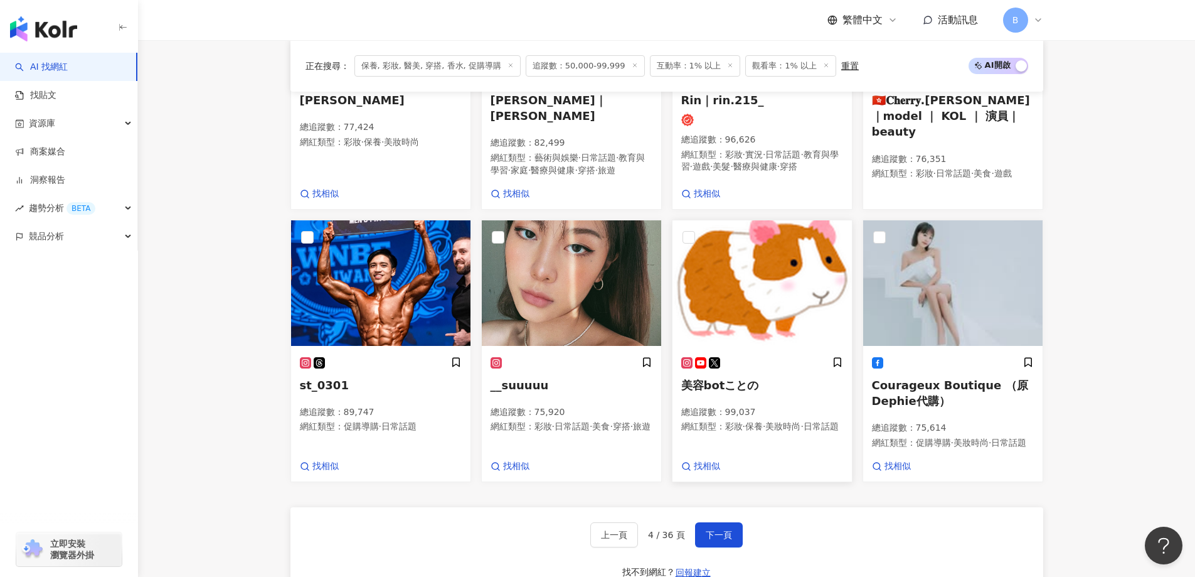
scroll to position [950, 0]
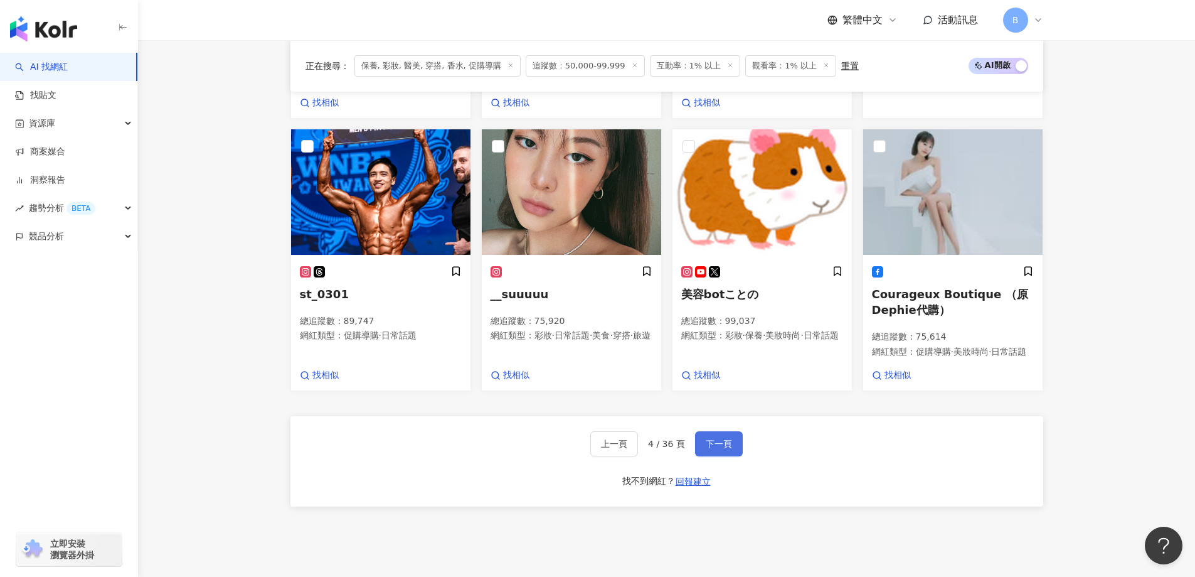
click at [717, 449] on span "下一頁" at bounding box center [719, 443] width 26 height 10
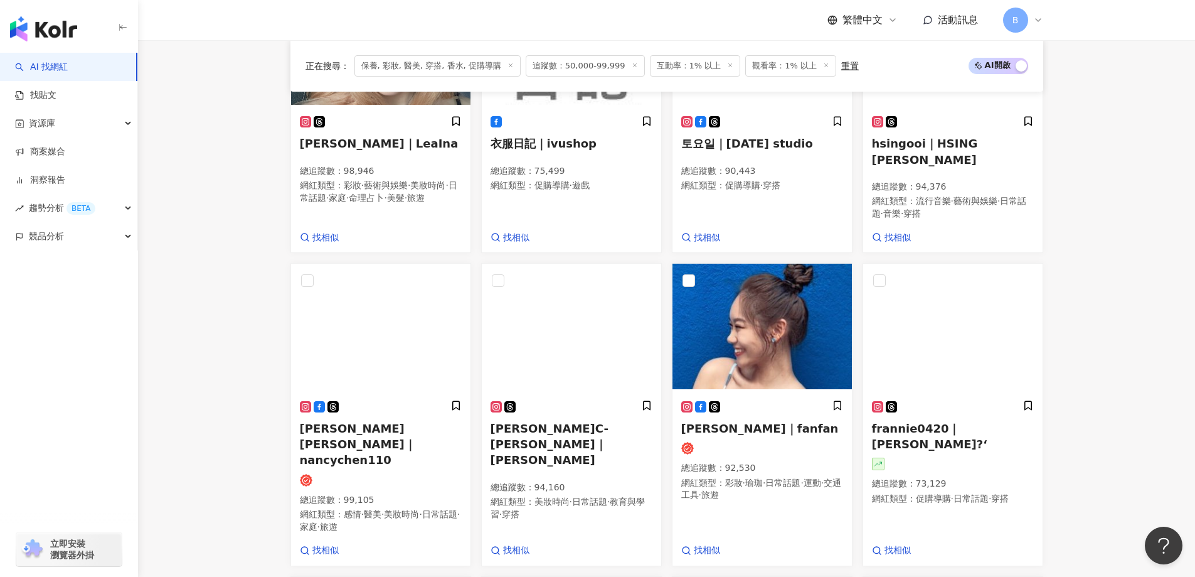
scroll to position [534, 0]
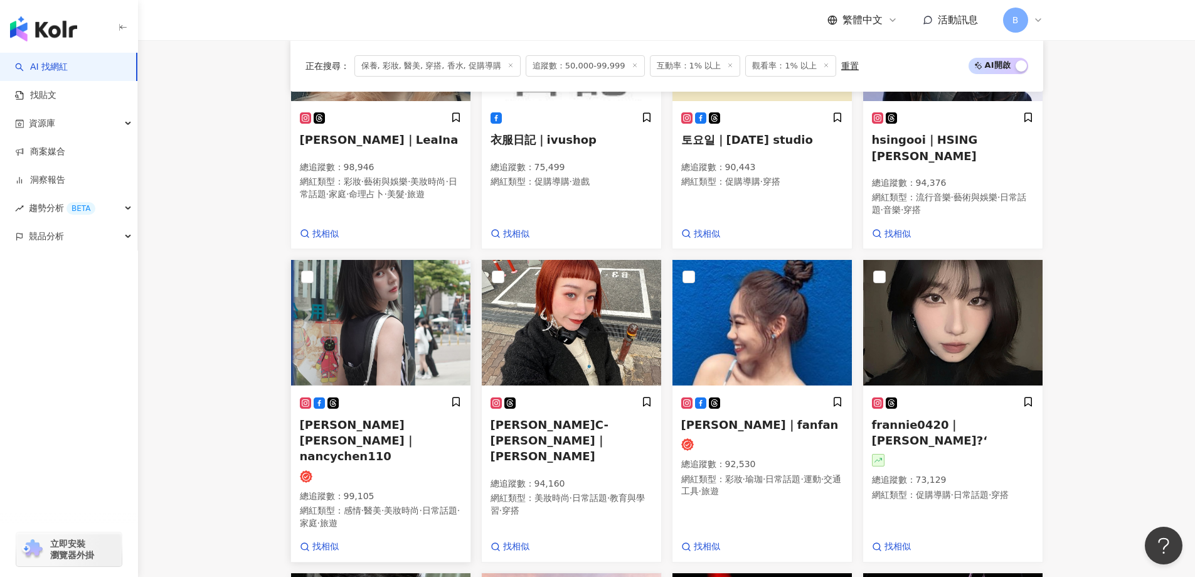
click at [341, 327] on img at bounding box center [380, 322] width 179 height 125
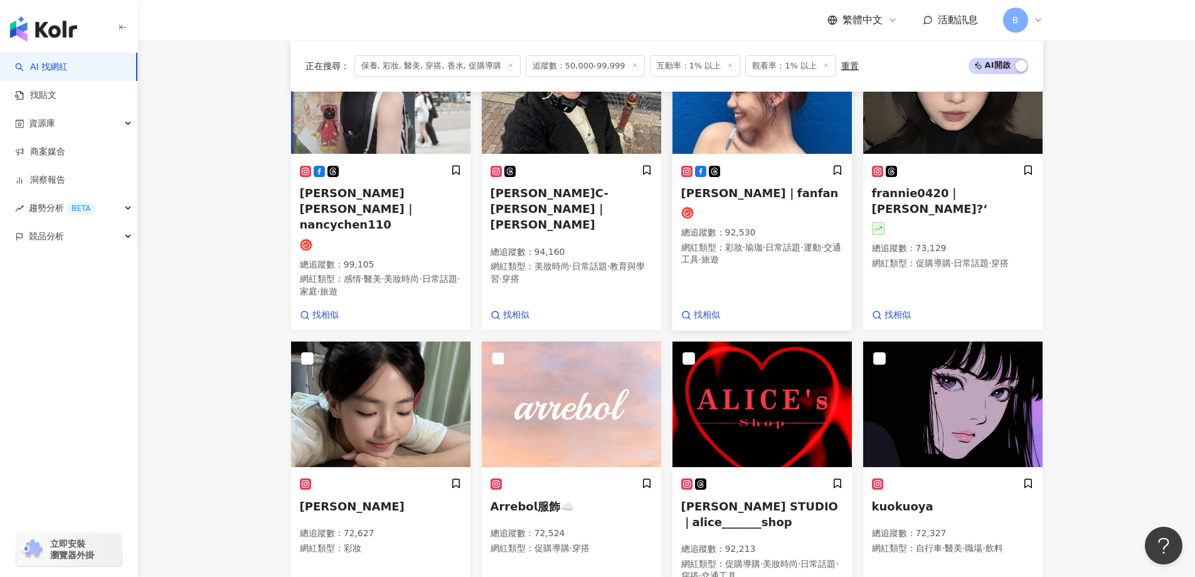
scroll to position [848, 0]
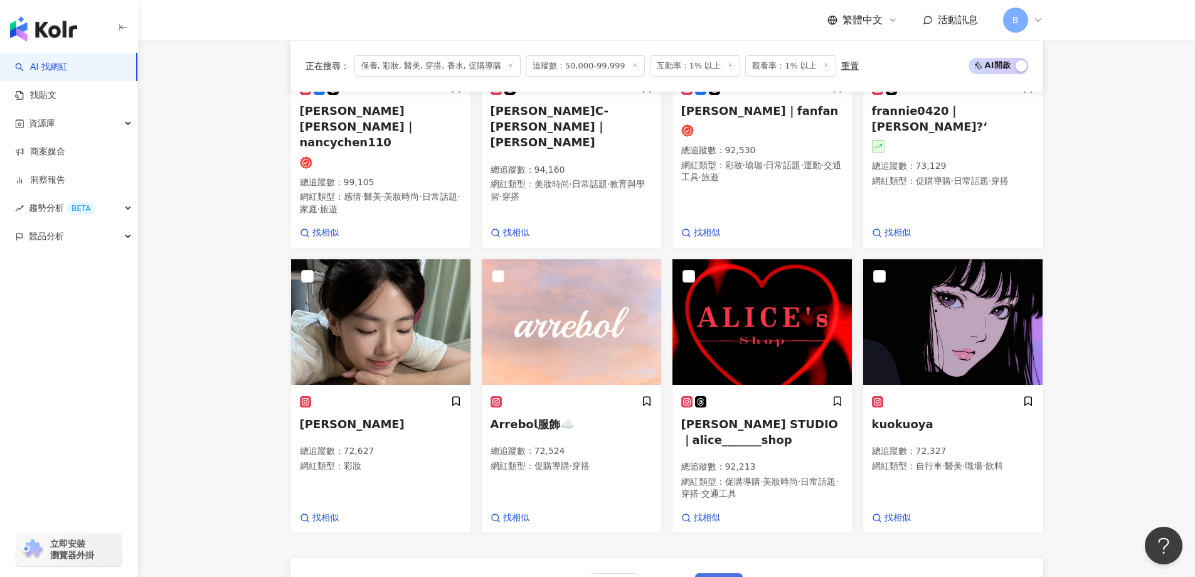
click at [725, 576] on span "下一頁" at bounding box center [719, 585] width 26 height 10
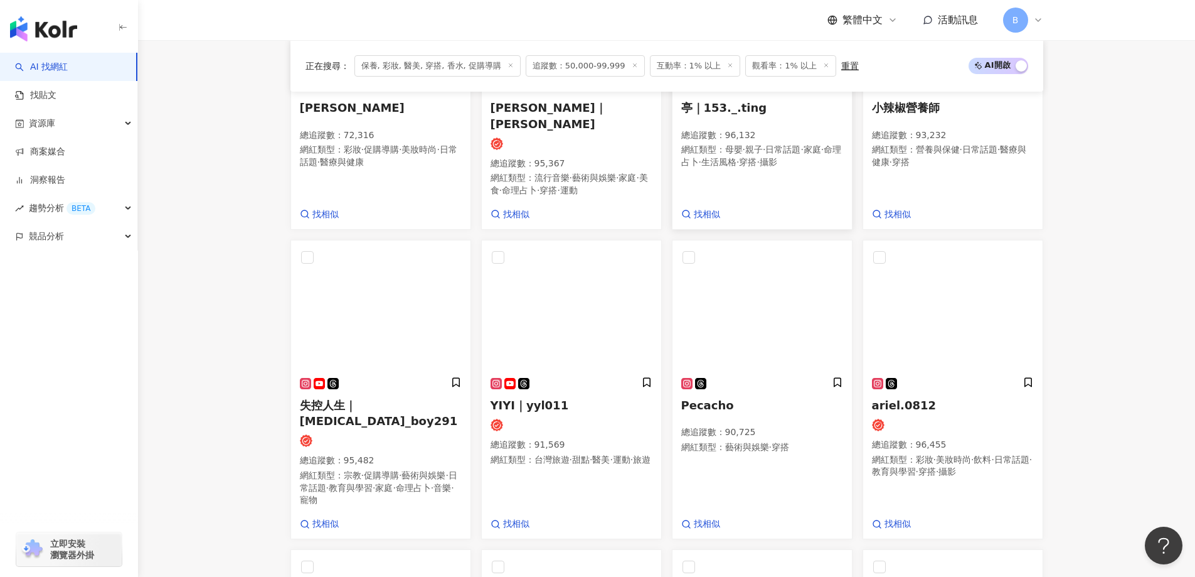
scroll to position [571, 0]
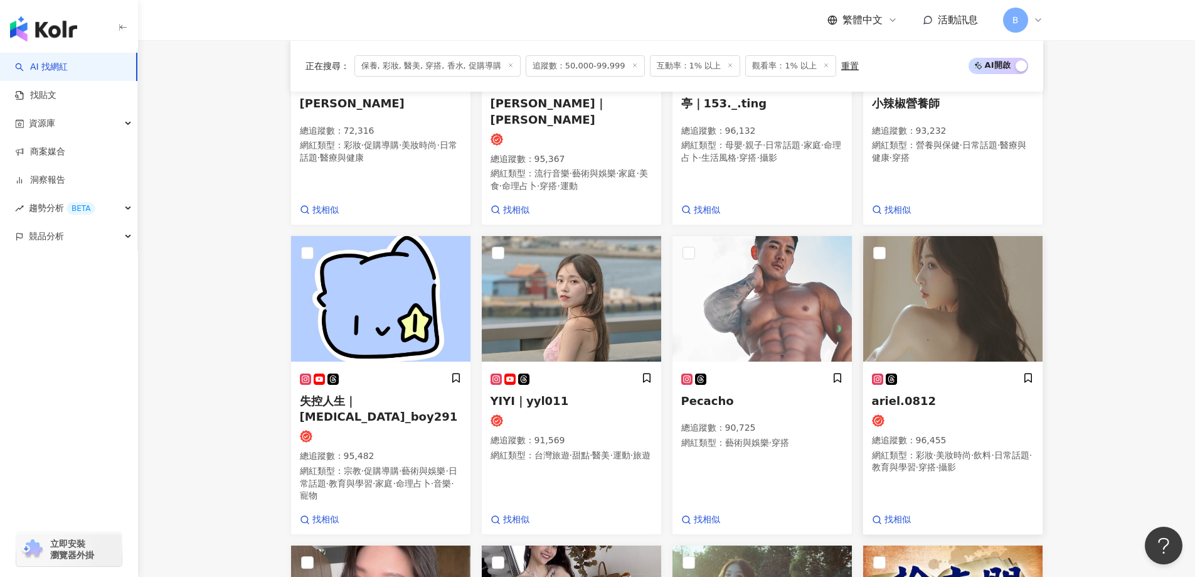
click at [940, 270] on img at bounding box center [952, 298] width 179 height 125
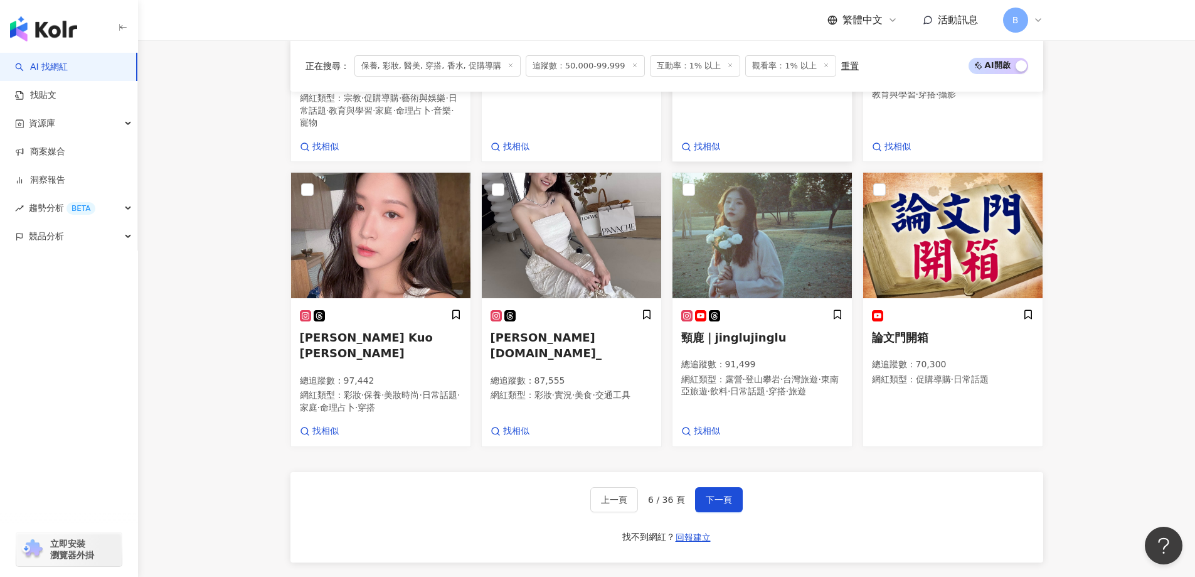
scroll to position [947, 0]
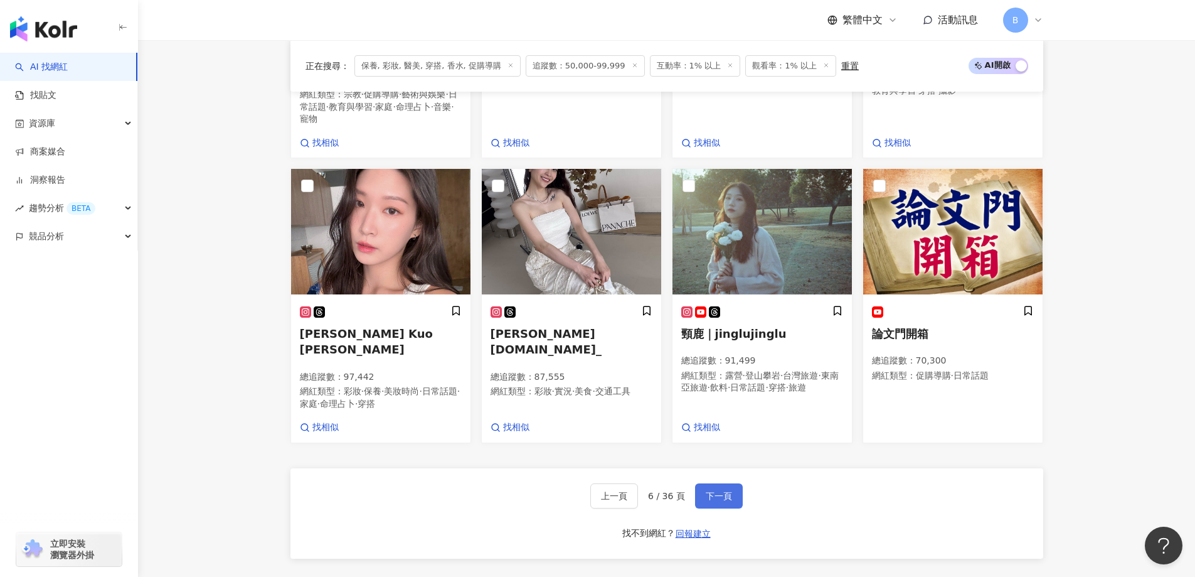
click at [739, 483] on button "下一頁" at bounding box center [719, 495] width 48 height 25
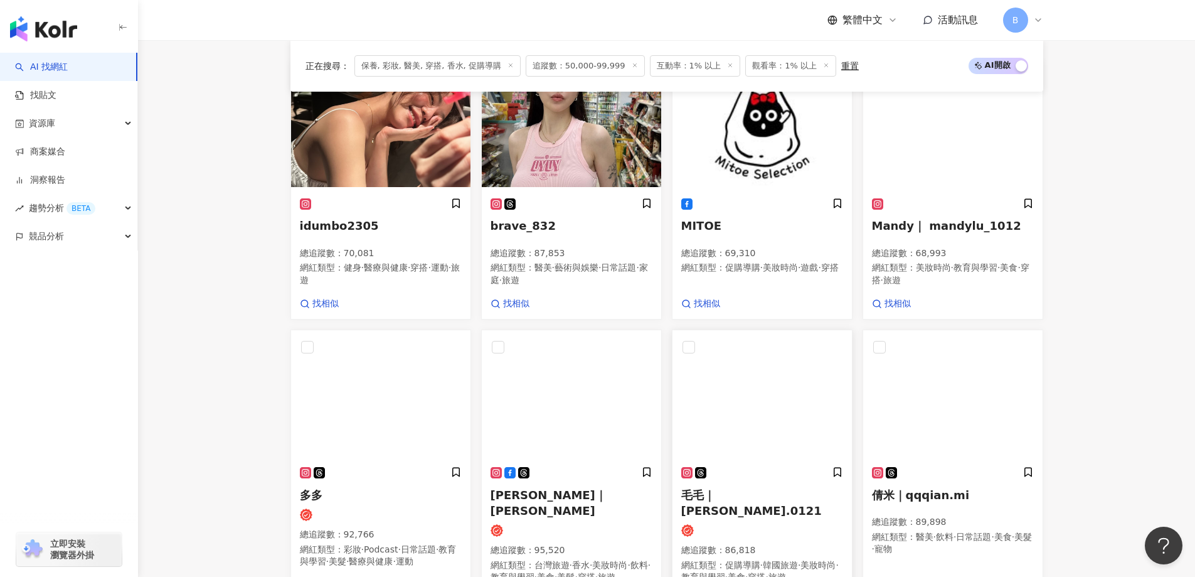
scroll to position [323, 0]
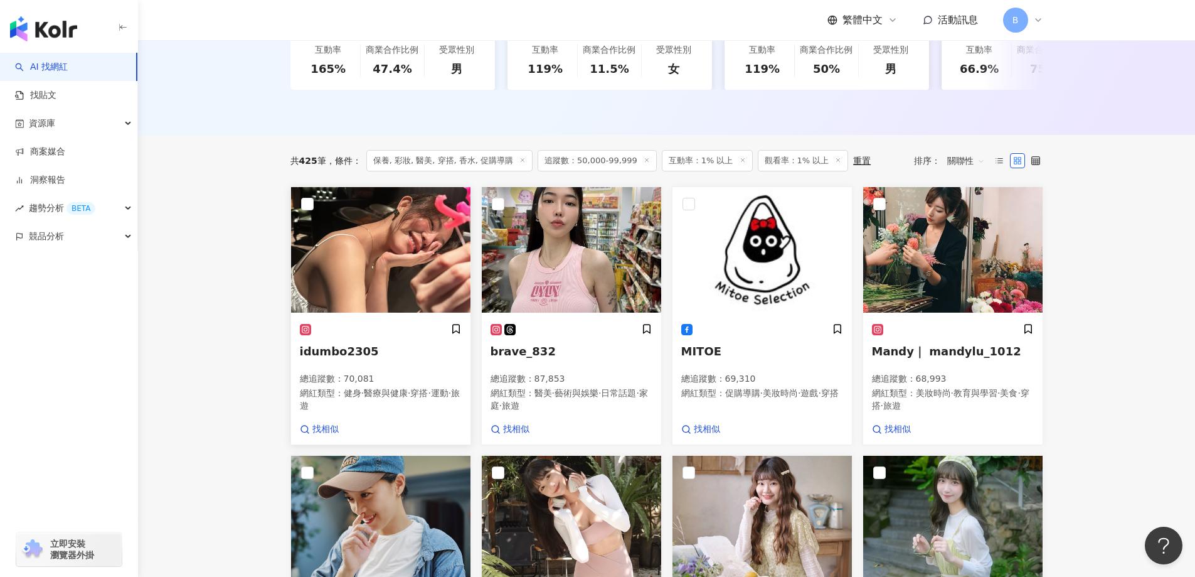
click at [391, 249] on img at bounding box center [380, 249] width 179 height 125
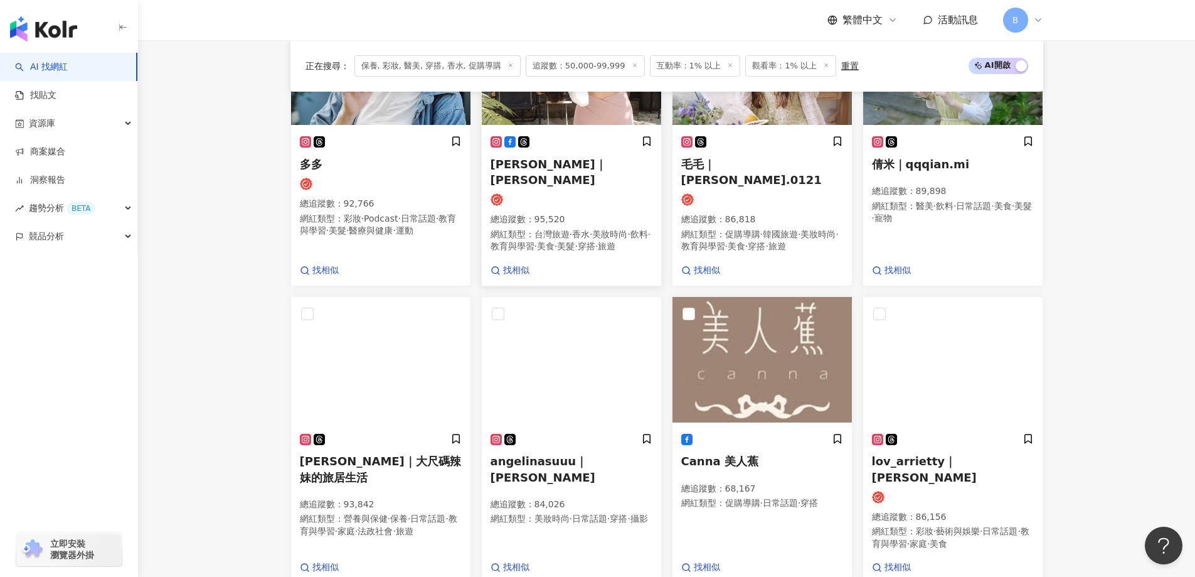
scroll to position [888, 0]
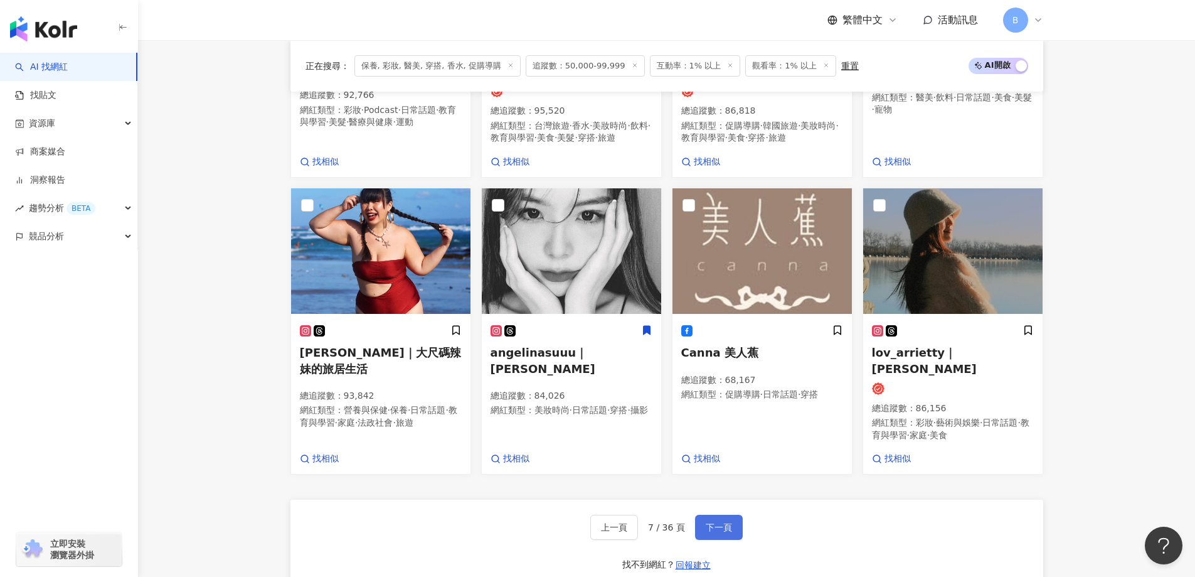
click at [723, 528] on span "下一頁" at bounding box center [719, 527] width 26 height 10
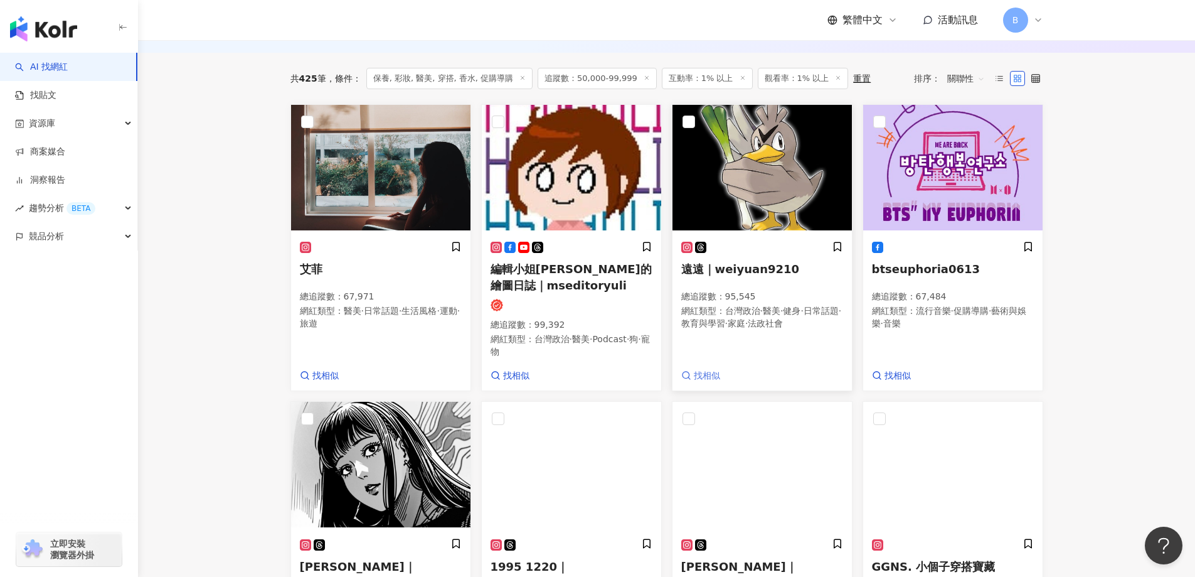
scroll to position [347, 0]
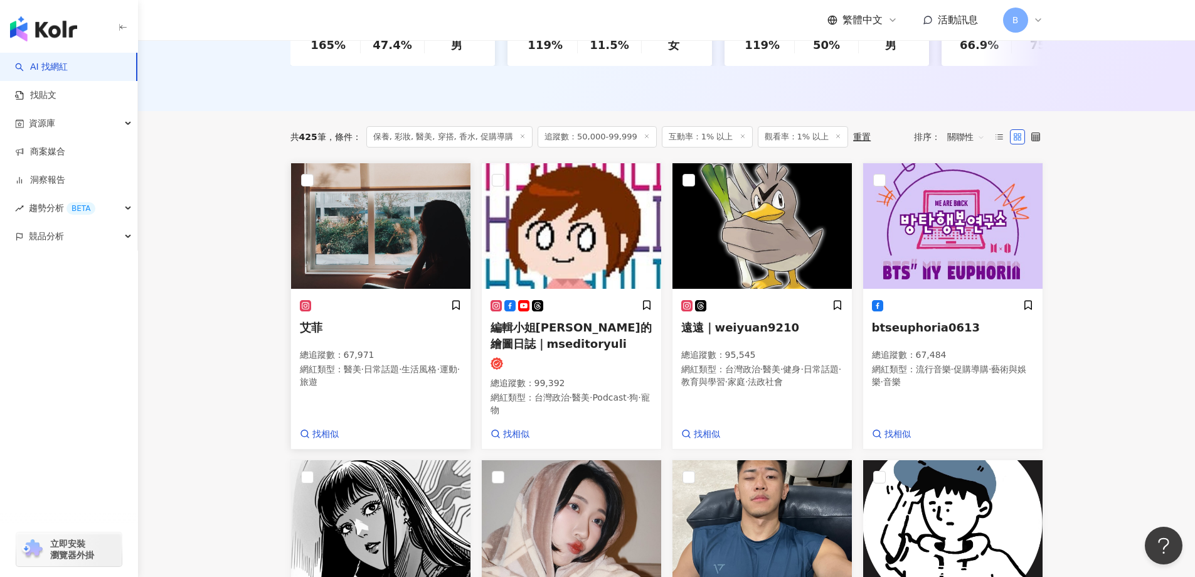
click at [401, 217] on img at bounding box center [380, 225] width 179 height 125
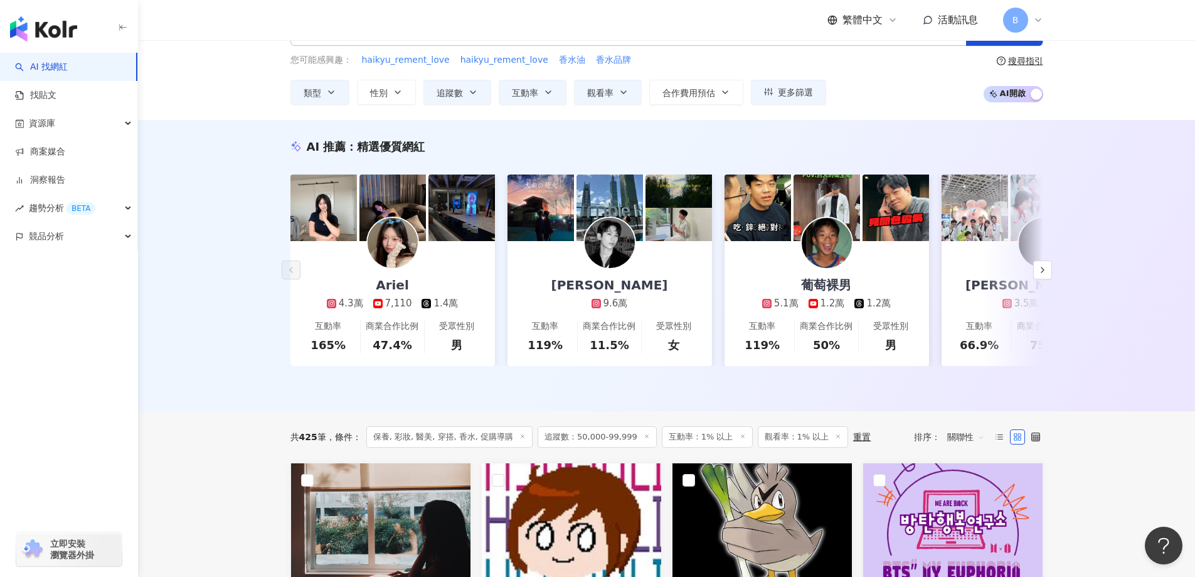
scroll to position [0, 0]
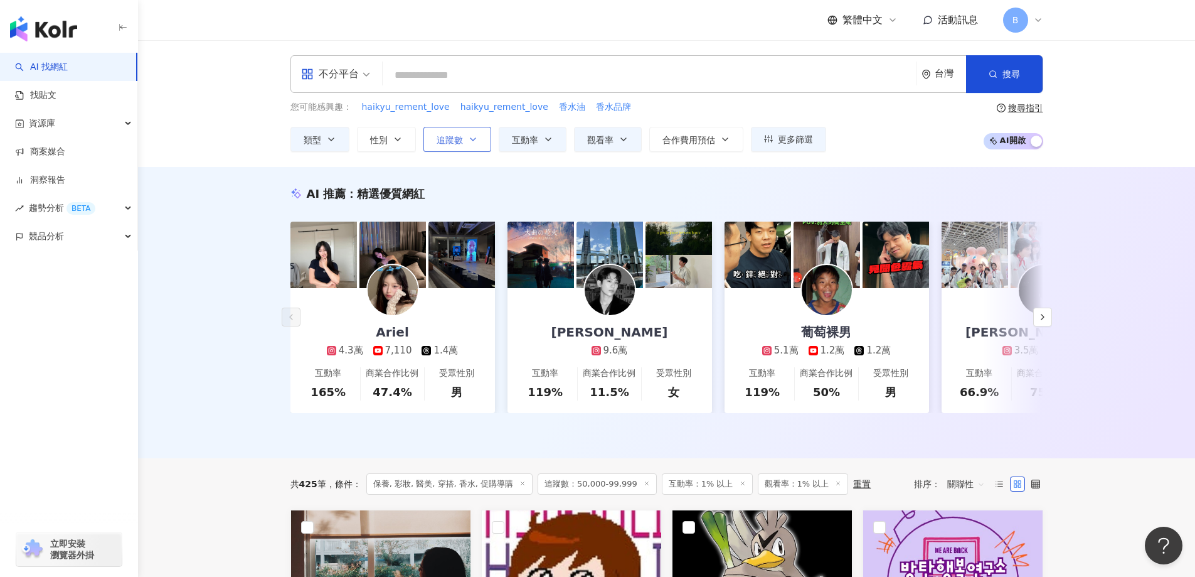
click at [450, 139] on span "追蹤數" at bounding box center [450, 140] width 26 height 10
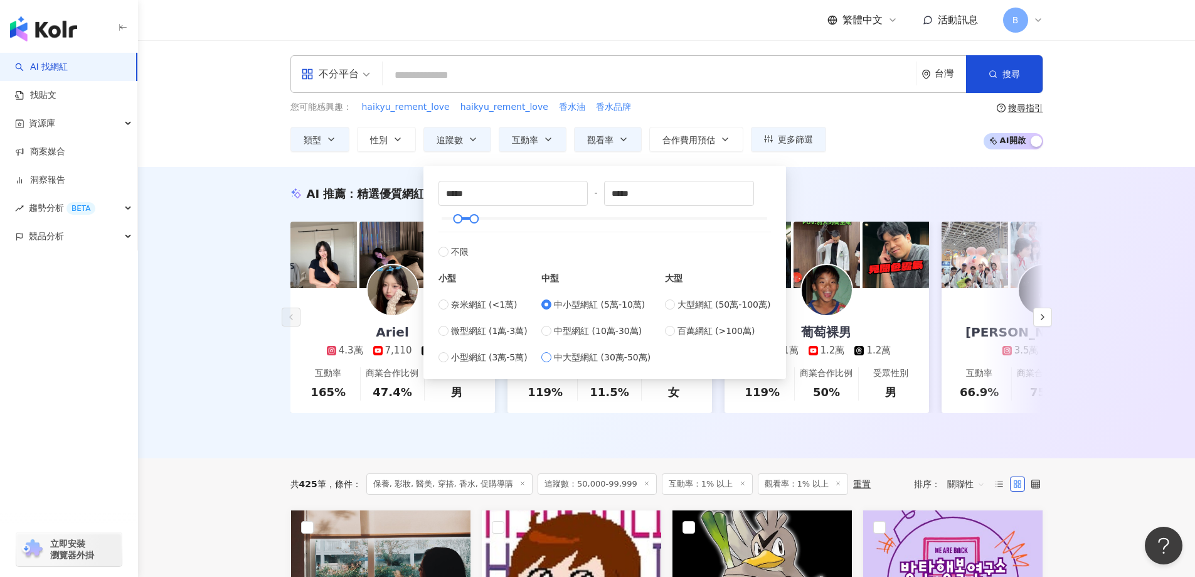
click at [594, 358] on span "中大型網紅 (30萬-50萬)" at bounding box center [602, 357] width 97 height 14
type input "******"
click at [211, 280] on div "AI 推薦 ： 精選優質網紅 Ariel 4.3萬 7,110 1.4萬 互動率 165% 商業合作比例 47.4% 受眾性別 男 Leiro Lai 9.6…" at bounding box center [666, 312] width 1057 height 291
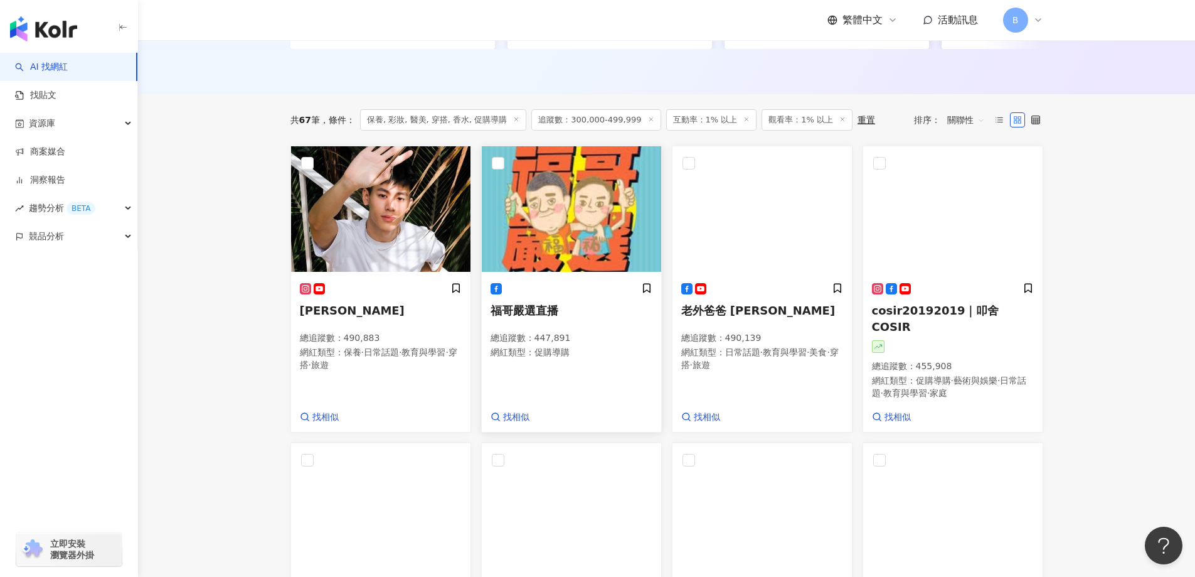
scroll to position [568, 0]
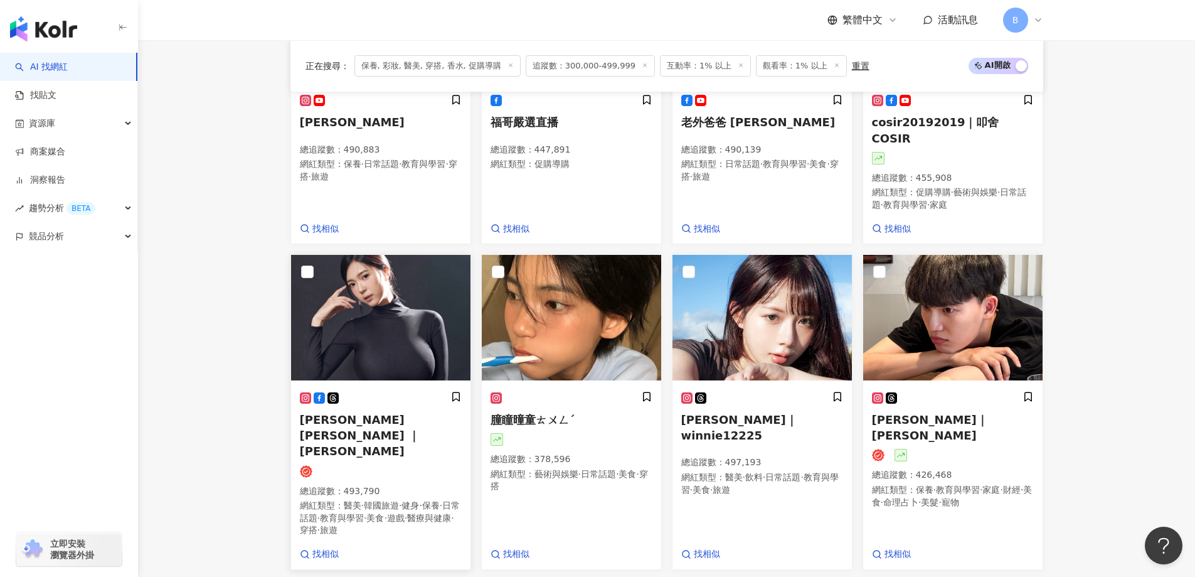
click at [356, 300] on img at bounding box center [380, 317] width 179 height 125
click at [780, 285] on img at bounding box center [761, 317] width 179 height 125
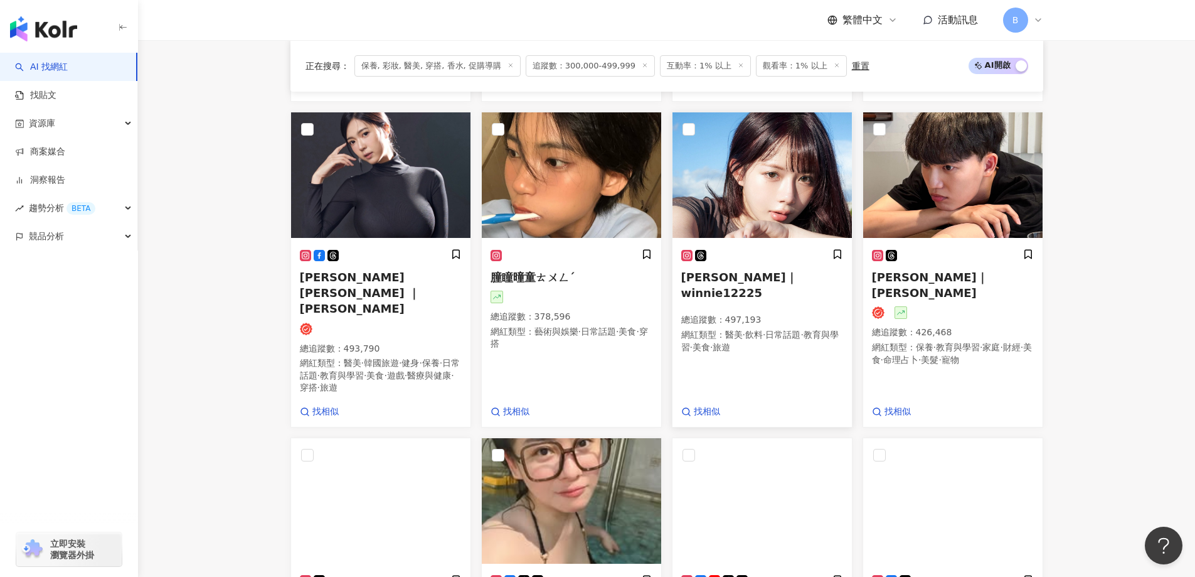
scroll to position [819, 0]
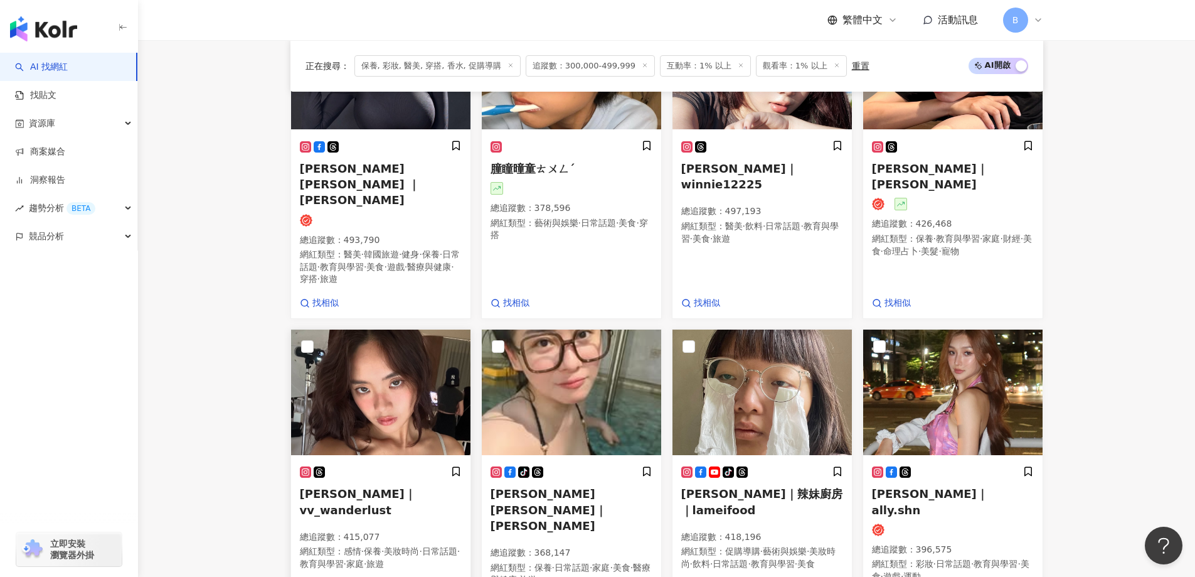
click at [395, 356] on img at bounding box center [380, 391] width 179 height 125
click at [575, 329] on img at bounding box center [571, 391] width 179 height 125
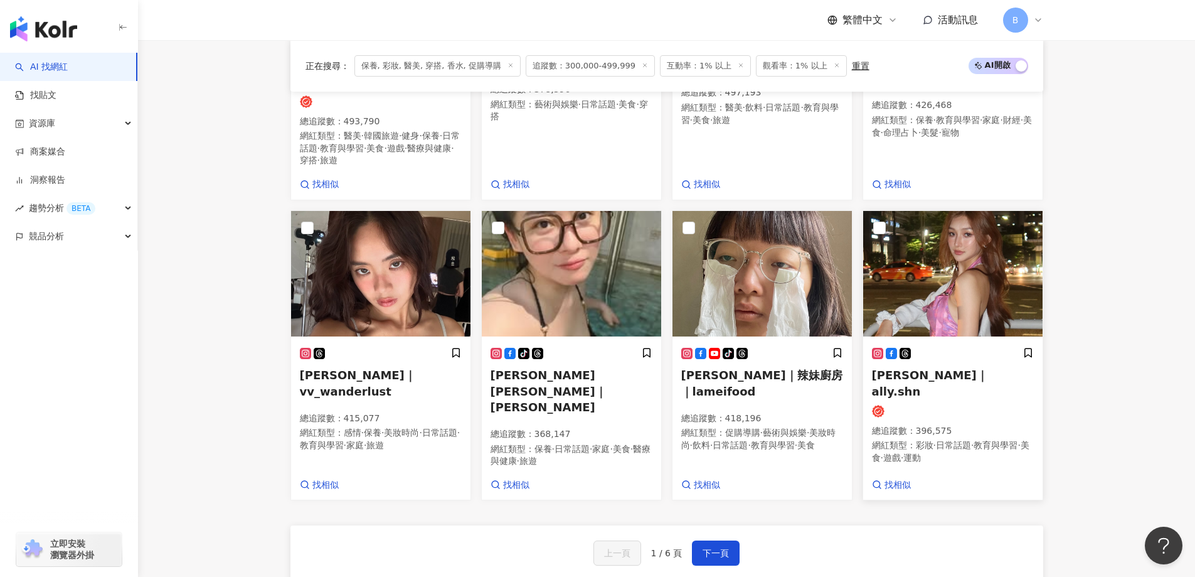
scroll to position [944, 0]
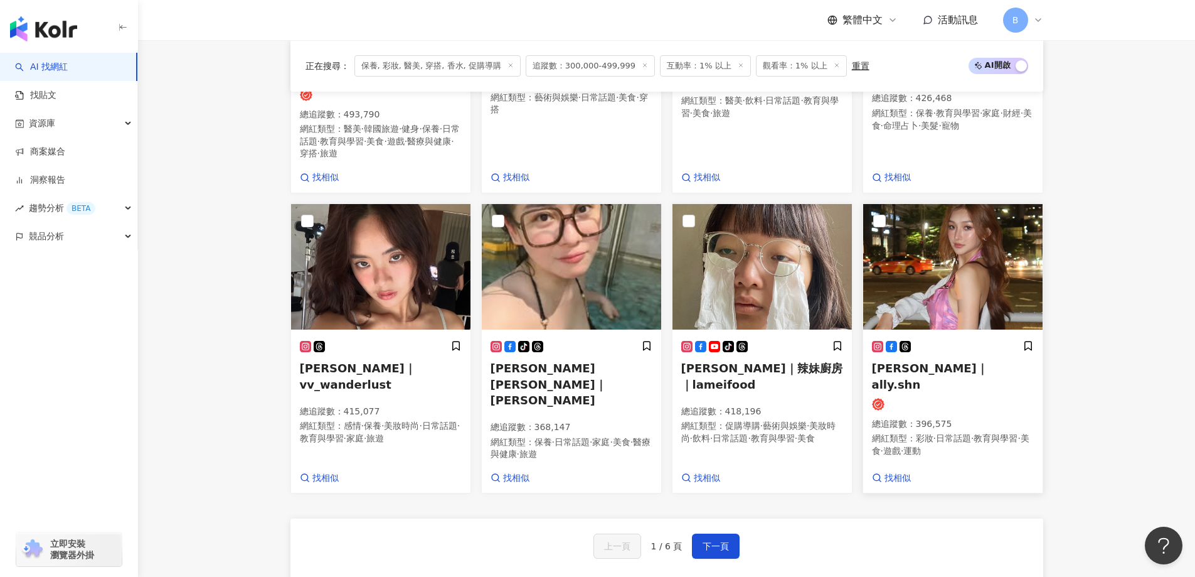
click at [928, 233] on img at bounding box center [952, 266] width 179 height 125
click at [711, 541] on span "下一頁" at bounding box center [716, 546] width 26 height 10
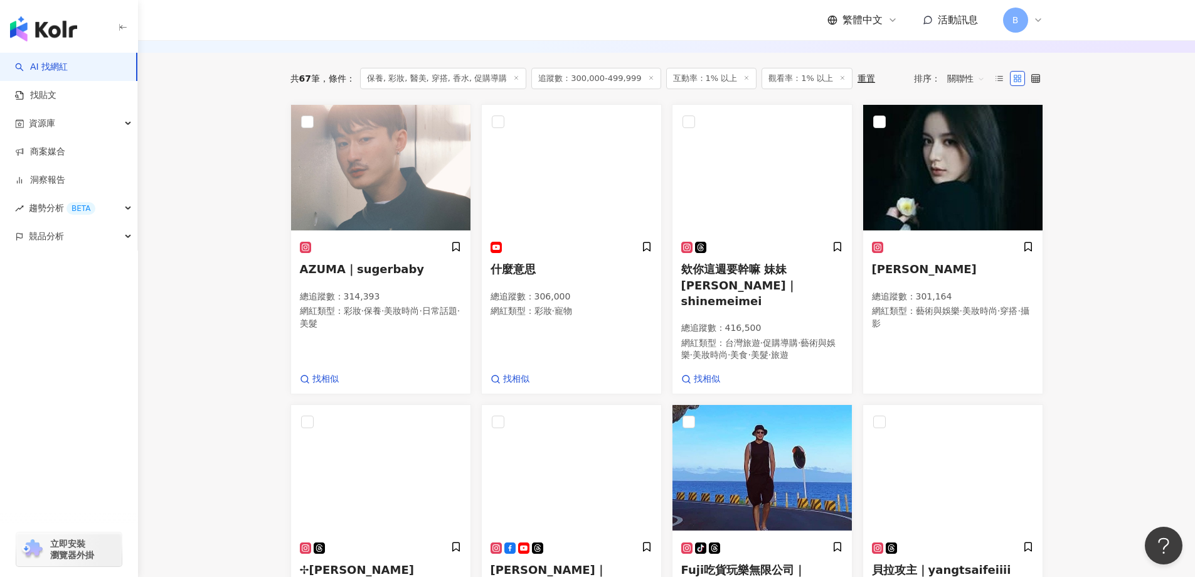
scroll to position [336, 0]
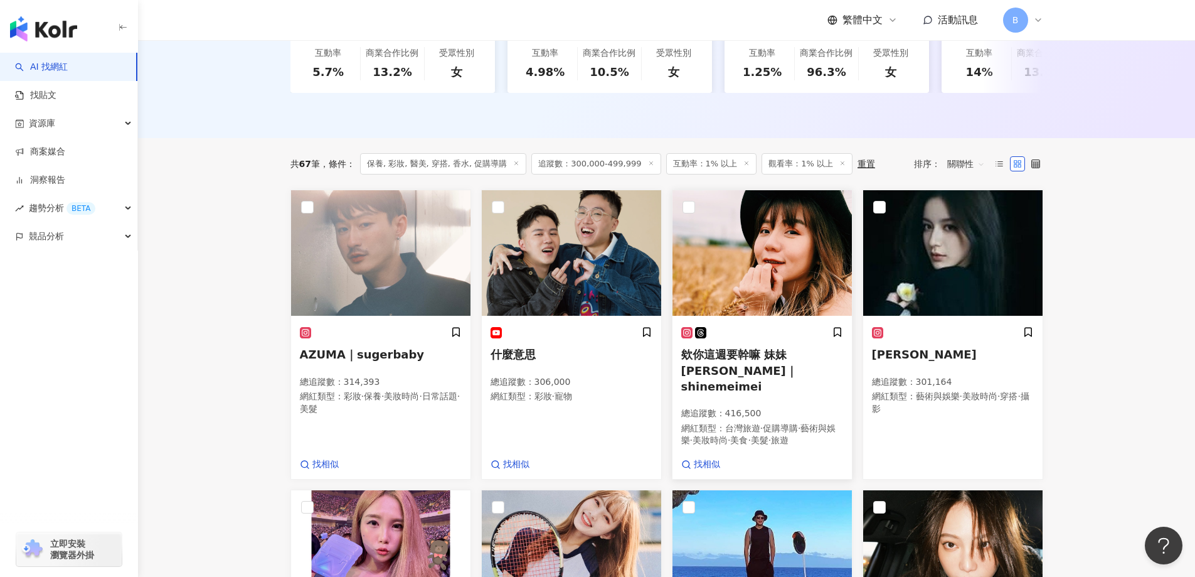
click at [753, 272] on img at bounding box center [761, 252] width 179 height 125
click at [938, 287] on img at bounding box center [952, 252] width 179 height 125
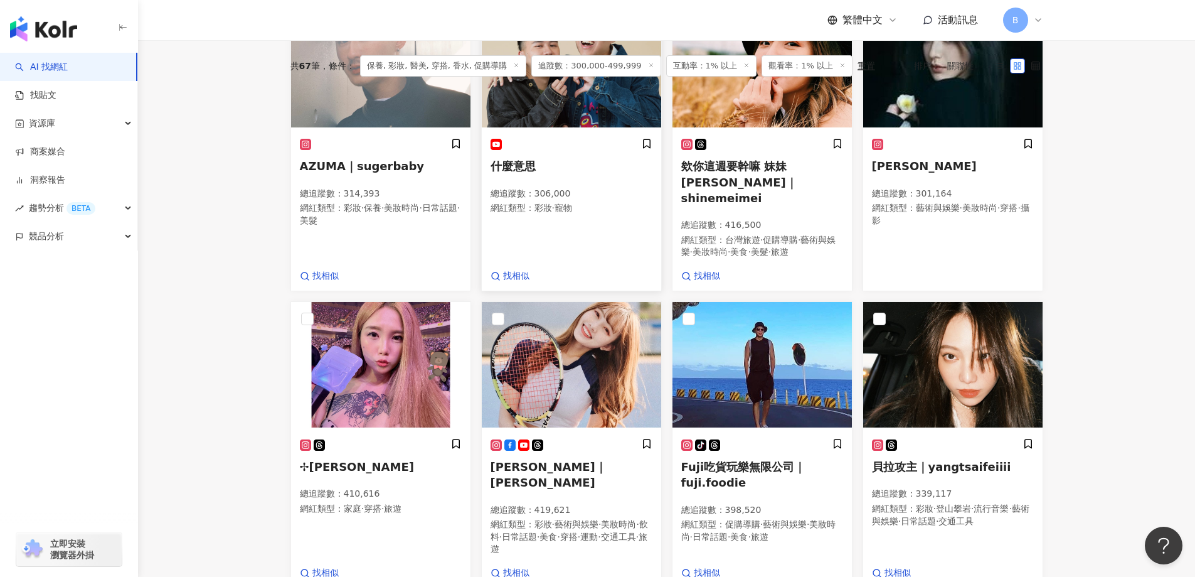
click at [572, 213] on span "寵物" at bounding box center [564, 208] width 18 height 10
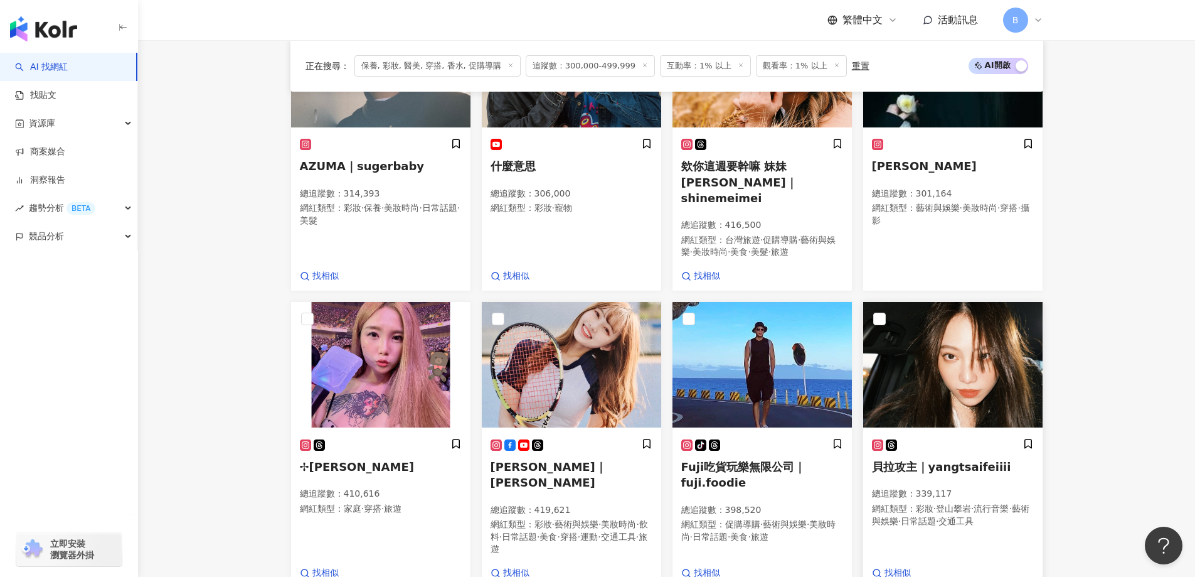
scroll to position [649, 0]
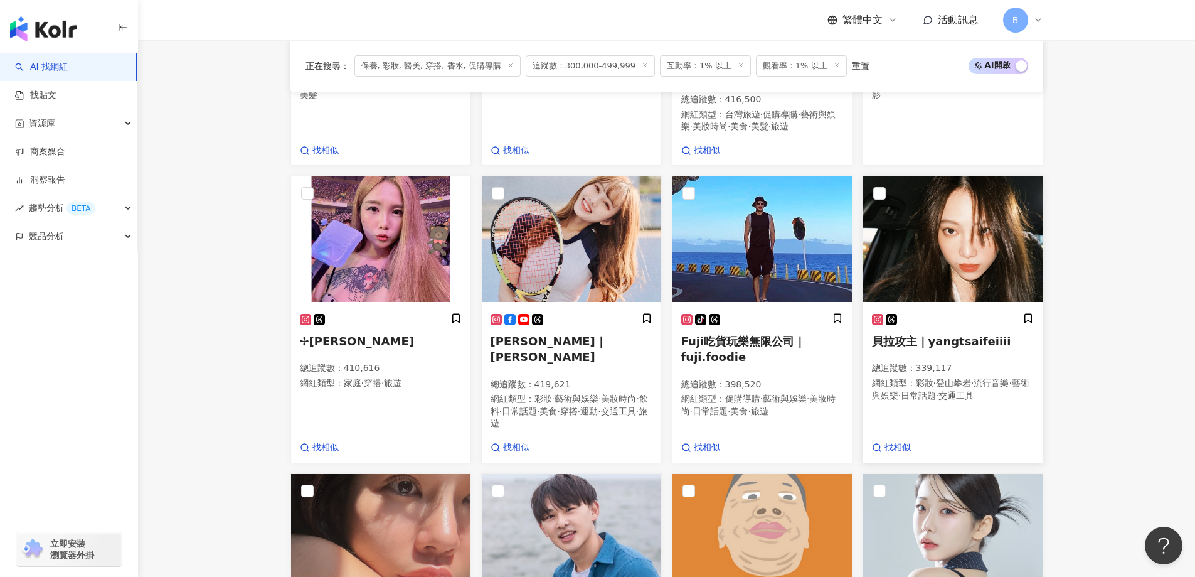
click at [927, 240] on img at bounding box center [952, 238] width 179 height 125
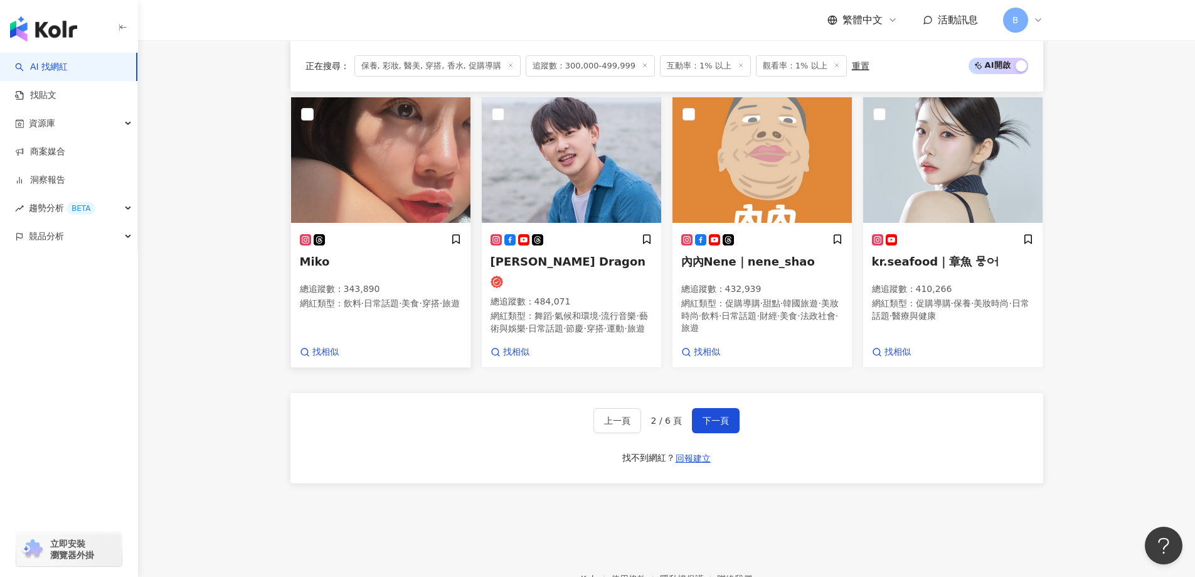
click at [369, 123] on img at bounding box center [380, 159] width 179 height 125
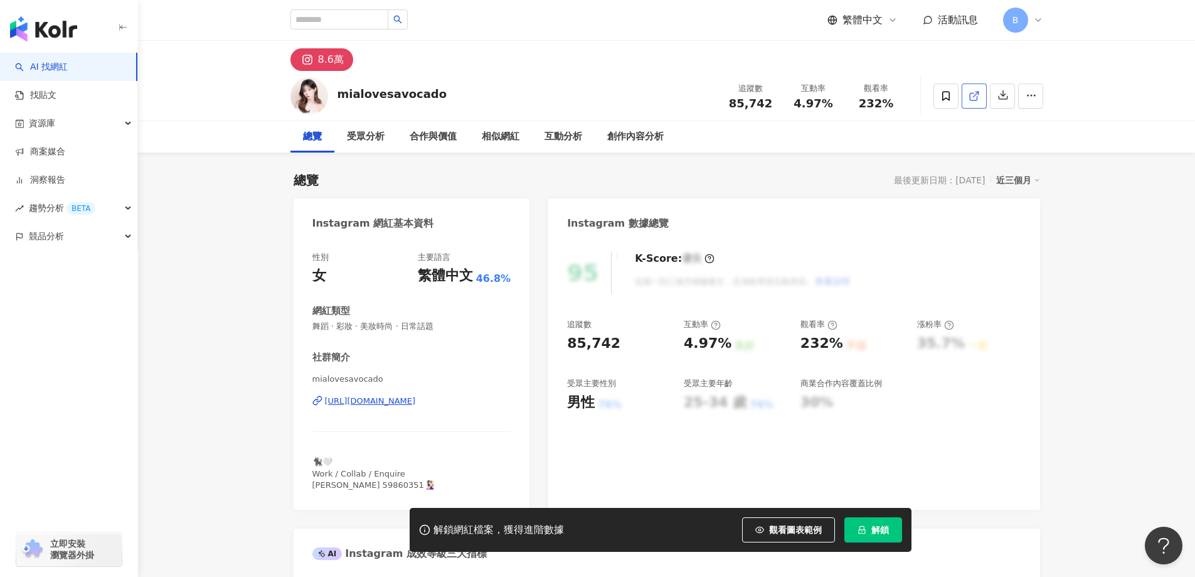
click at [975, 98] on icon at bounding box center [974, 95] width 11 height 11
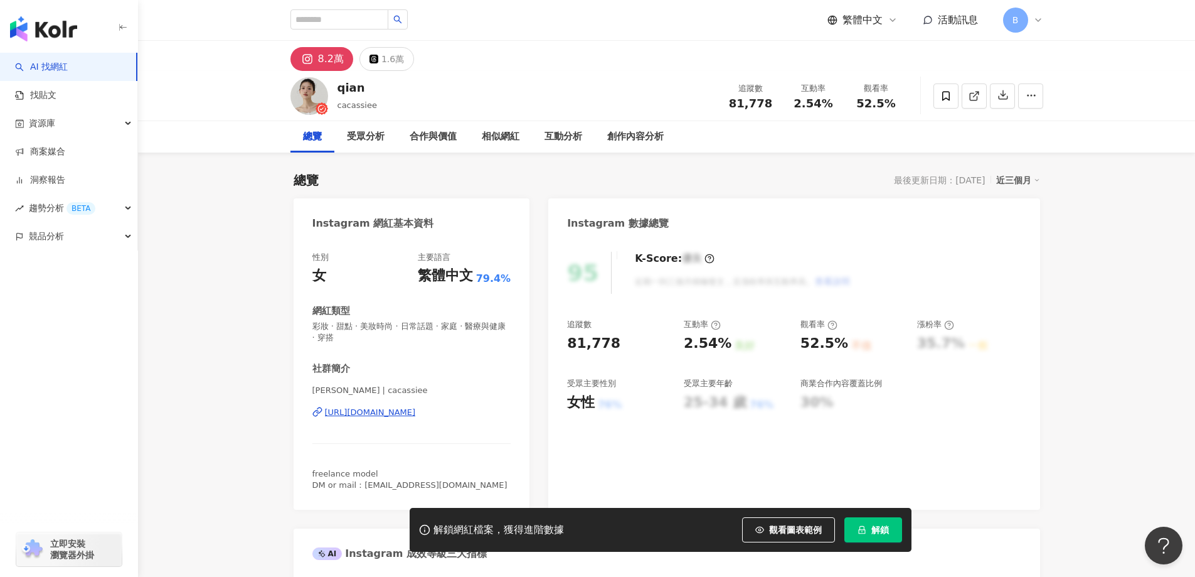
drag, startPoint x: 1093, startPoint y: 265, endPoint x: 1012, endPoint y: 194, distance: 108.1
click at [972, 100] on icon at bounding box center [973, 96] width 7 height 7
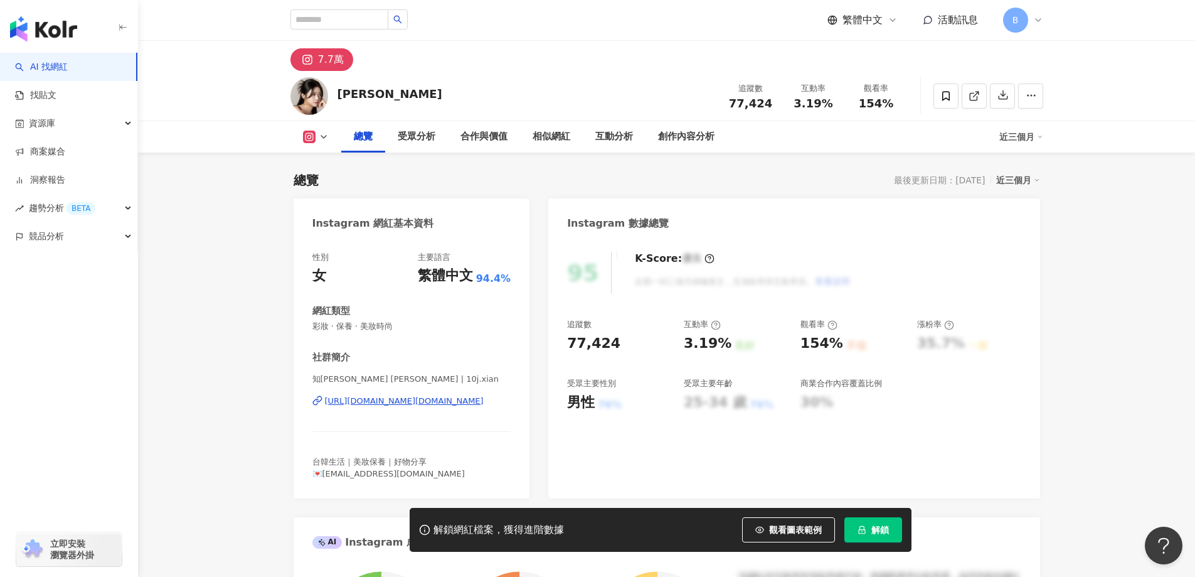
drag, startPoint x: 1071, startPoint y: 243, endPoint x: 1019, endPoint y: 173, distance: 87.5
click at [977, 93] on line at bounding box center [975, 94] width 5 height 5
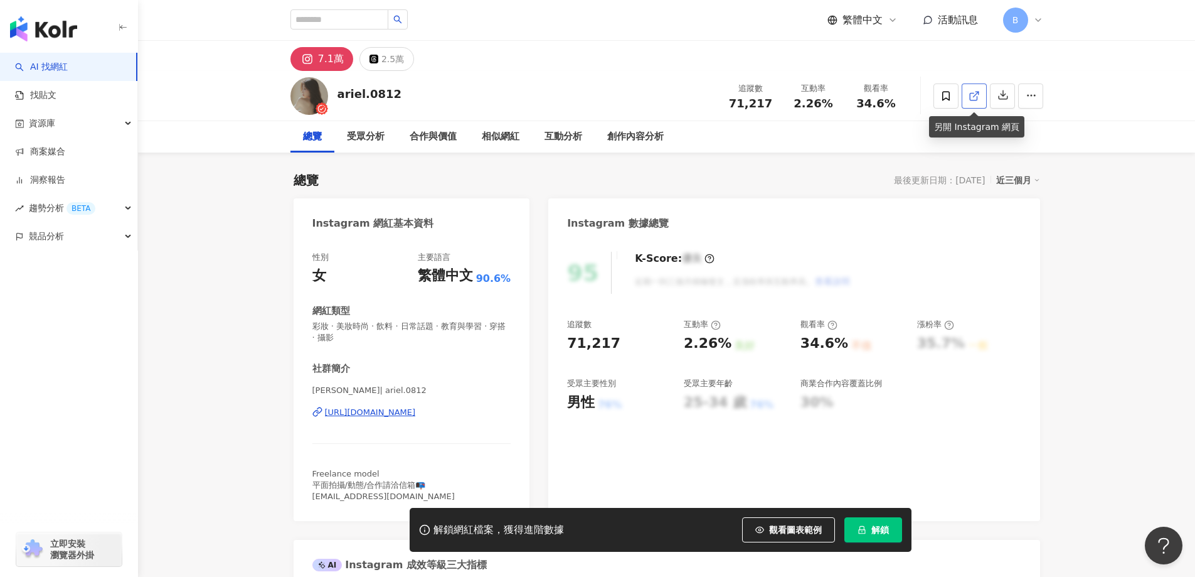
click at [971, 95] on icon at bounding box center [974, 95] width 11 height 11
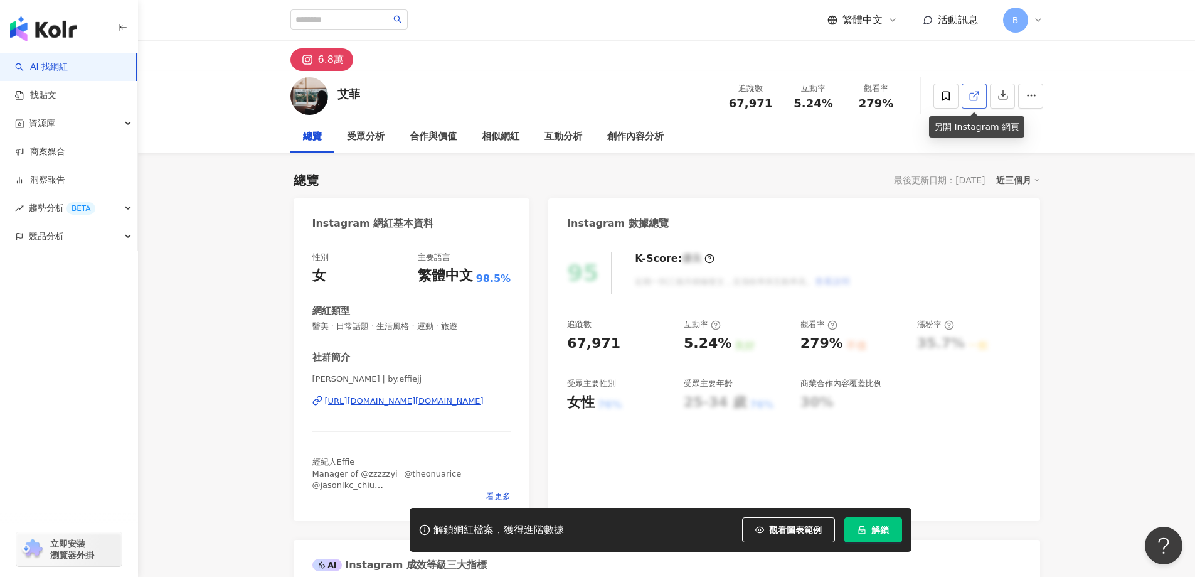
click at [972, 100] on icon at bounding box center [973, 96] width 7 height 7
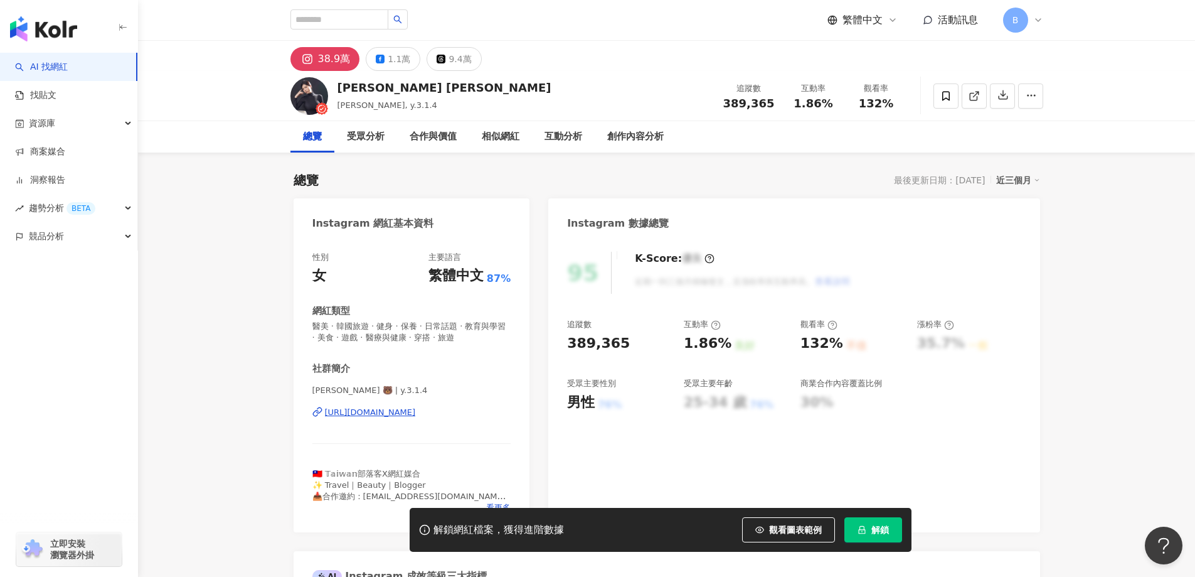
click at [974, 96] on line at bounding box center [975, 94] width 5 height 5
click at [425, 329] on span "醫美 · 韓國旅遊 · 健身 · 保養 · 日常話題 · 教育與學習 · 美食 · 遊戲 · 醫療與健康 · 穿搭 · 旅遊" at bounding box center [411, 332] width 199 height 23
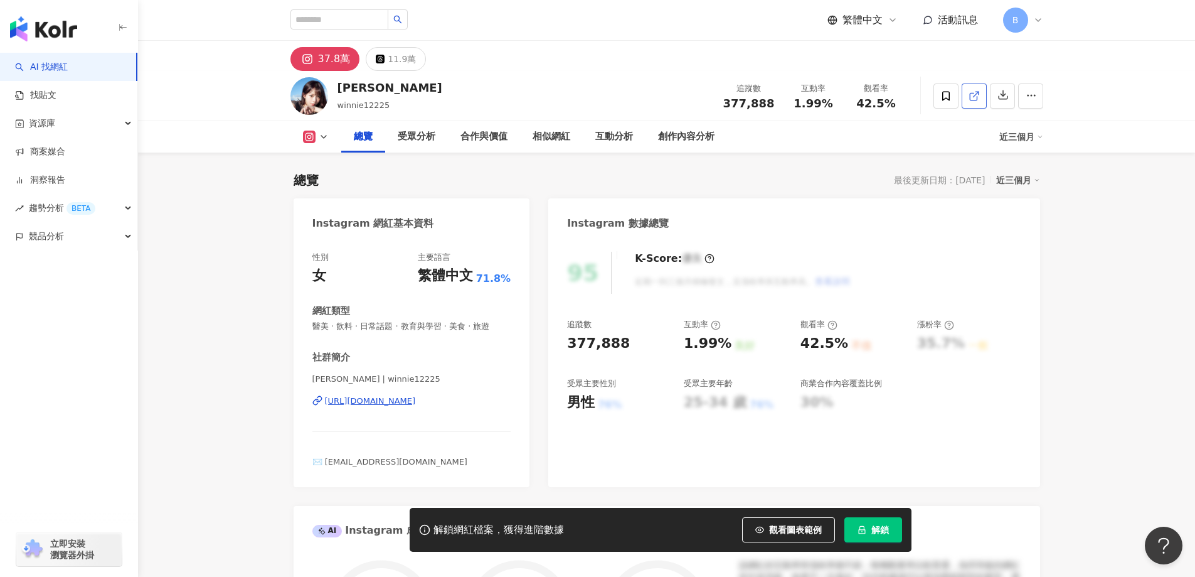
click at [974, 93] on icon at bounding box center [974, 95] width 11 height 11
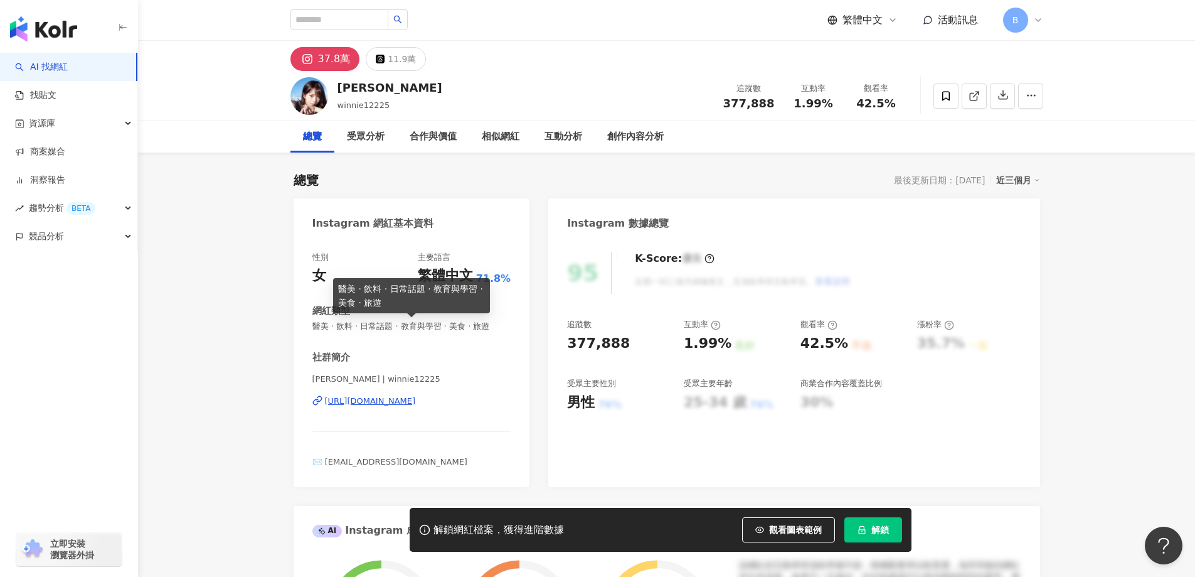
click at [416, 328] on span "醫美 · 飲料 · 日常話題 · 教育與學習 · 美食 · 旅遊" at bounding box center [411, 326] width 199 height 11
copy span "醫美 · 飲料 · 日常話題 · 教育與學習 · 美食 · 旅遊"
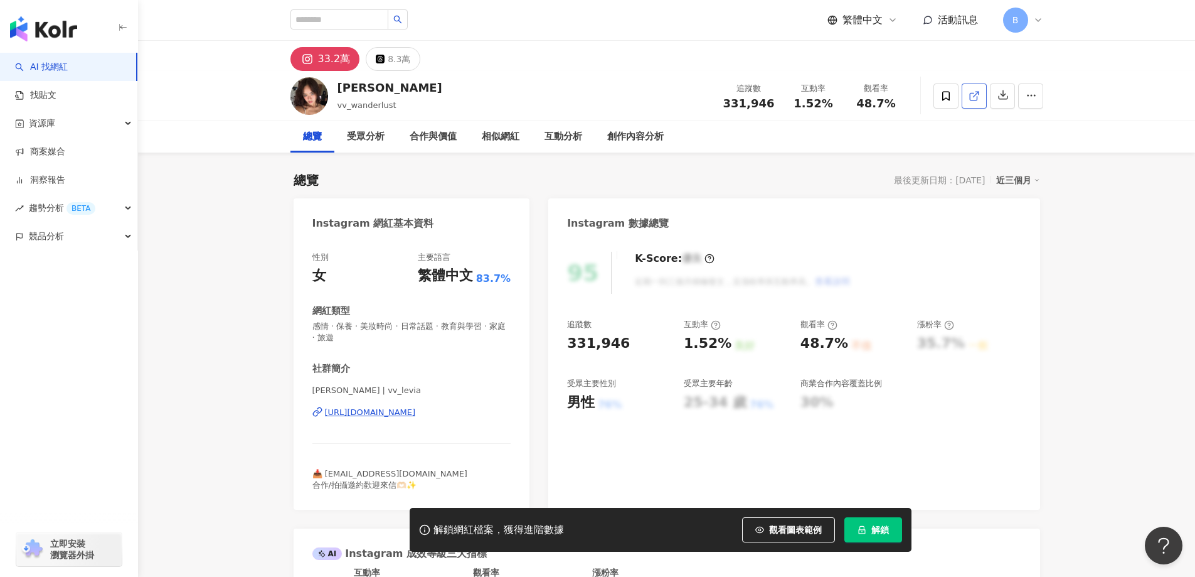
click at [969, 98] on icon at bounding box center [974, 95] width 11 height 11
click at [390, 327] on span "感情 · 保養 · 美妝時尚 · 日常話題 · 教育與學習 · 家庭 · 旅遊" at bounding box center [411, 332] width 199 height 23
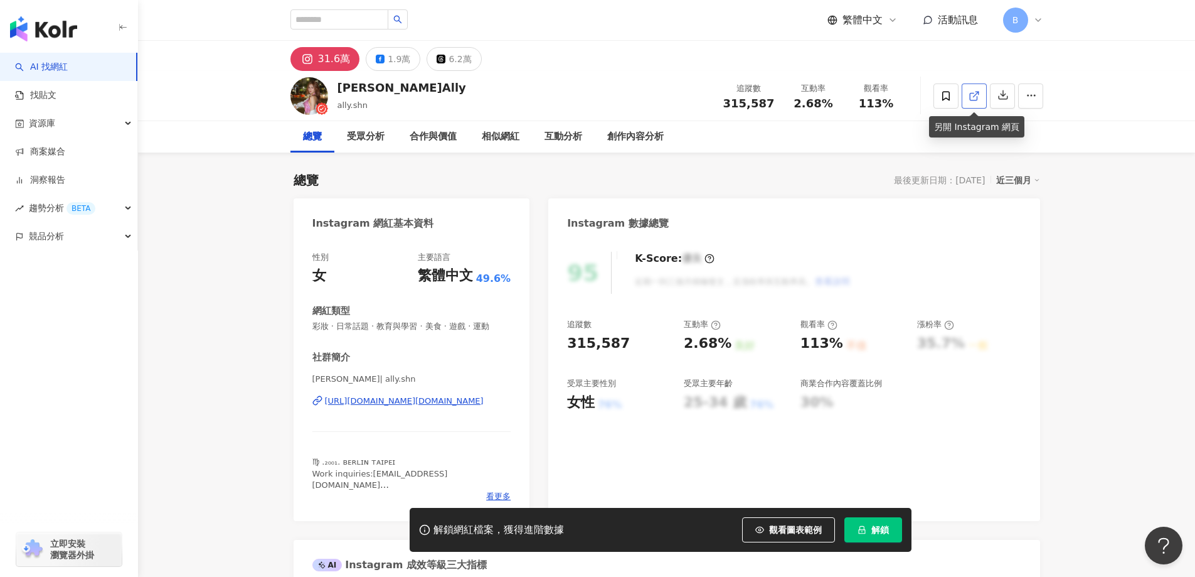
click at [977, 99] on icon at bounding box center [974, 95] width 11 height 11
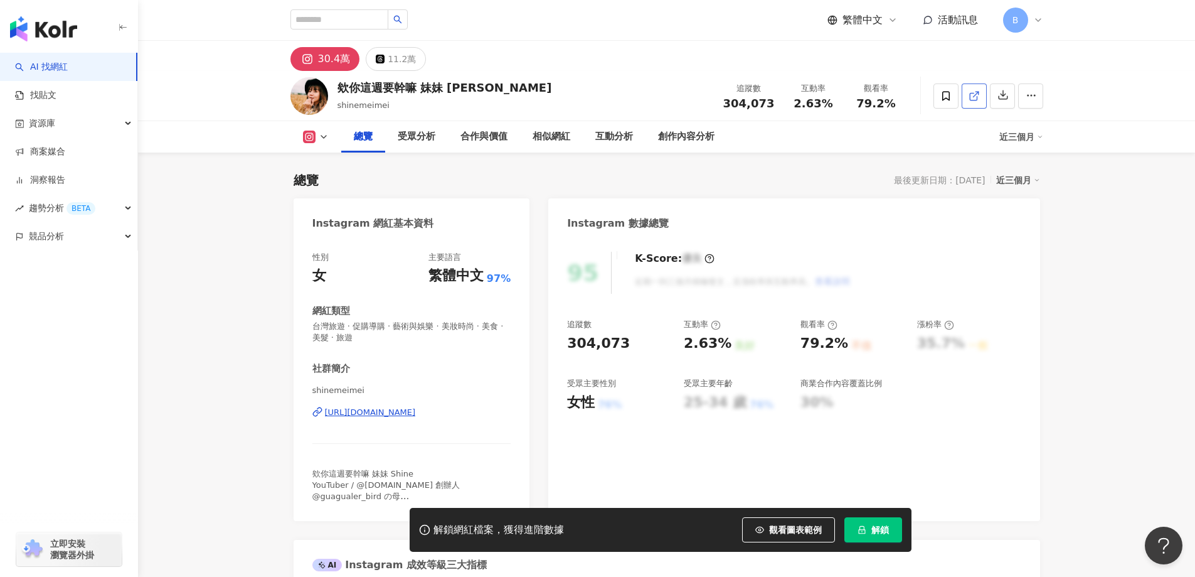
click at [977, 97] on icon at bounding box center [973, 96] width 7 height 7
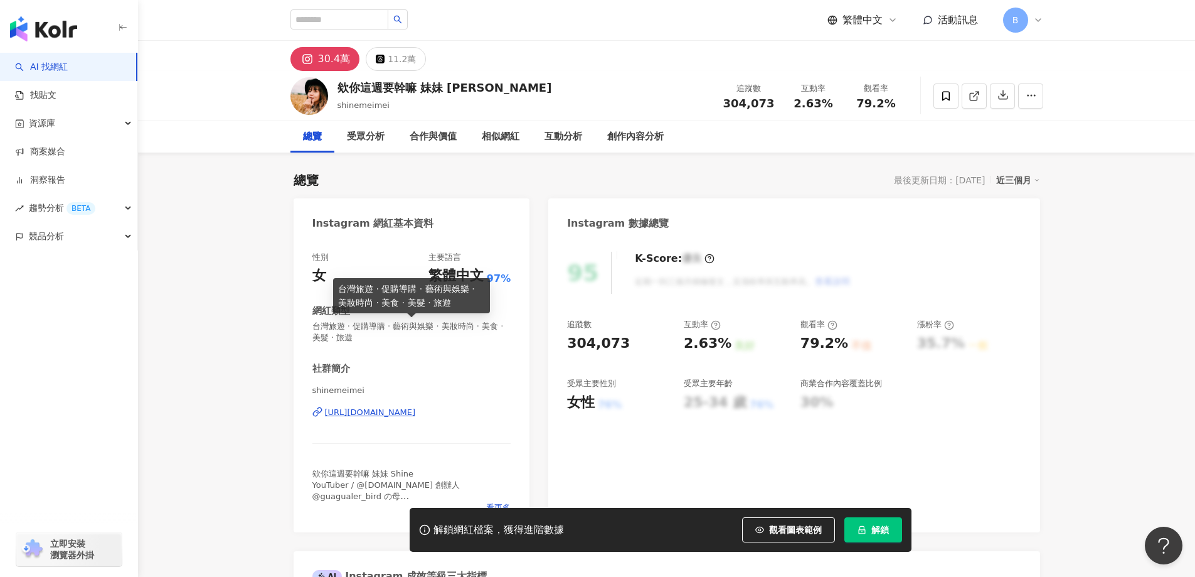
click at [433, 326] on span "台灣旅遊 · 促購導購 · 藝術與娛樂 · 美妝時尚 · 美食 · 美髮 · 旅遊" at bounding box center [411, 332] width 199 height 23
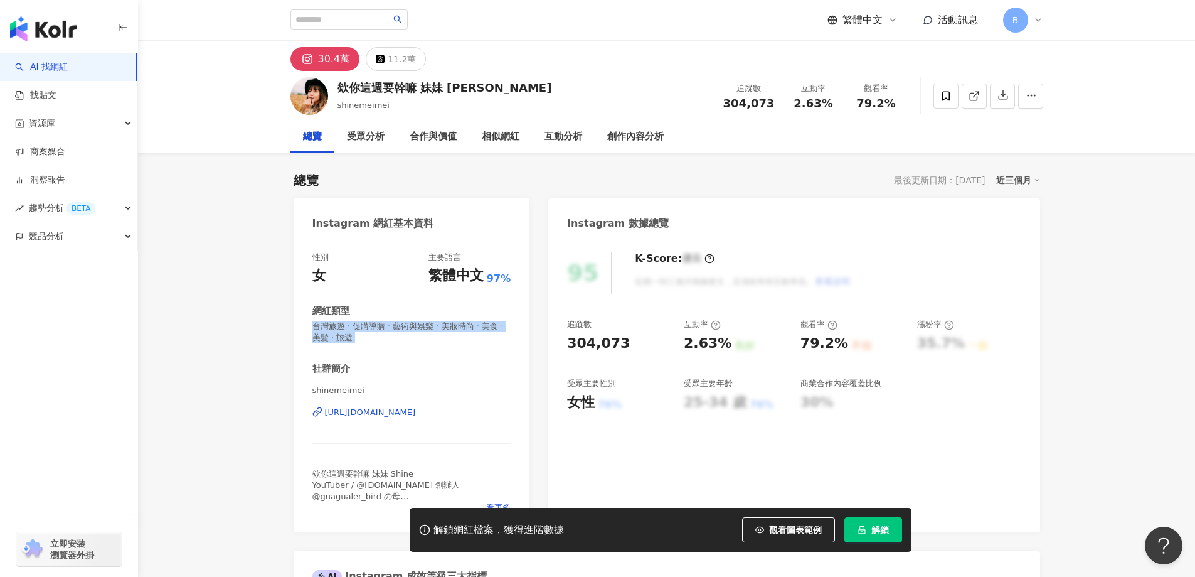
copy span "台灣旅遊 · 促購導購 · 藝術與娛樂 · 美妝時尚 · 美食 · 美髮 · 旅遊"
